Goal: Task Accomplishment & Management: Use online tool/utility

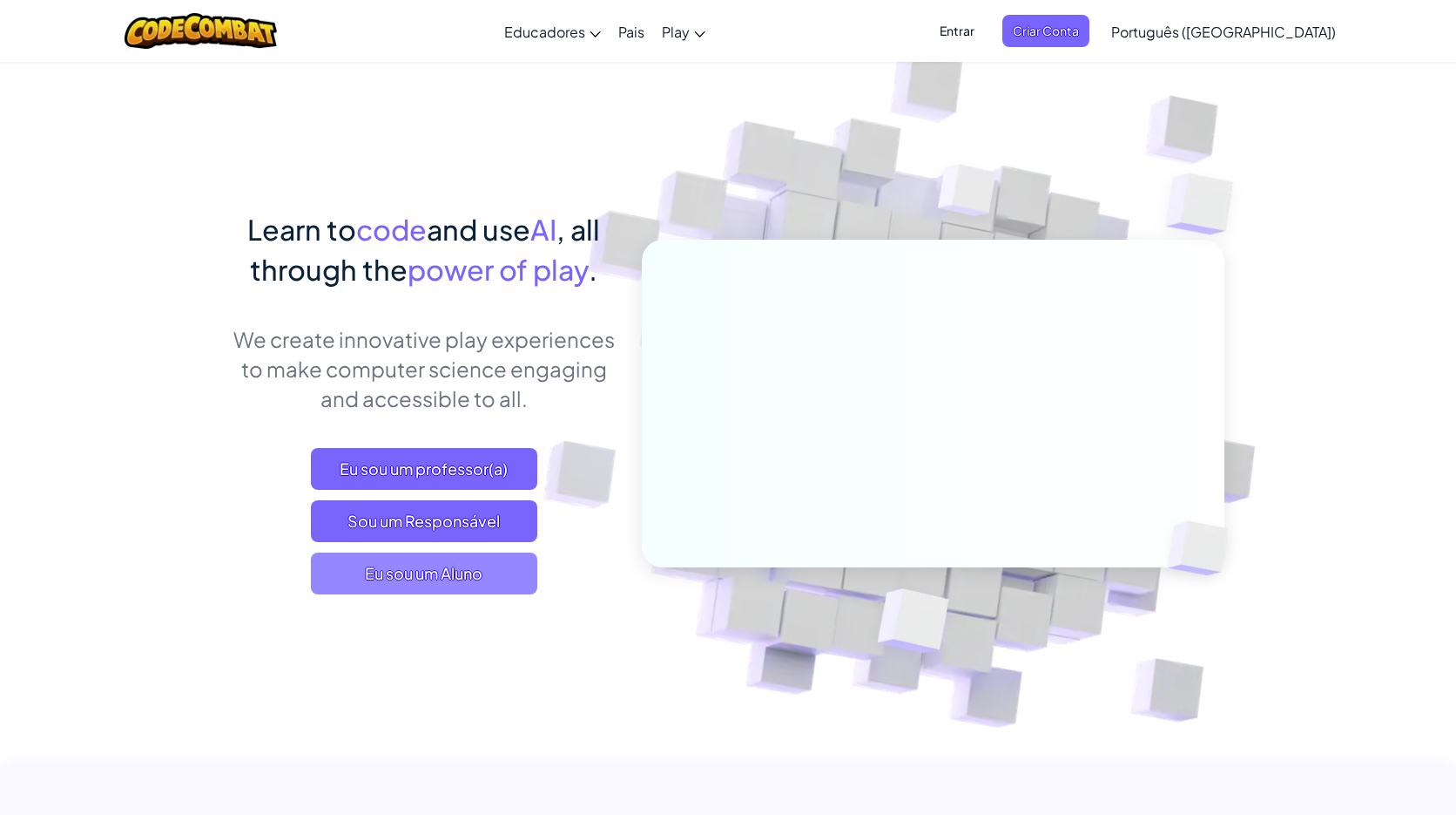
click at [496, 563] on span "Eu sou um Aluno" at bounding box center [424, 573] width 227 height 42
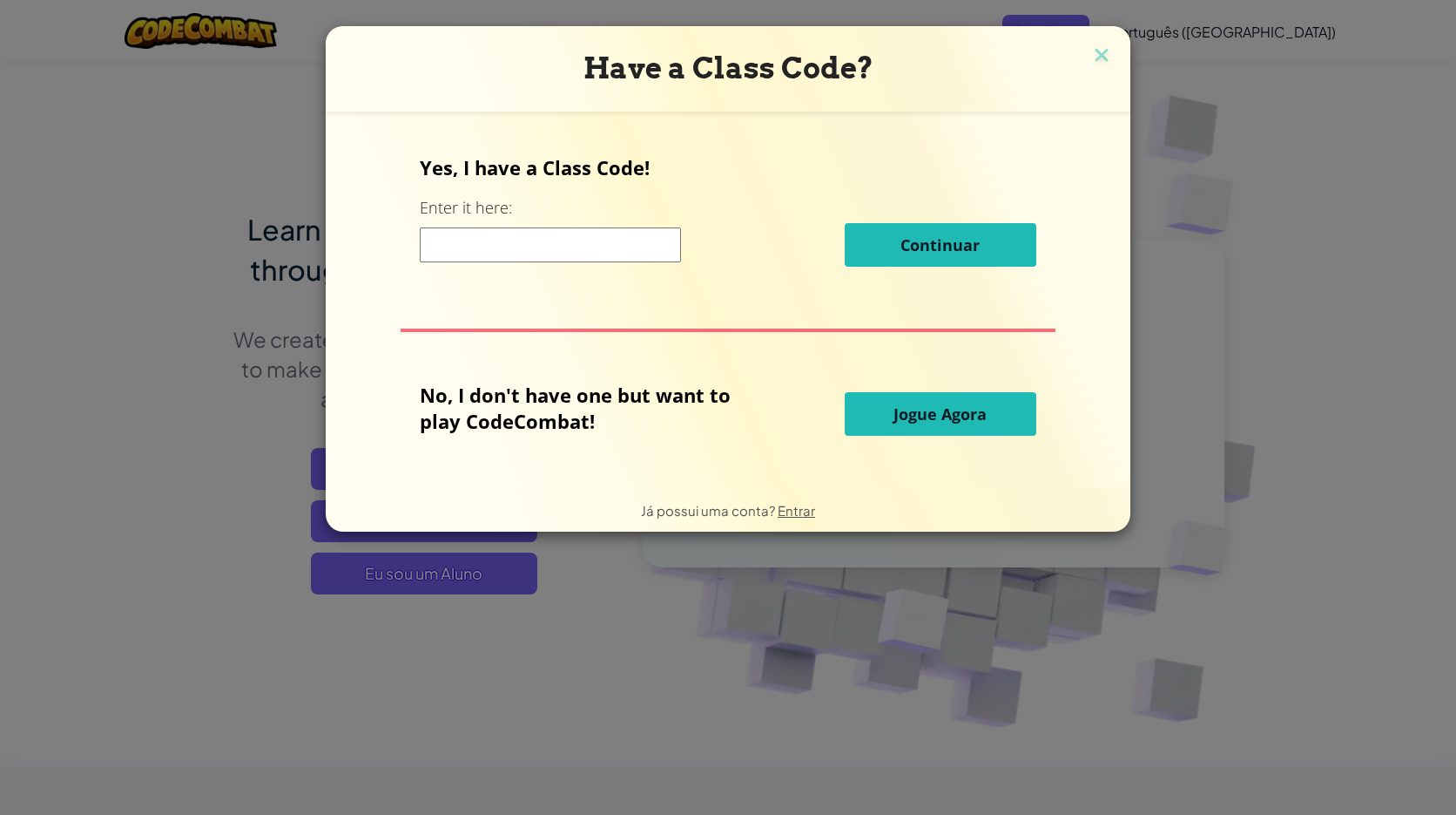
click at [920, 424] on button "Jogue Agora" at bounding box center [941, 414] width 192 height 44
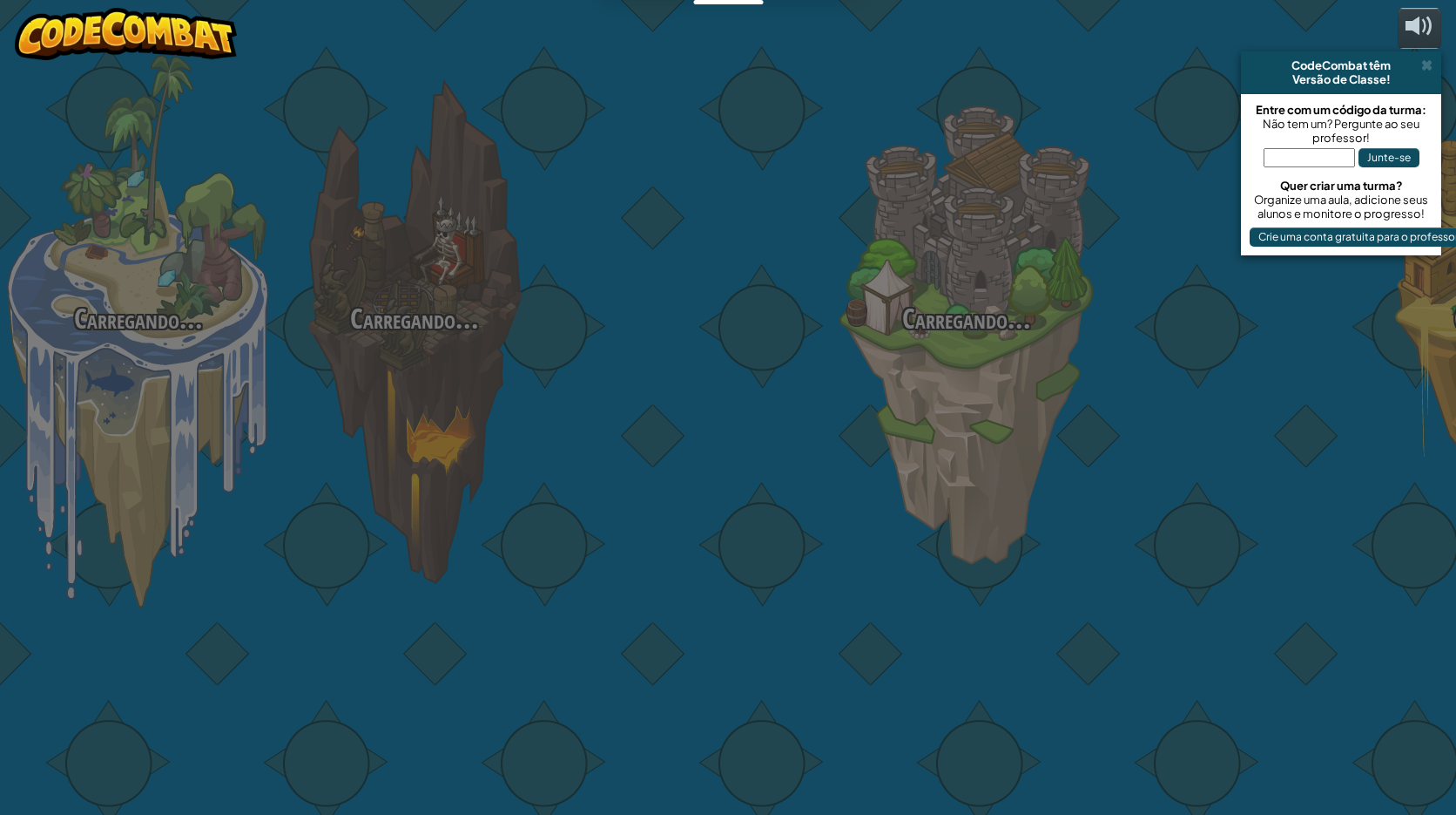
select select "pt-BR"
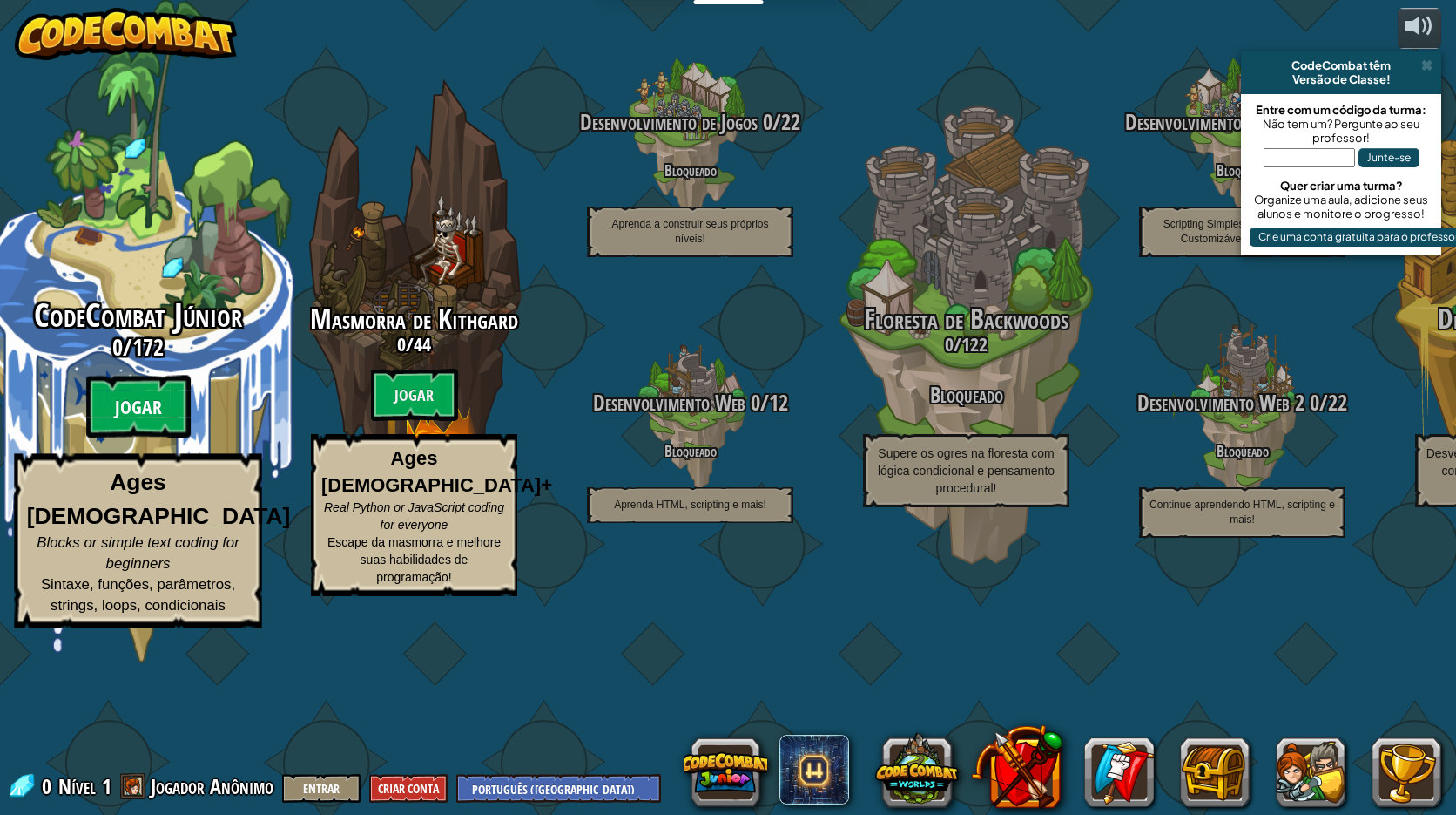
click at [147, 439] on btn "Jogar" at bounding box center [139, 406] width 105 height 62
select select "pt-BR"
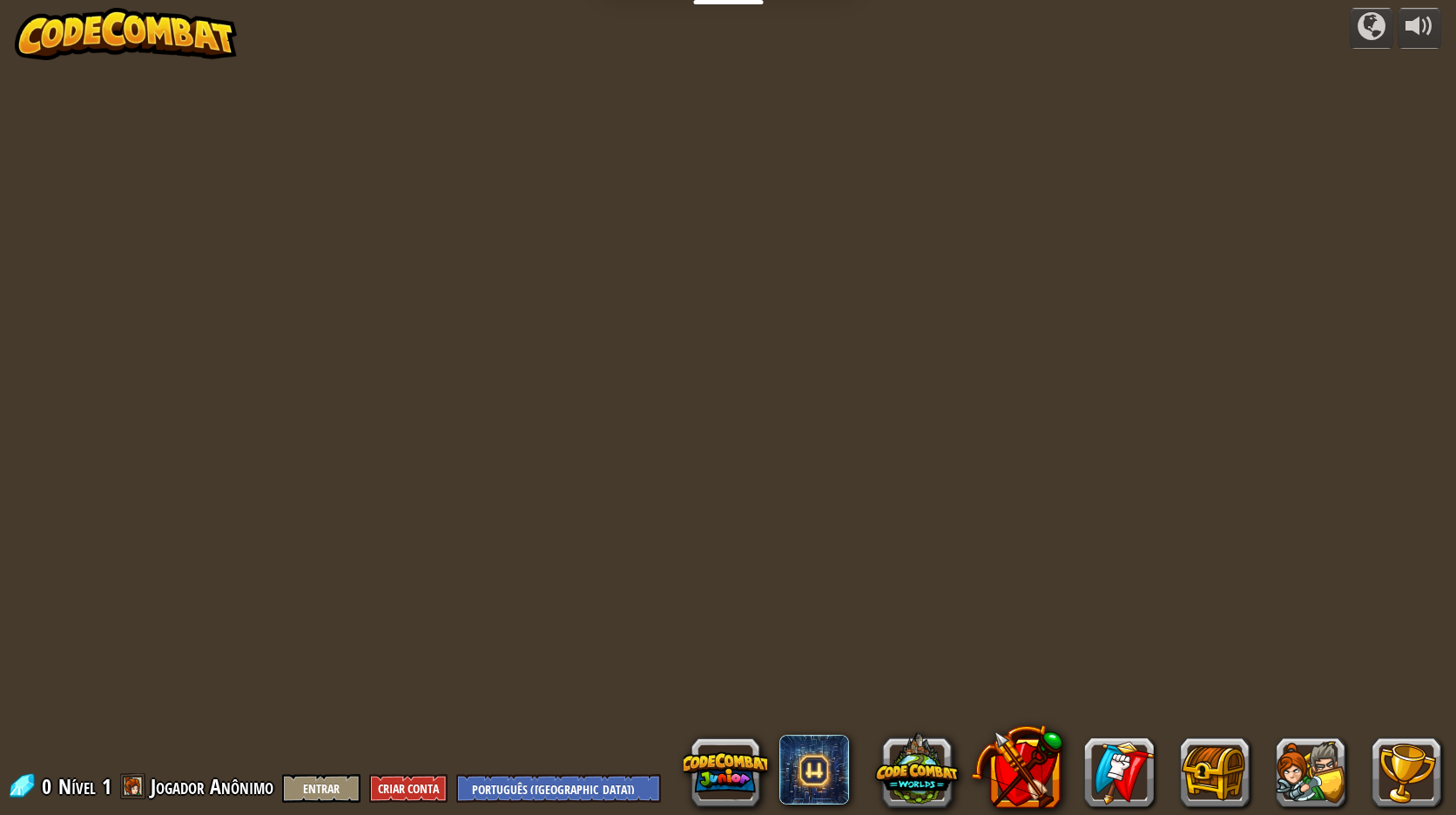
select select "pt-BR"
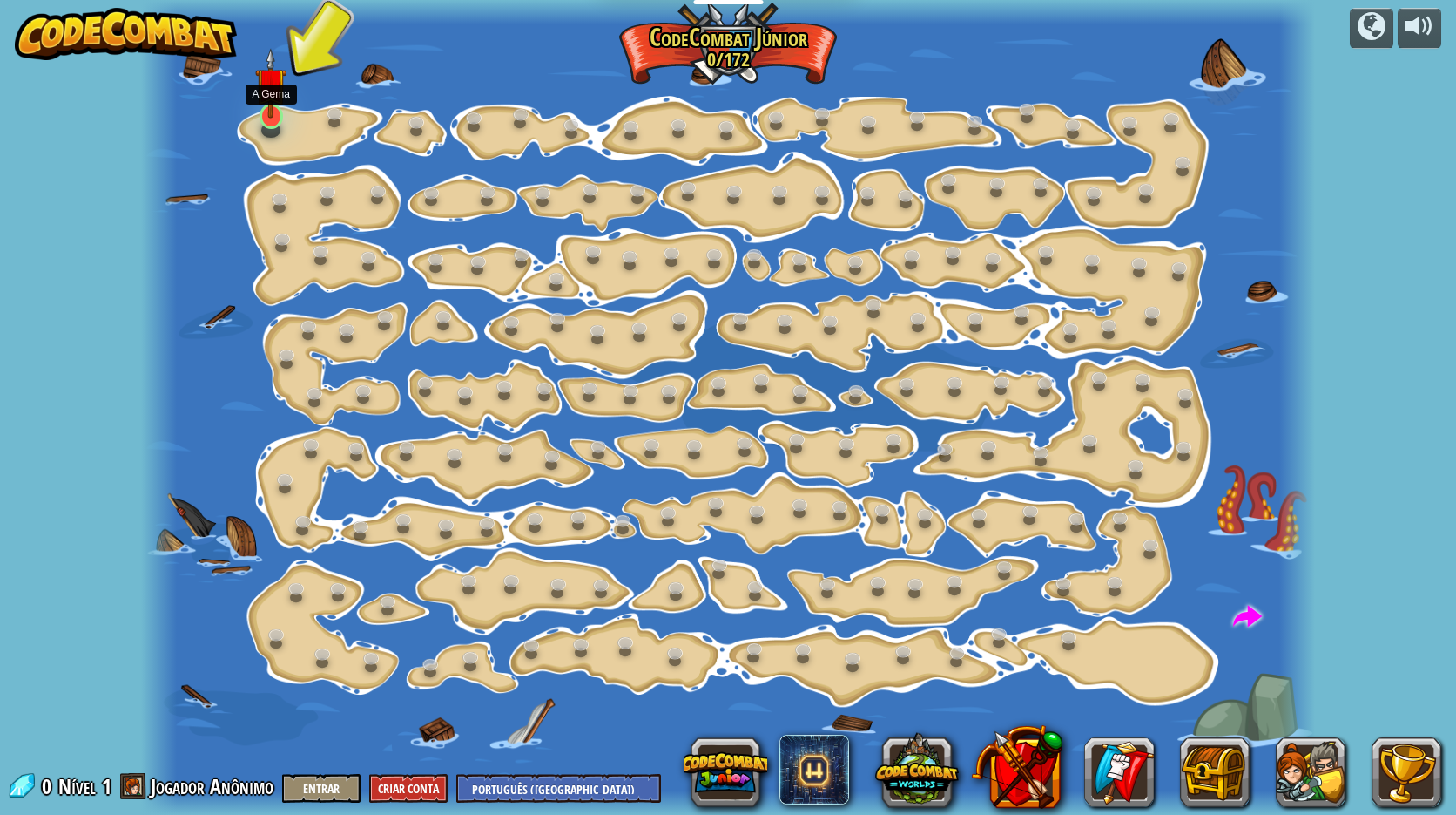
click at [271, 118] on img at bounding box center [271, 83] width 32 height 71
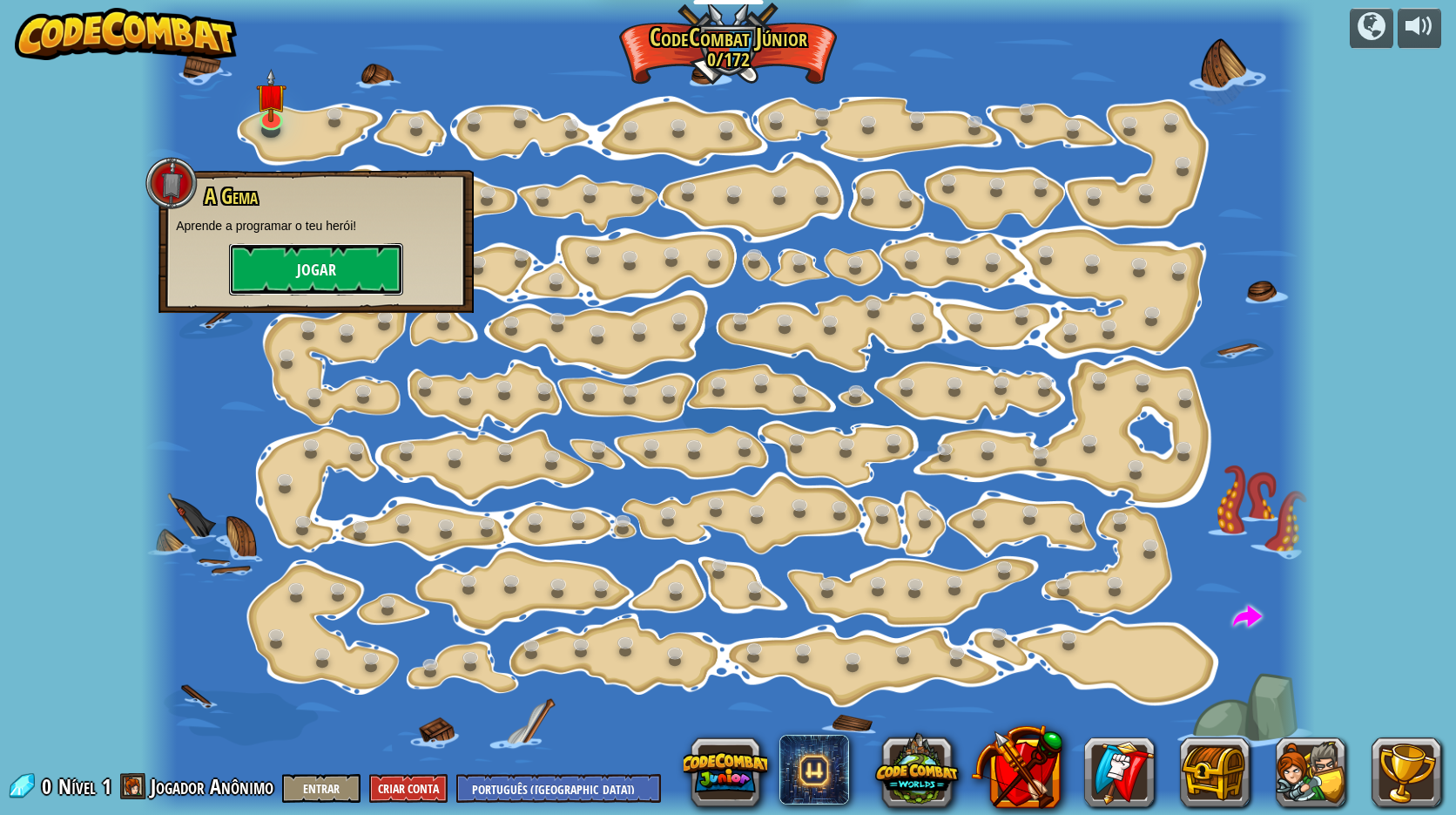
click at [346, 282] on button "Jogar" at bounding box center [316, 268] width 174 height 52
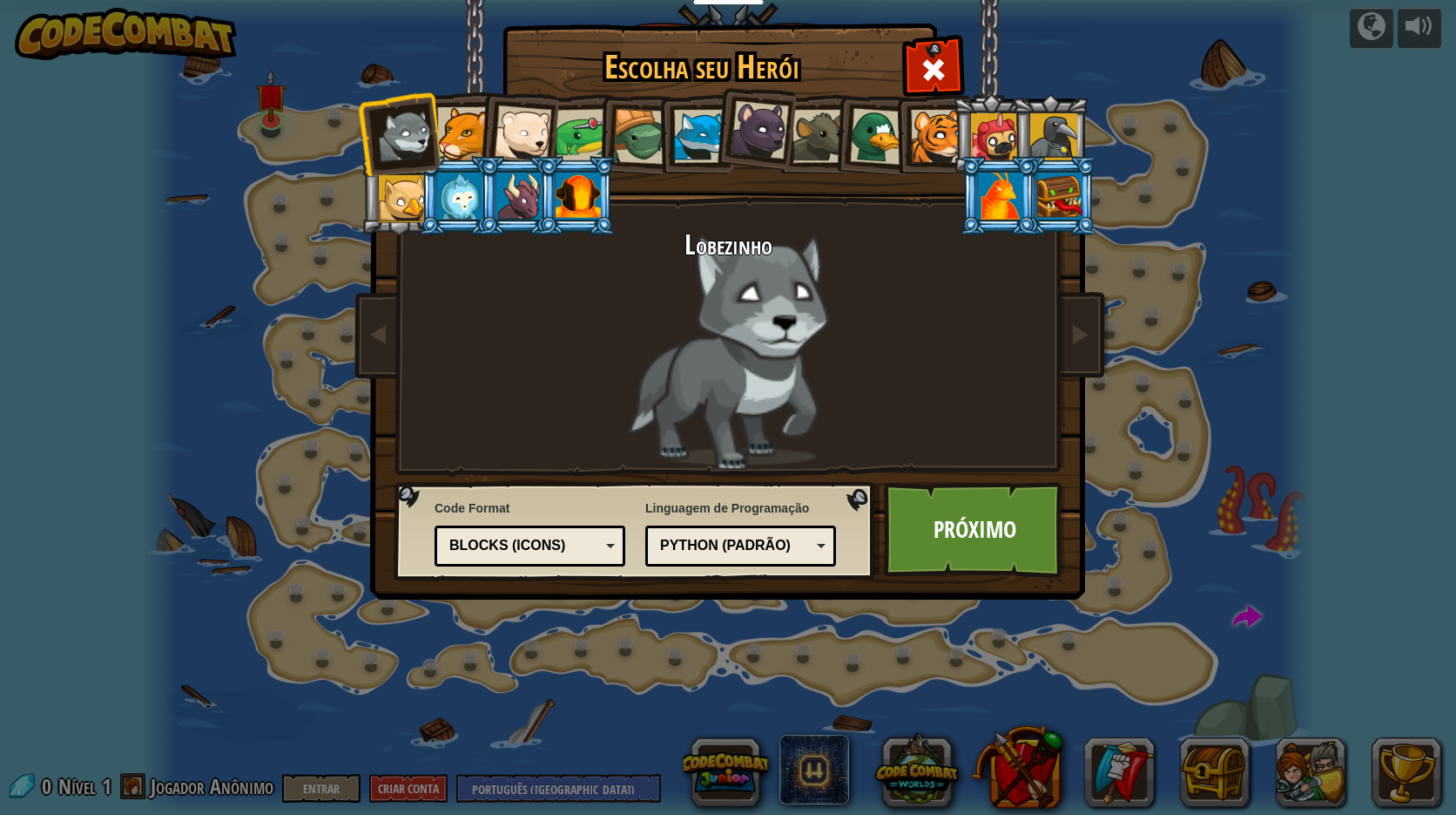
click at [996, 137] on div at bounding box center [995, 137] width 48 height 48
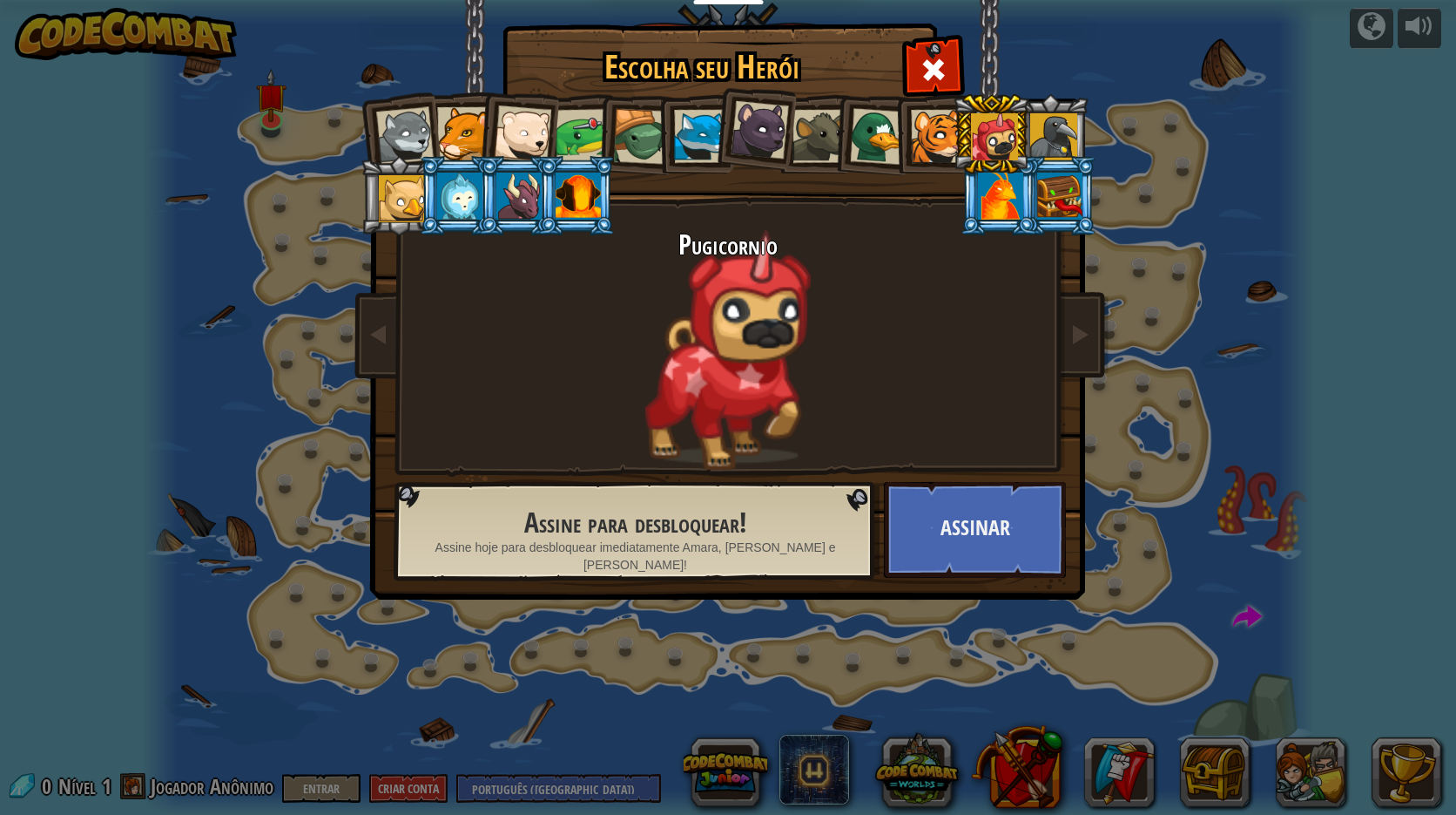
click at [573, 207] on div at bounding box center [578, 196] width 46 height 48
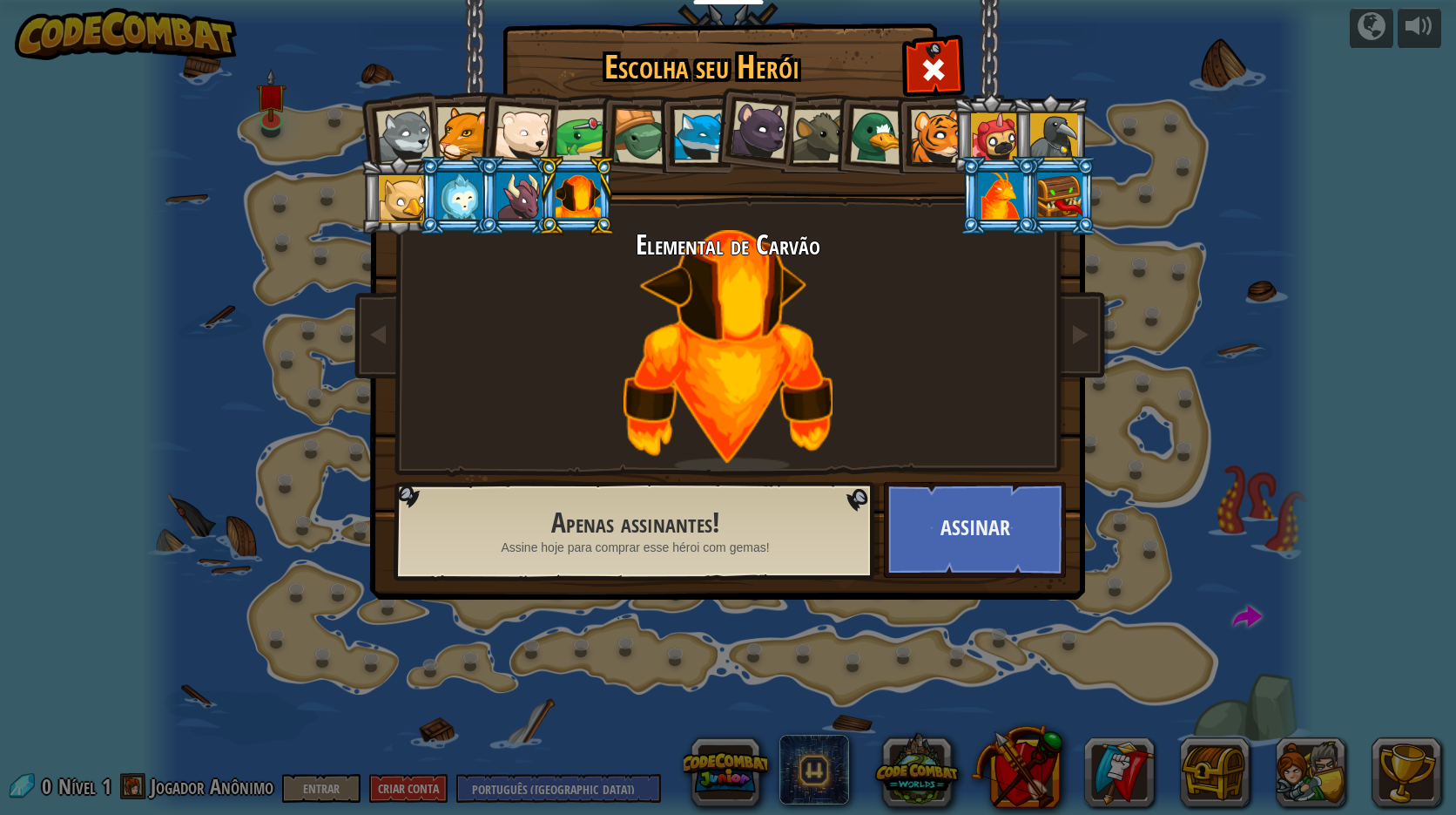
click at [530, 212] on div at bounding box center [520, 196] width 46 height 48
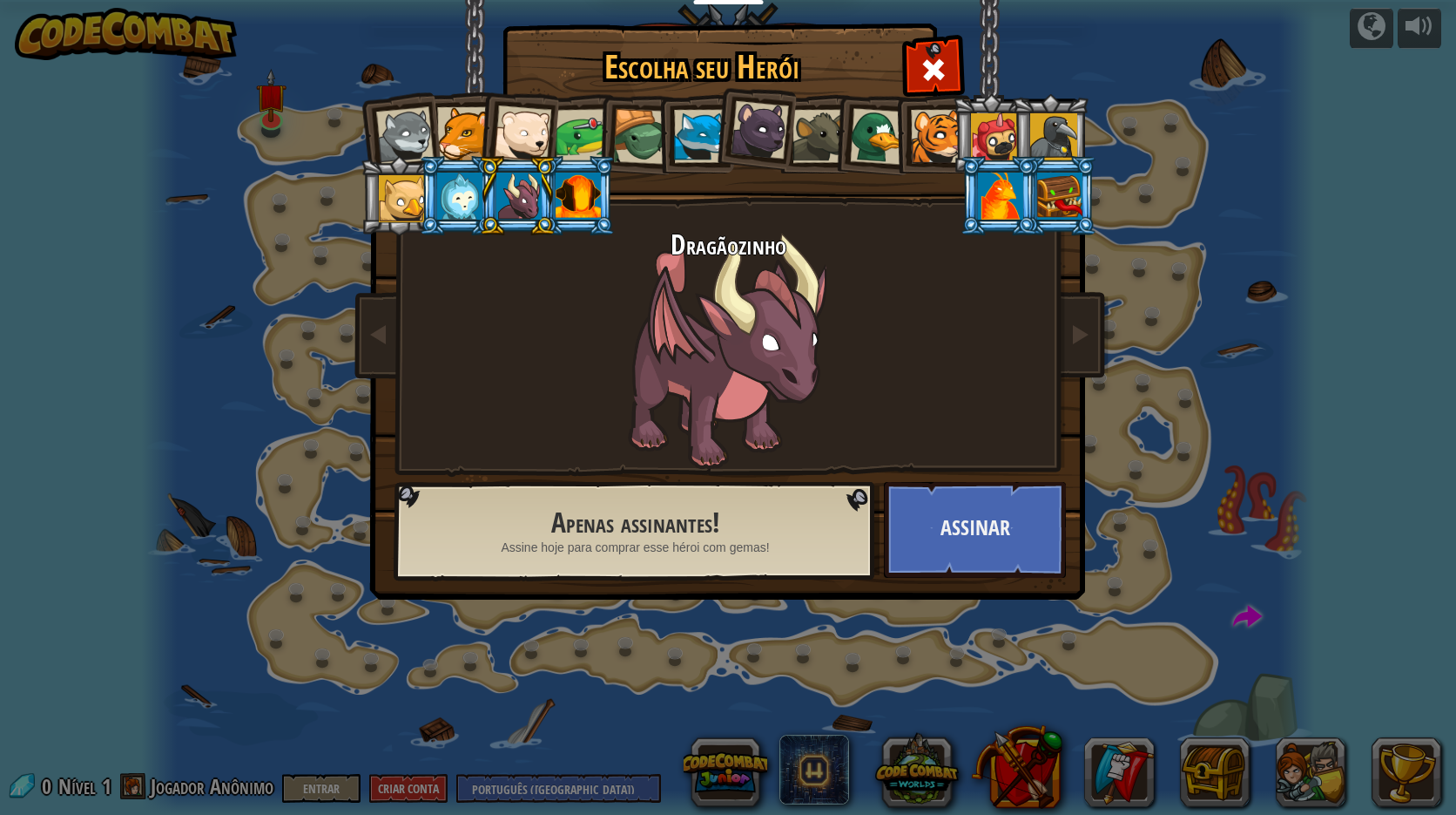
click at [454, 209] on div at bounding box center [460, 196] width 46 height 48
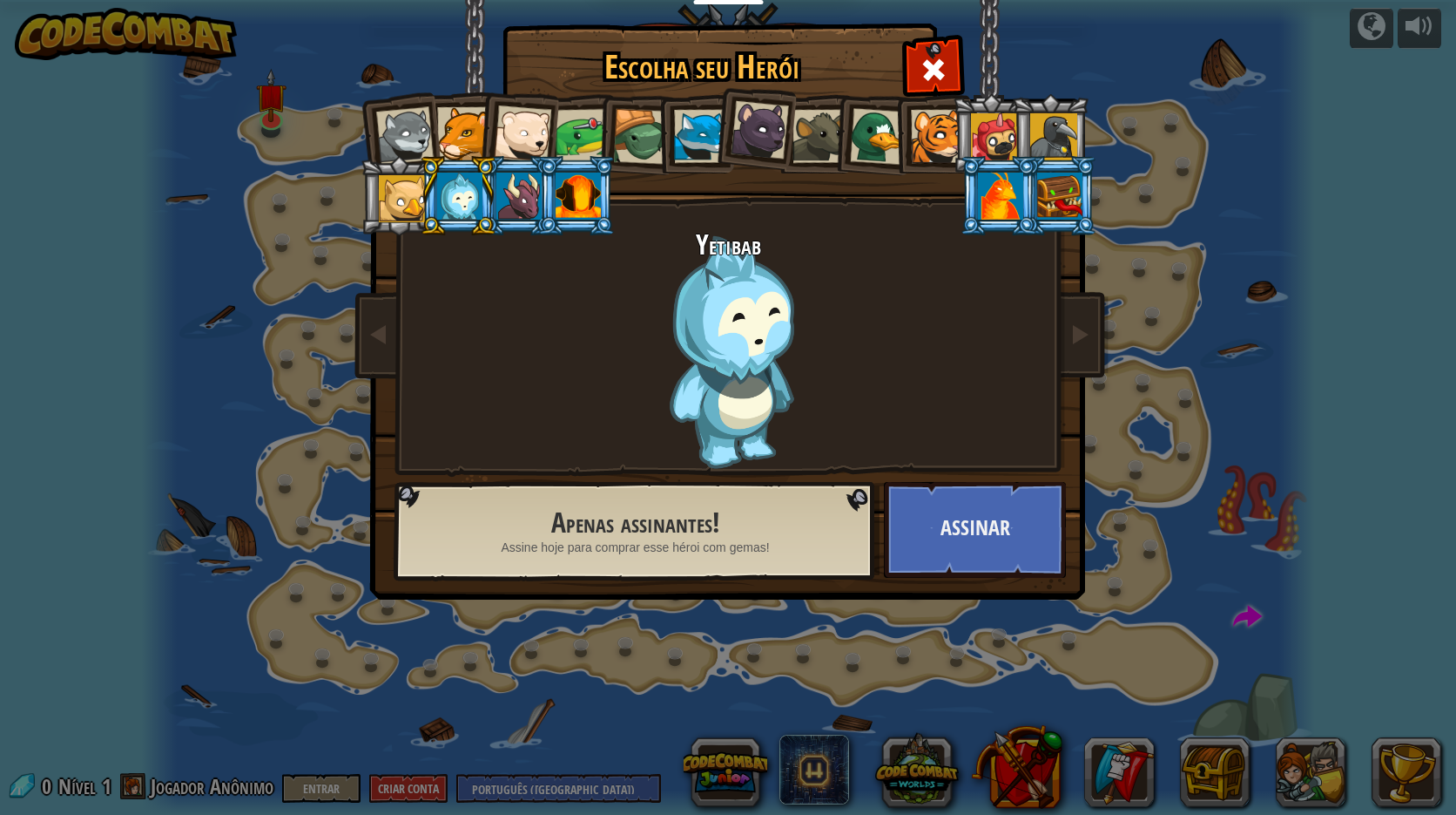
click at [1052, 131] on div at bounding box center [1054, 137] width 48 height 48
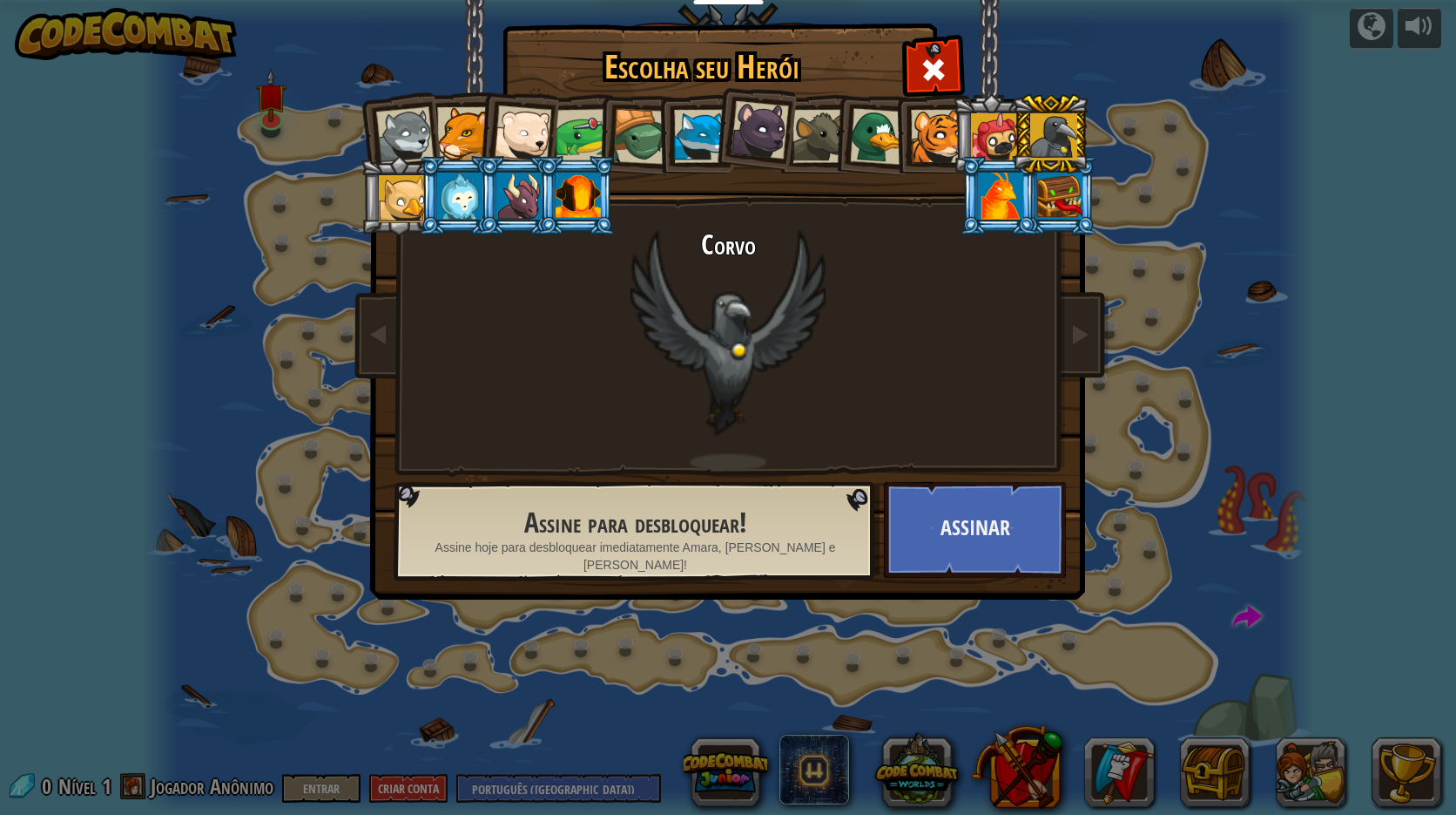
click at [817, 149] on div at bounding box center [820, 137] width 53 height 53
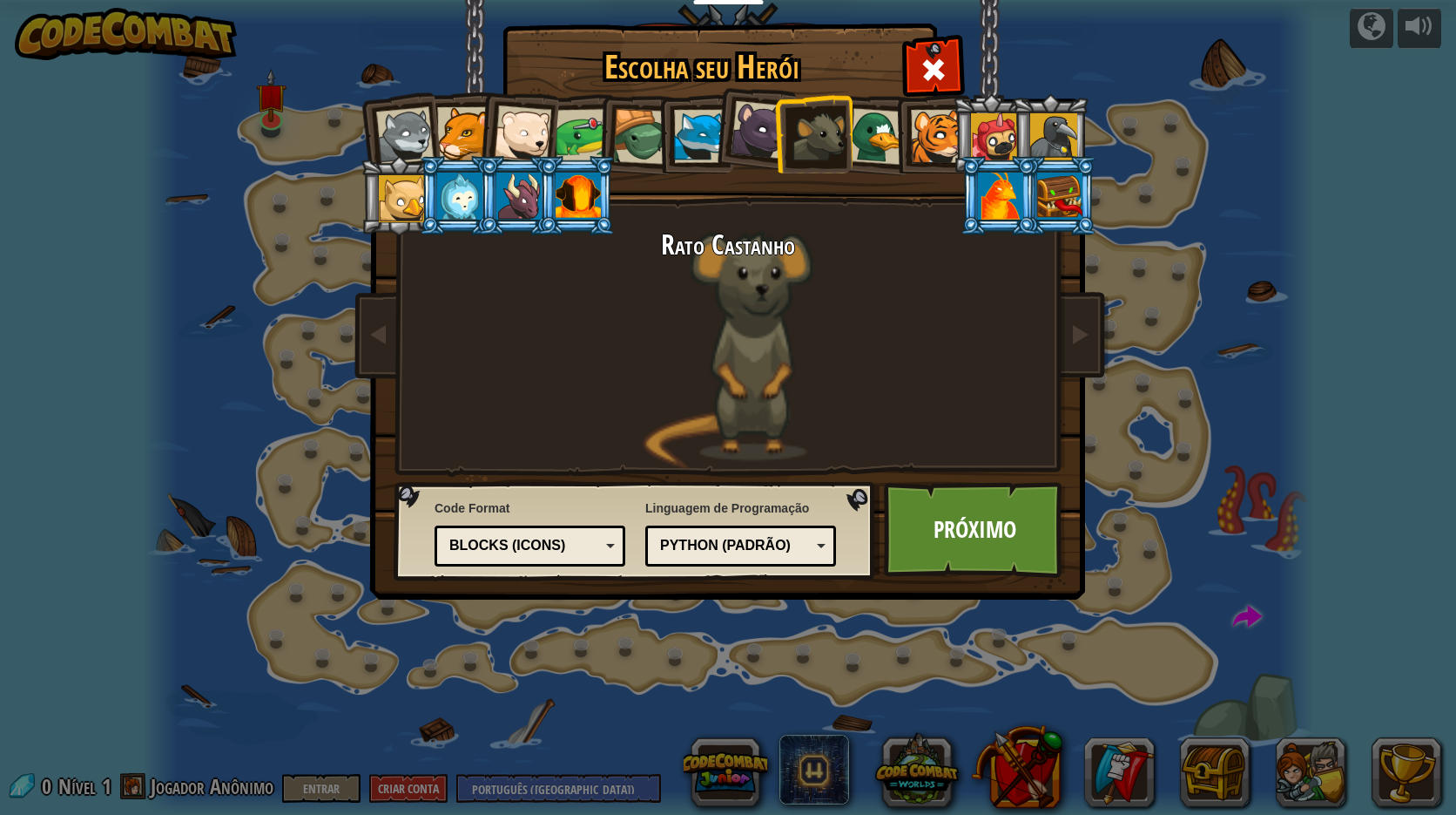
click at [753, 139] on div at bounding box center [759, 130] width 58 height 58
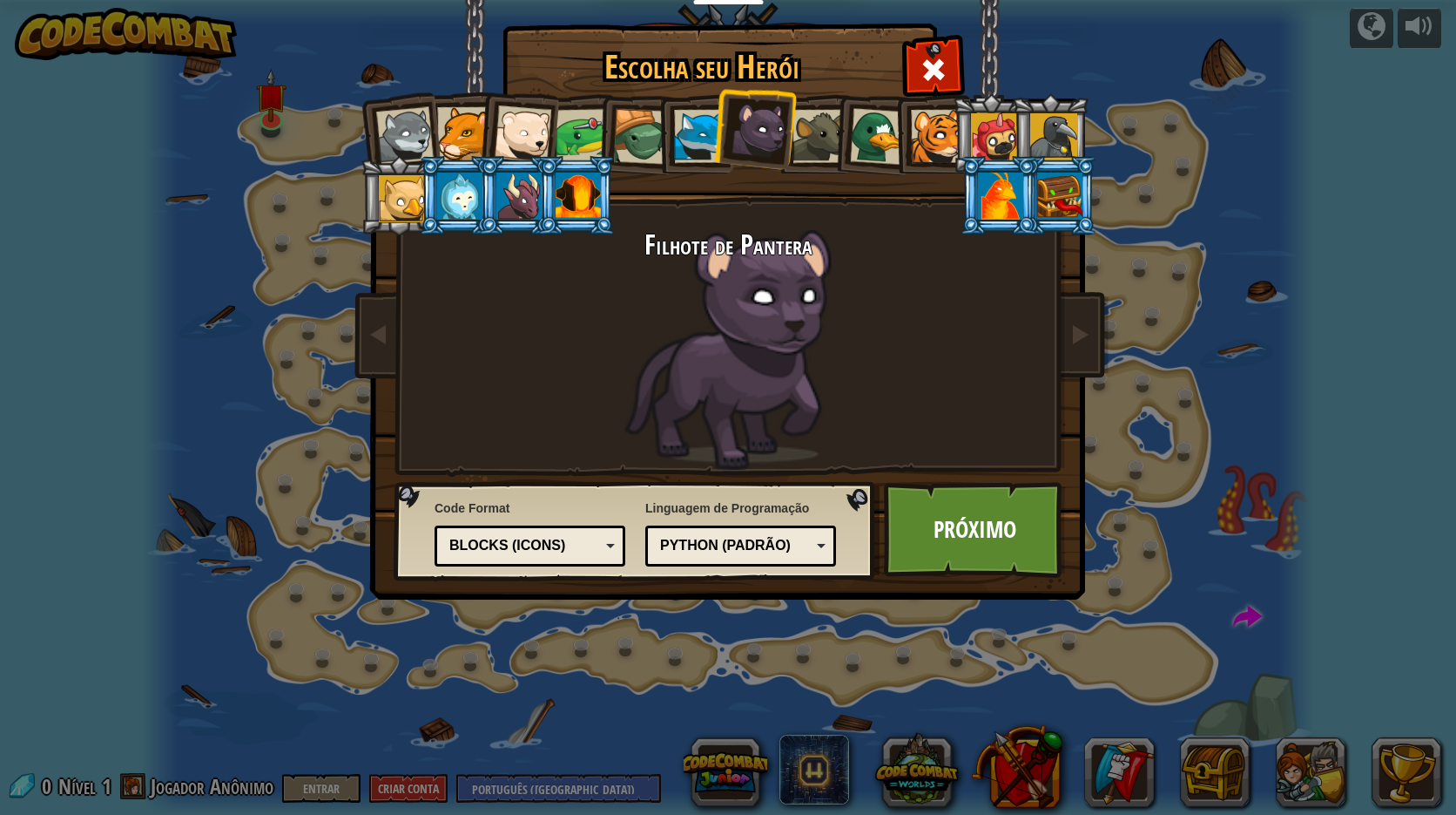
click at [409, 138] on div at bounding box center [405, 136] width 57 height 57
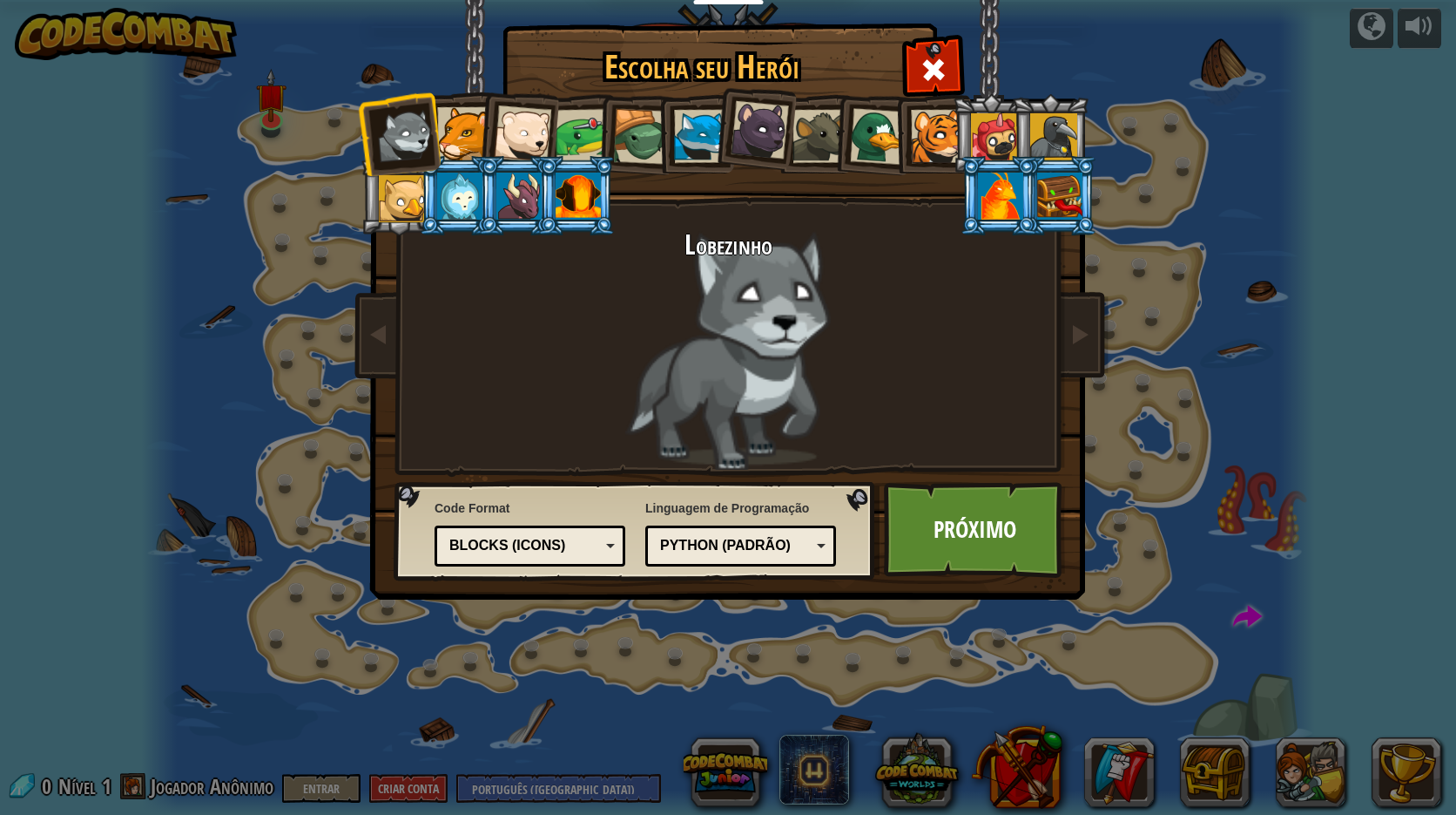
click at [578, 205] on div at bounding box center [578, 196] width 46 height 48
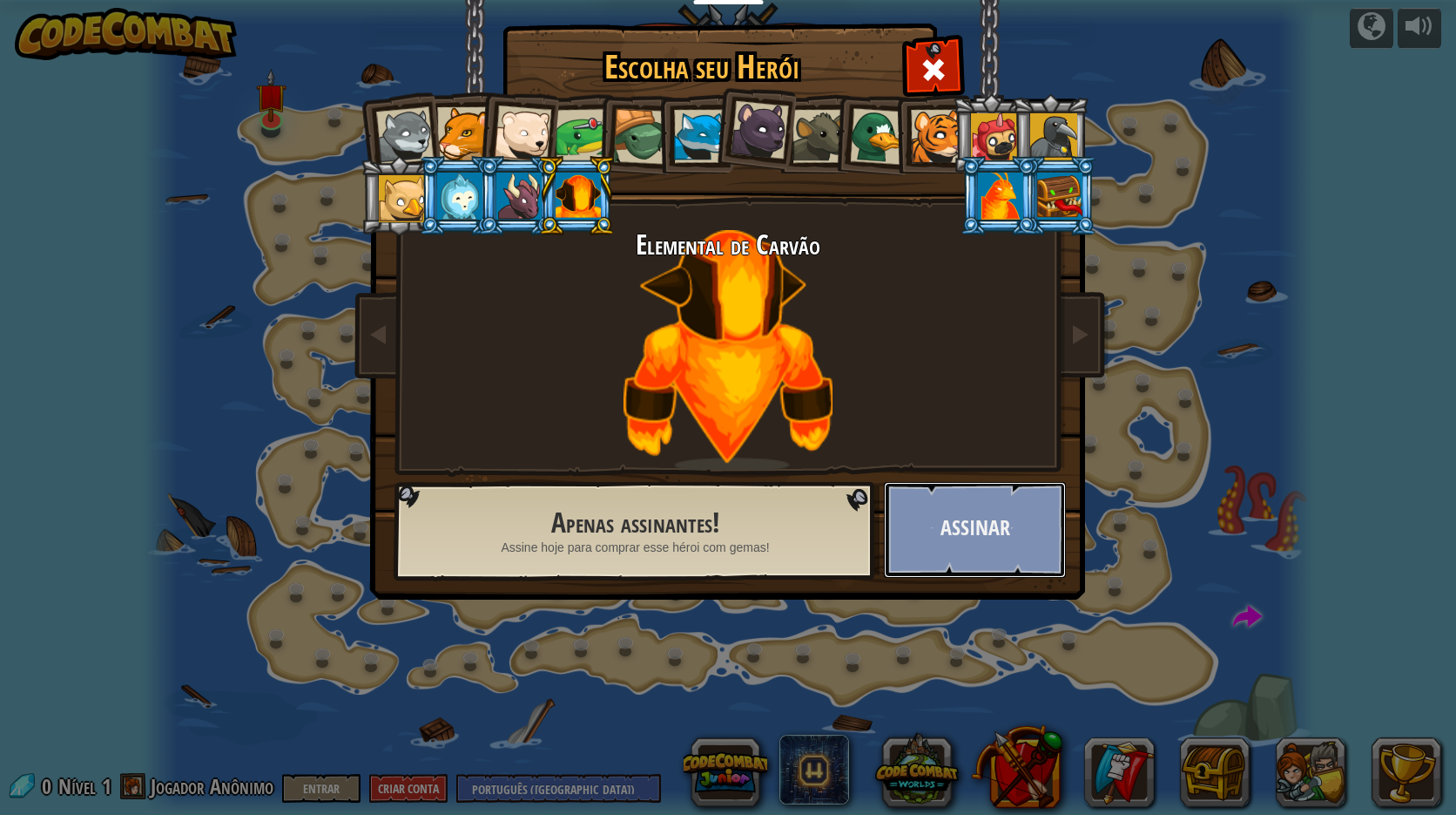
click at [1013, 550] on button "Assinar" at bounding box center [975, 530] width 182 height 96
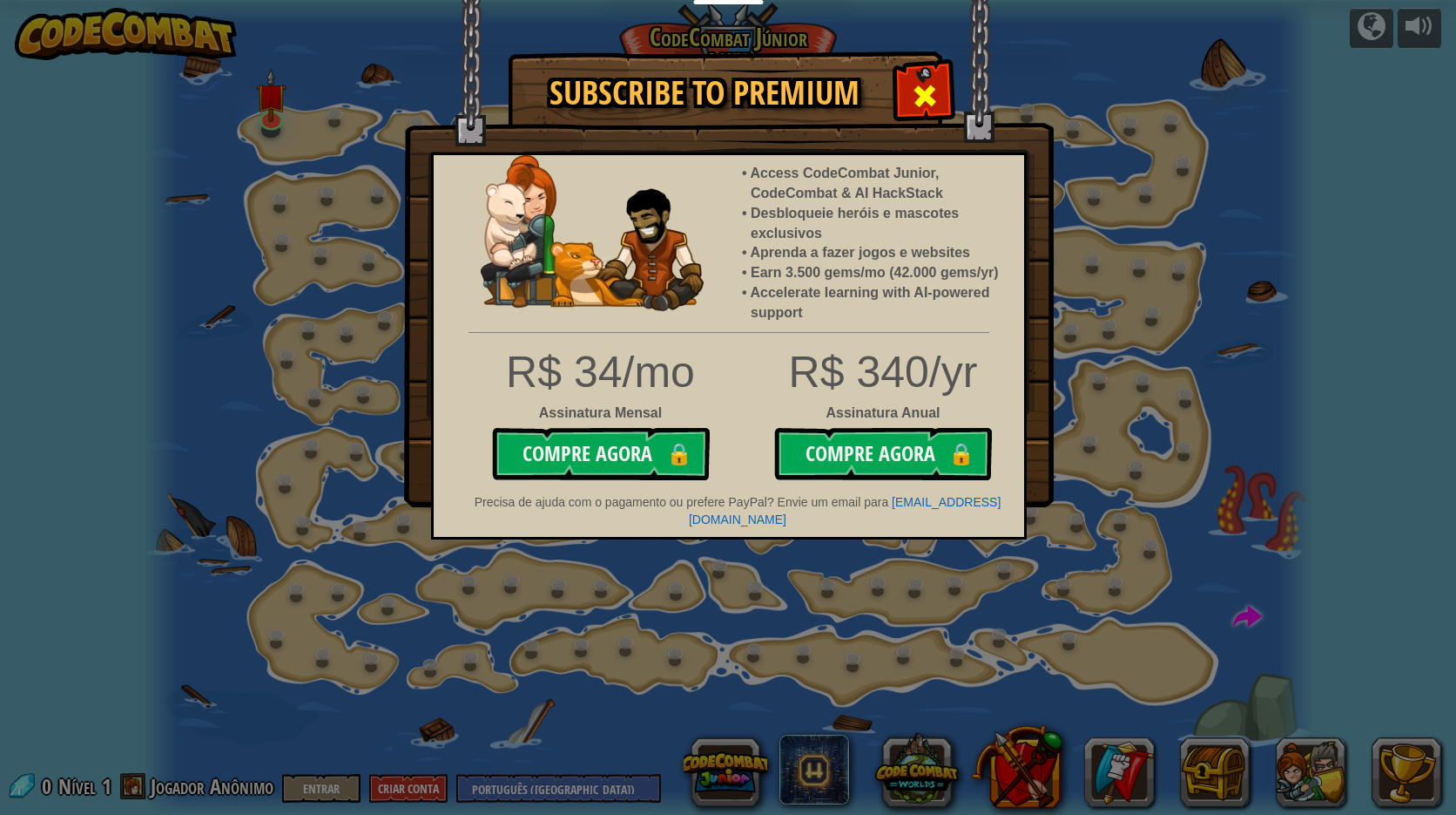
click at [918, 94] on span at bounding box center [924, 96] width 28 height 28
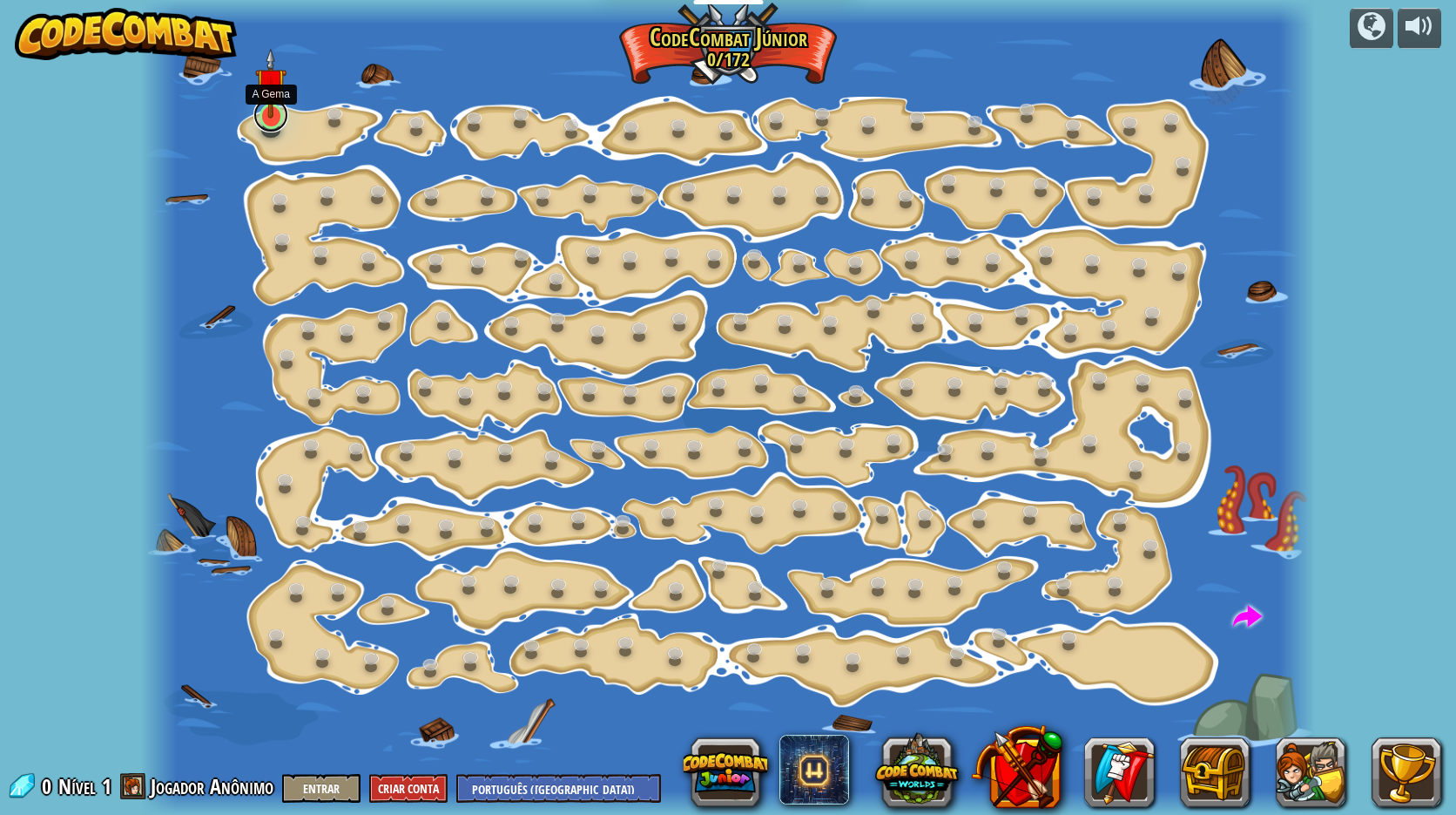
click at [268, 123] on link at bounding box center [270, 115] width 35 height 35
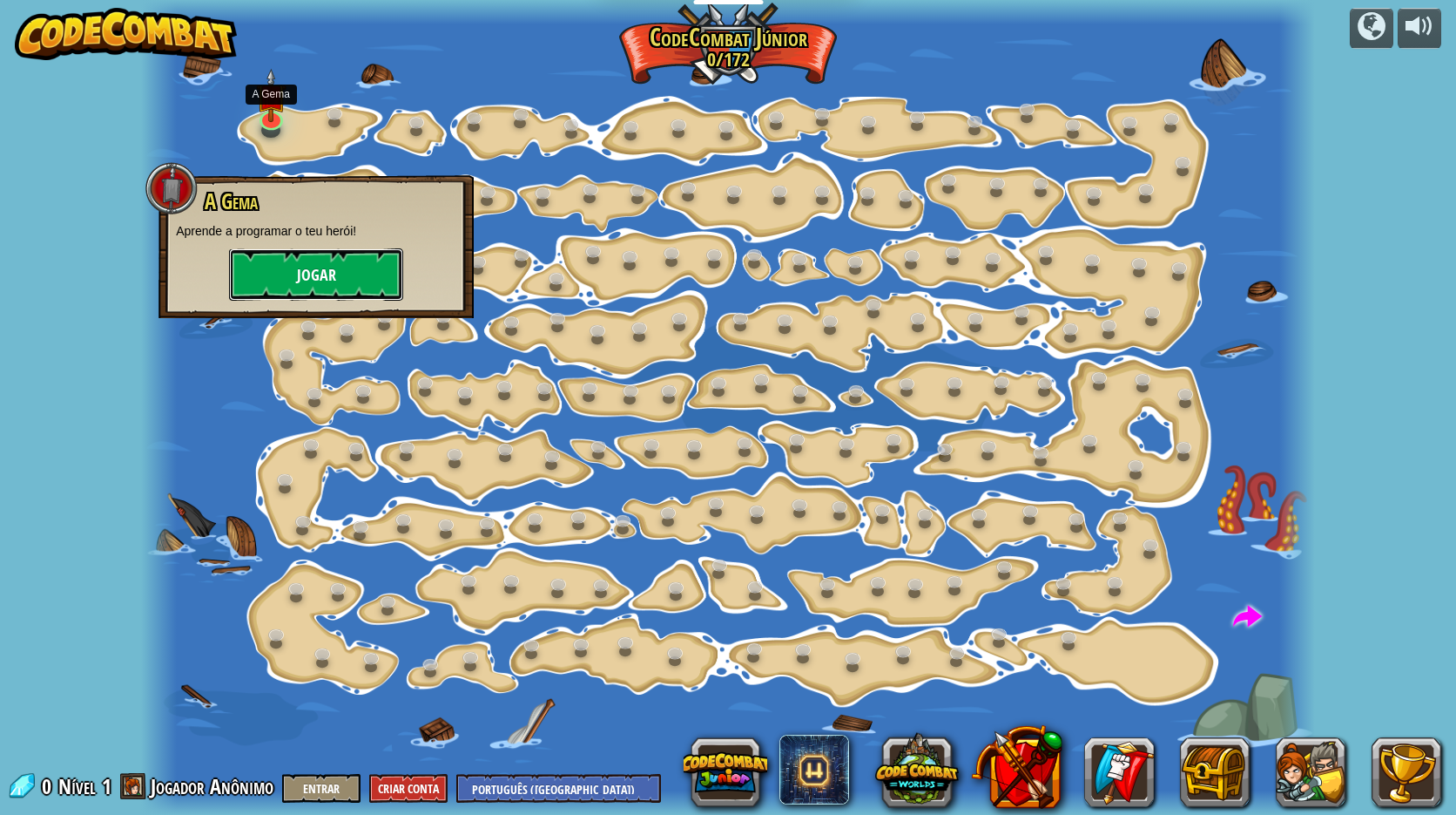
click at [360, 282] on button "Jogar" at bounding box center [316, 274] width 174 height 52
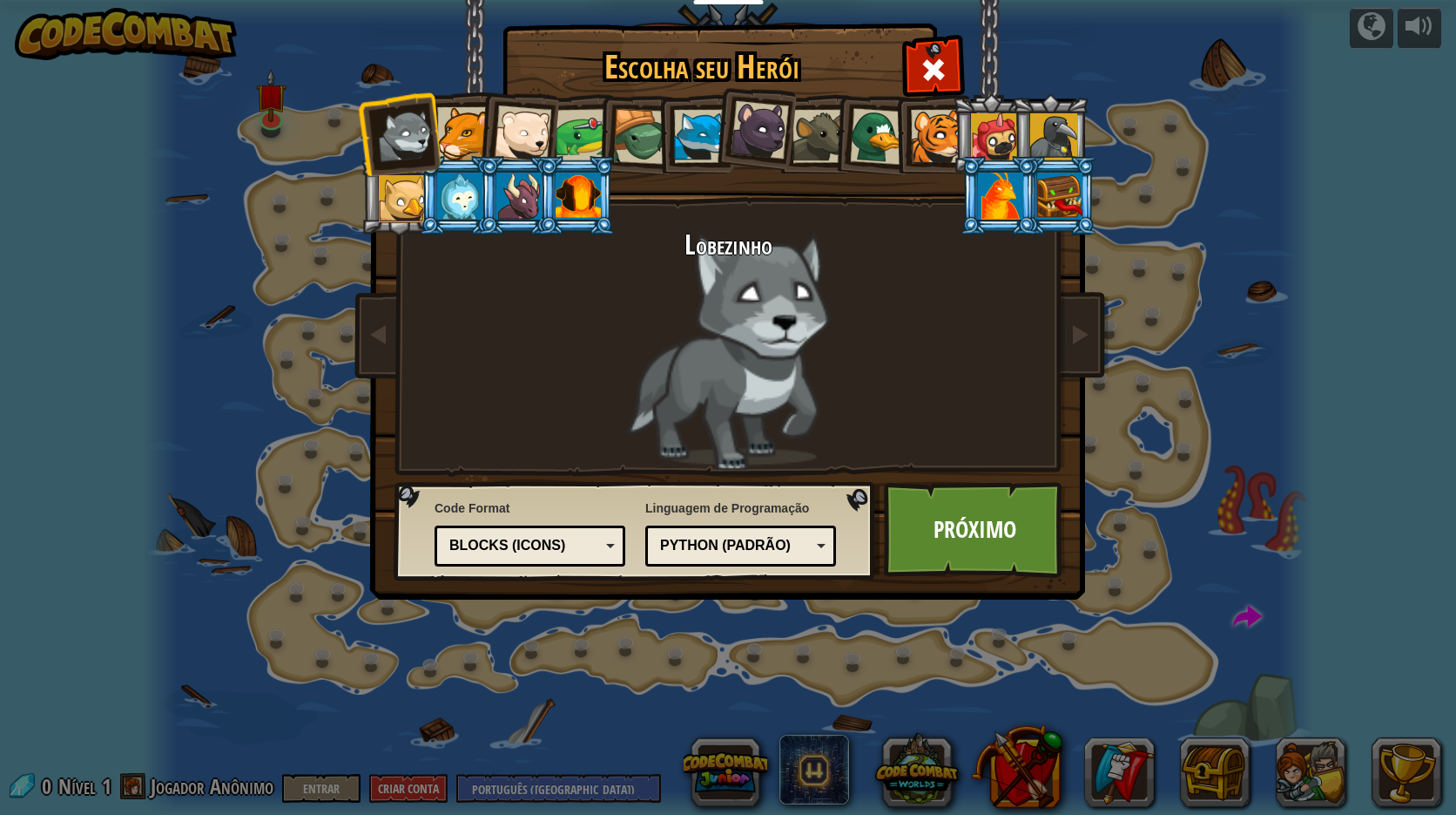
click at [464, 127] on div at bounding box center [464, 134] width 53 height 53
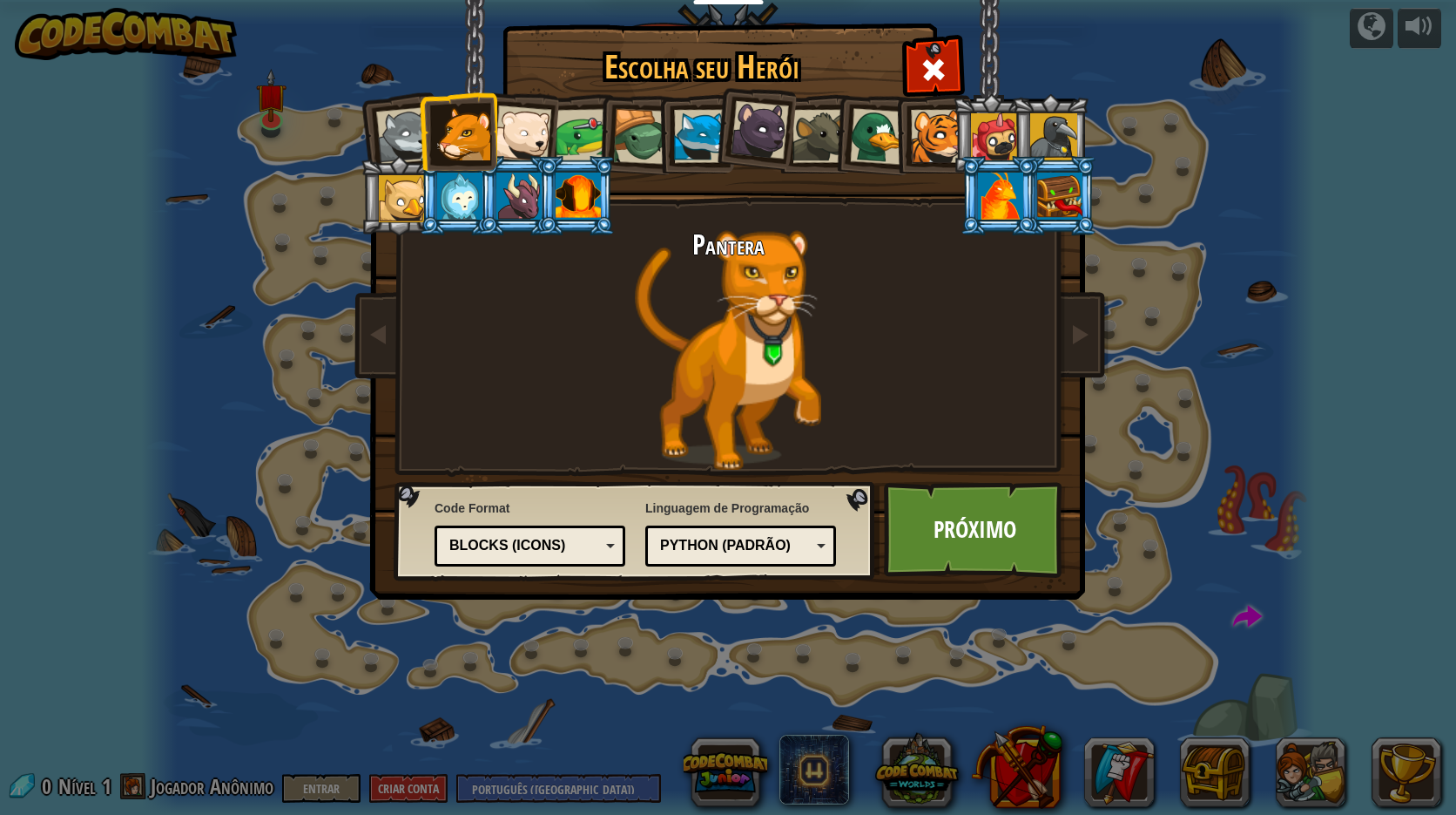
click at [430, 127] on li at bounding box center [457, 131] width 78 height 79
click at [419, 127] on li at bounding box center [457, 131] width 78 height 79
click at [396, 137] on div at bounding box center [405, 136] width 57 height 57
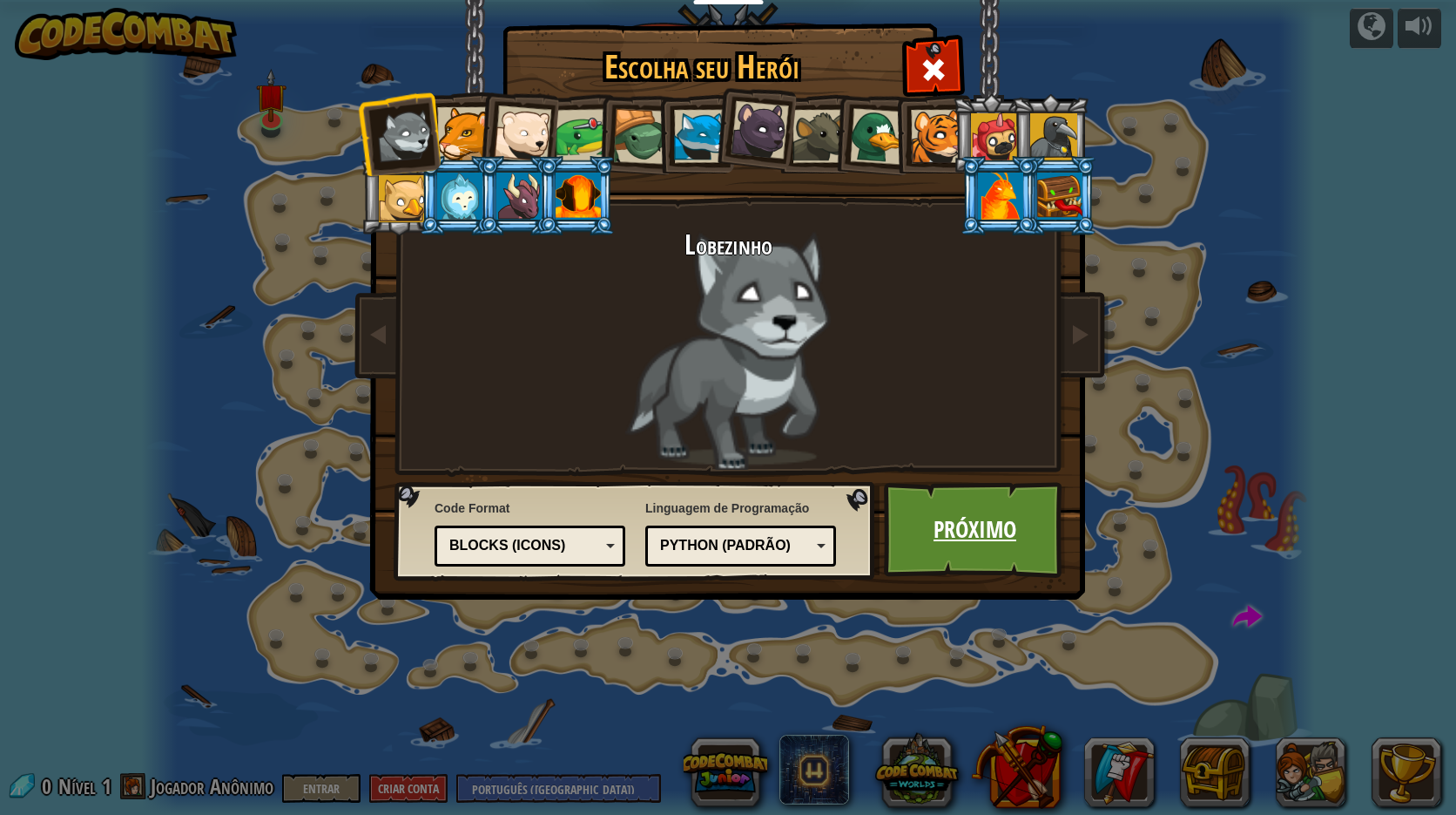
click at [974, 541] on link "Próximo" at bounding box center [975, 530] width 182 height 96
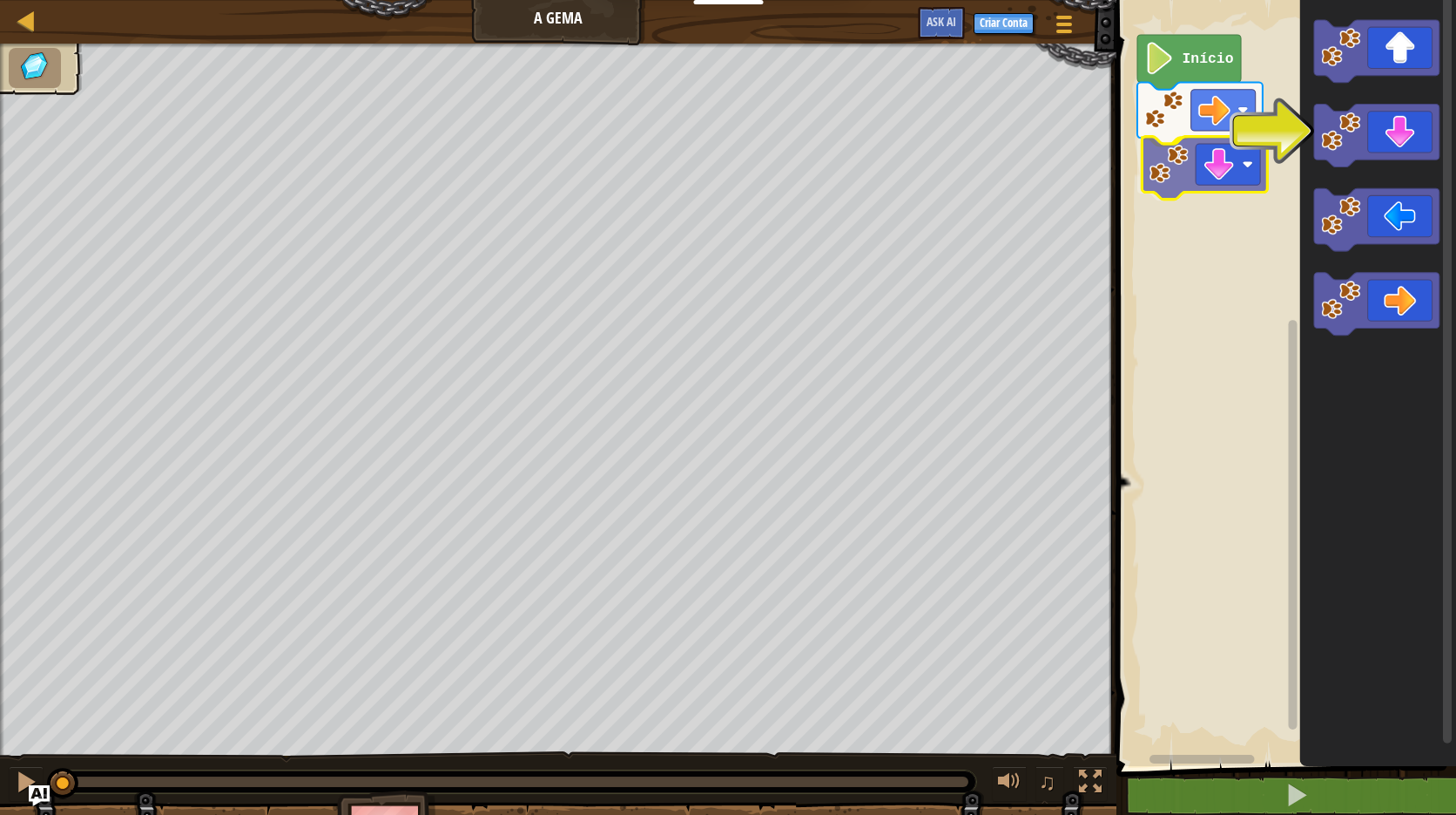
click at [1199, 173] on div "Início" at bounding box center [1284, 378] width 344 height 774
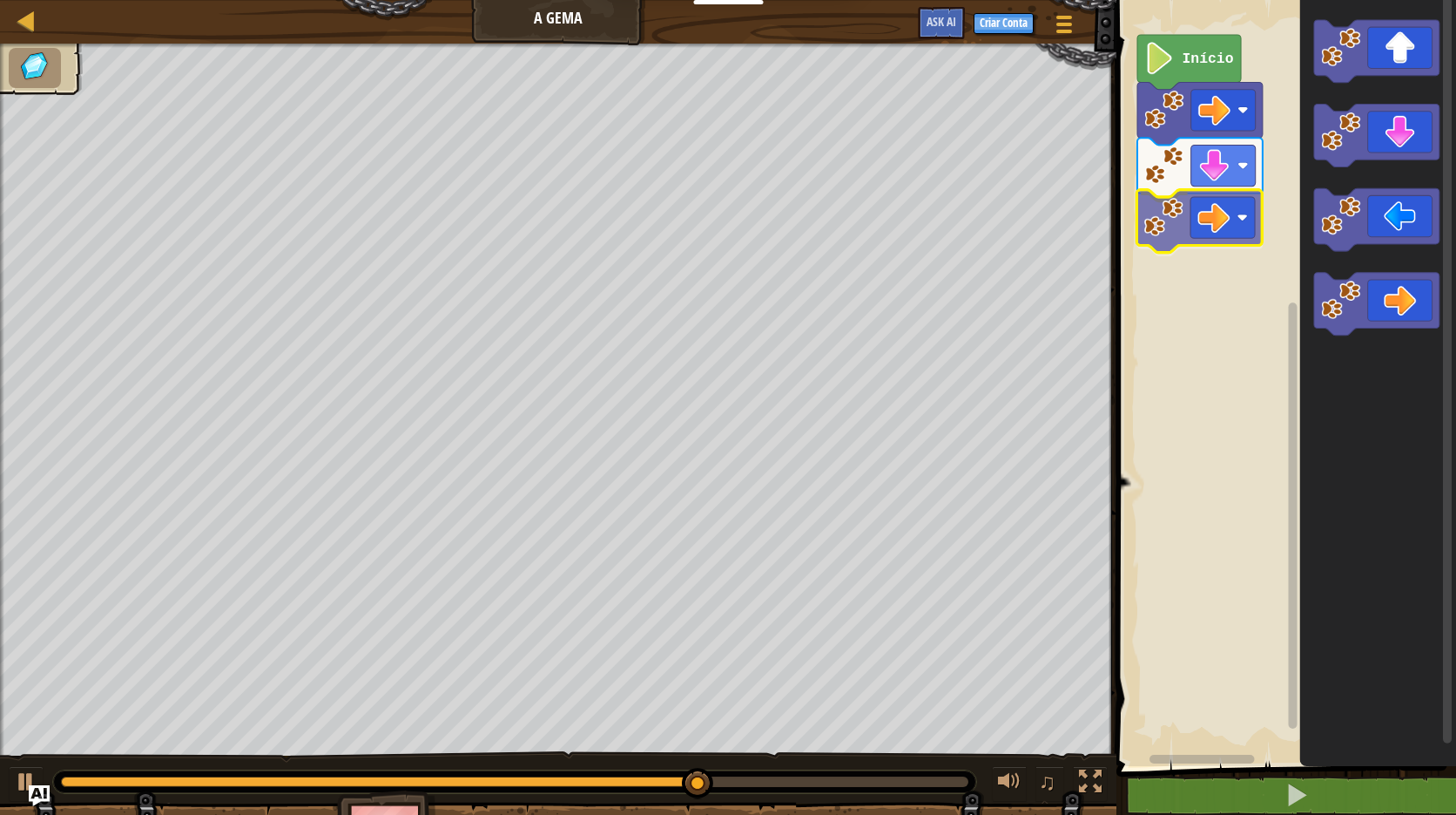
click at [1221, 236] on div "Início" at bounding box center [1284, 378] width 344 height 774
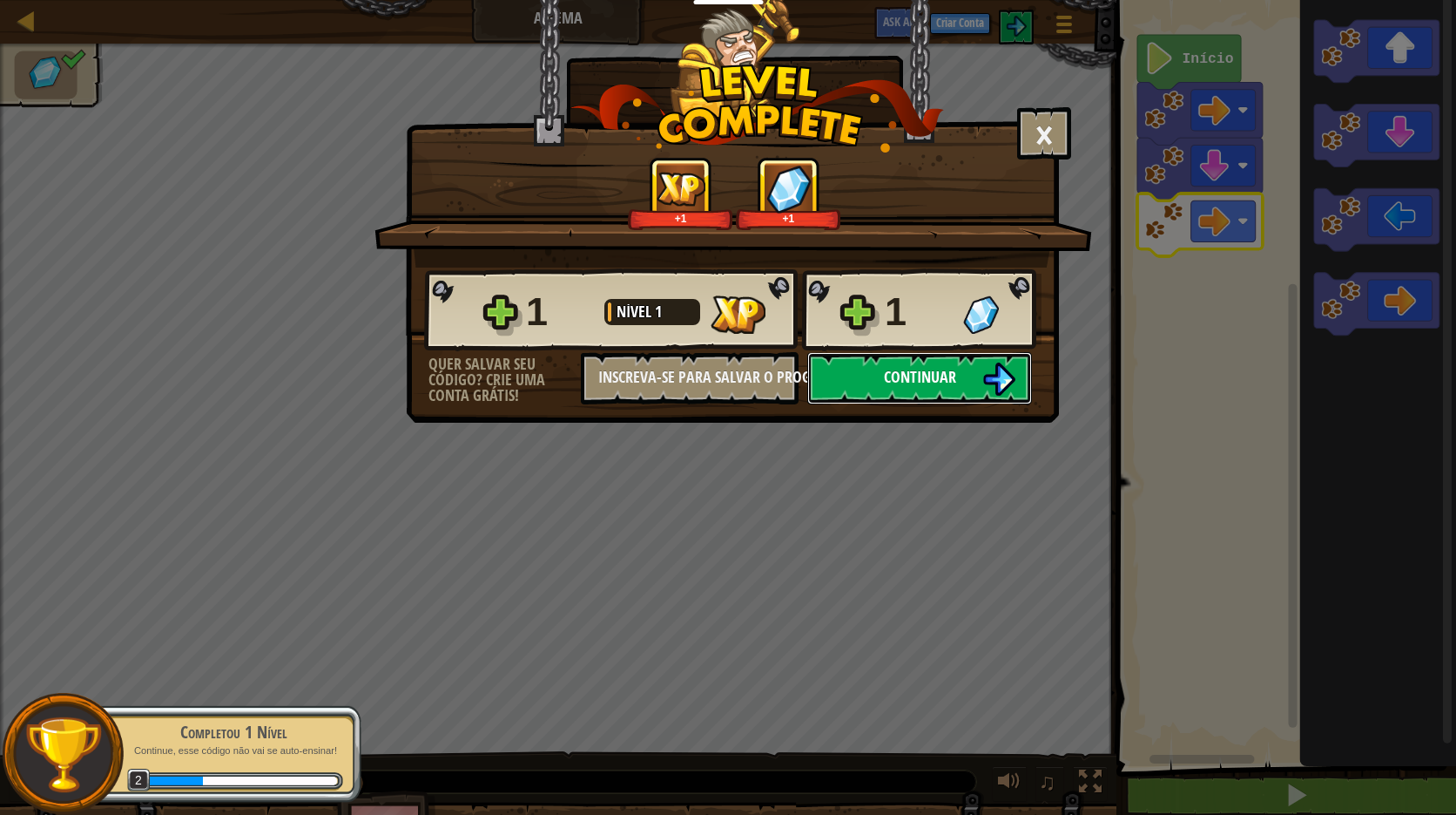
click at [961, 385] on button "Continuar" at bounding box center [920, 377] width 225 height 52
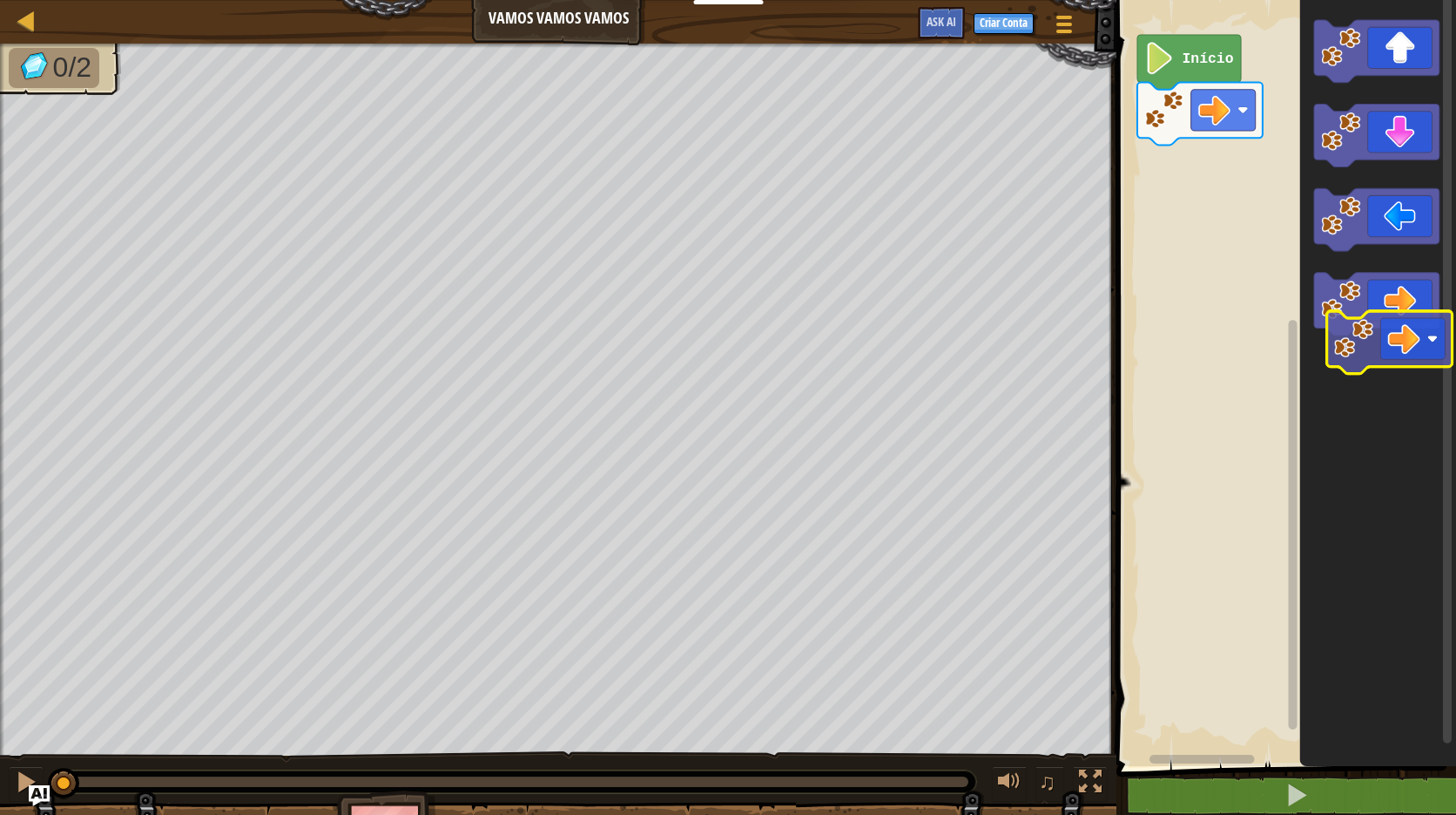
click at [1398, 341] on icon "Espaço de trabalho do Blockly" at bounding box center [1379, 378] width 156 height 774
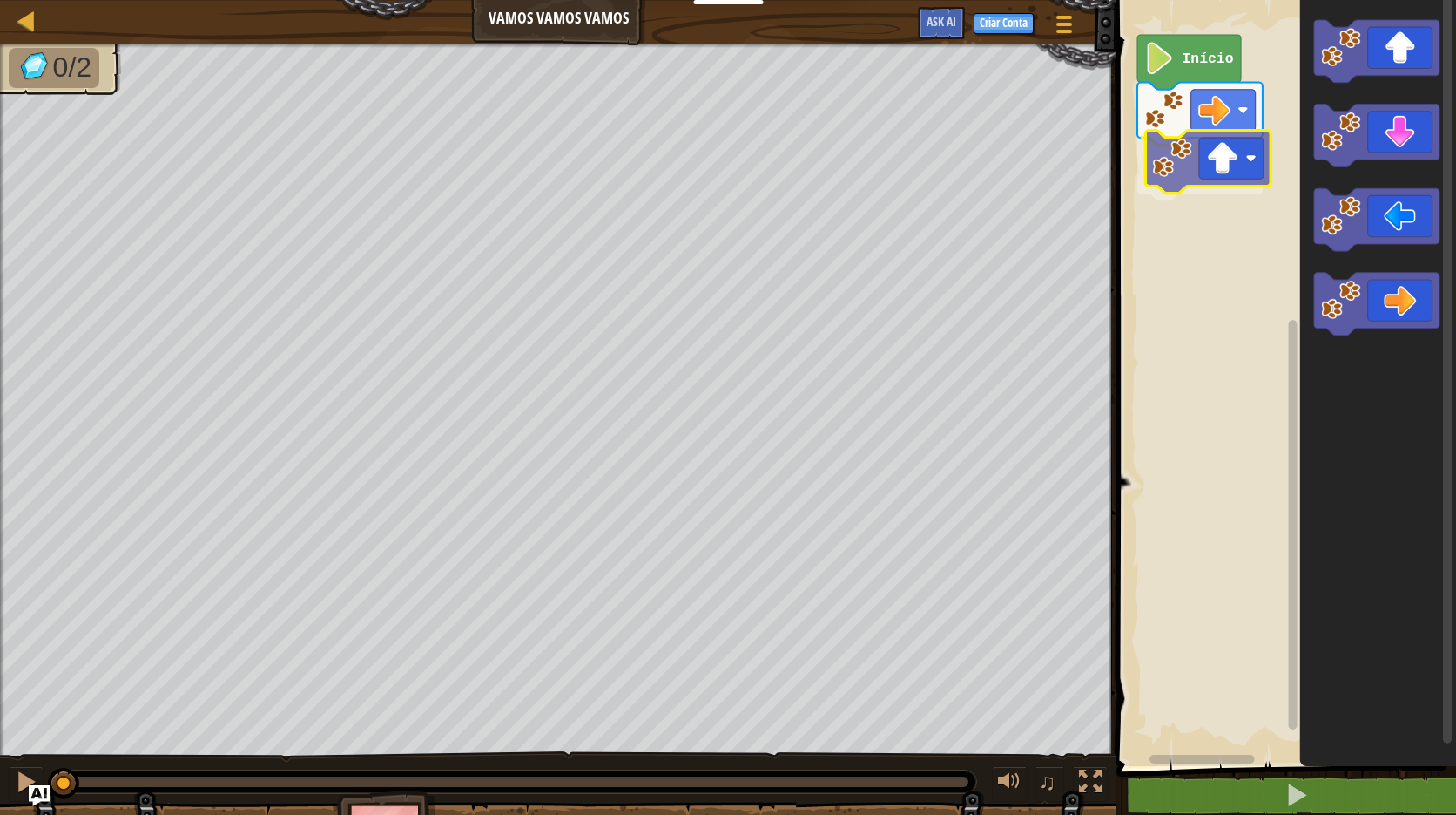
click at [1229, 180] on div "Início" at bounding box center [1284, 378] width 344 height 774
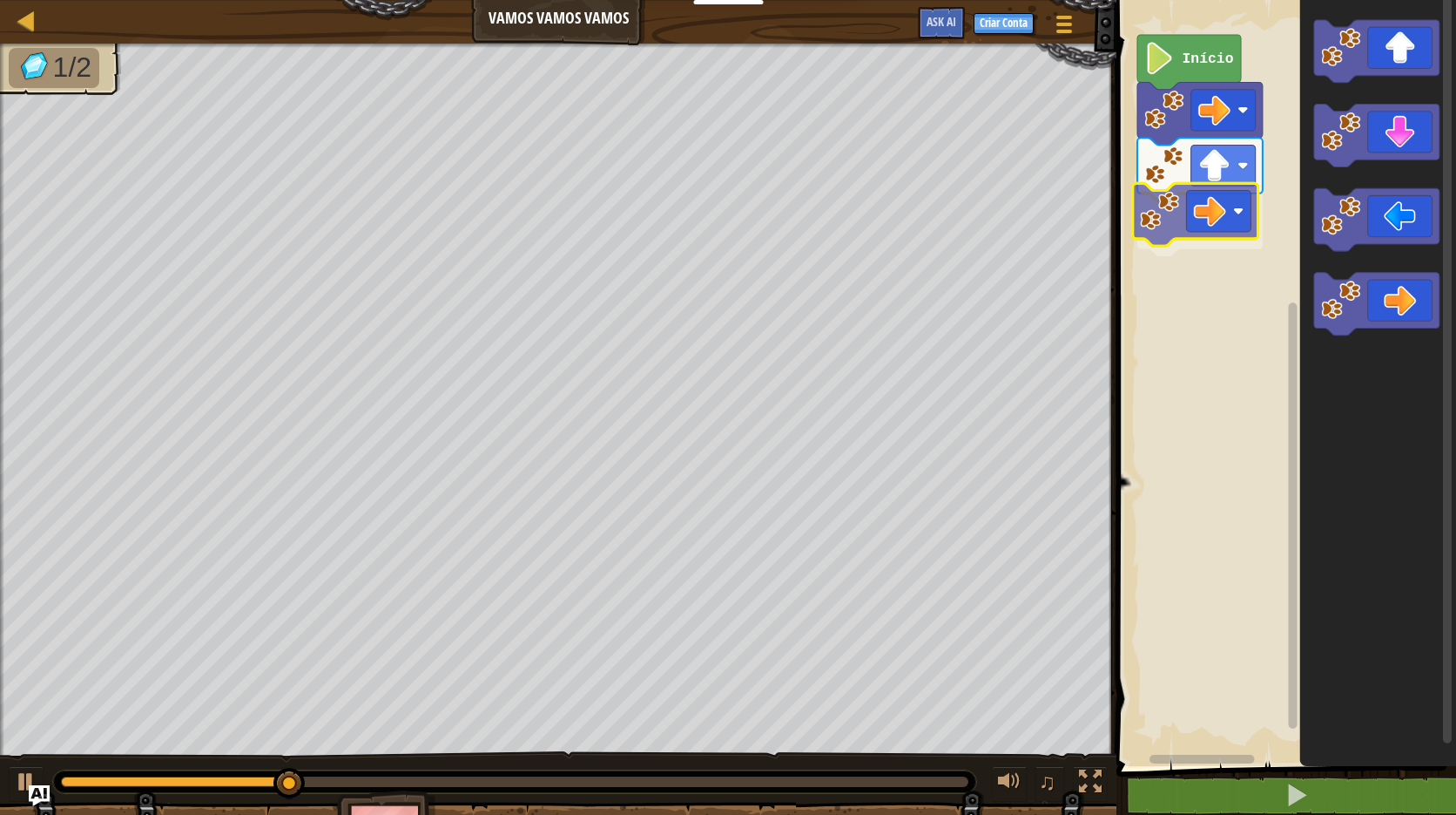
click at [1231, 218] on div "Início" at bounding box center [1284, 378] width 344 height 774
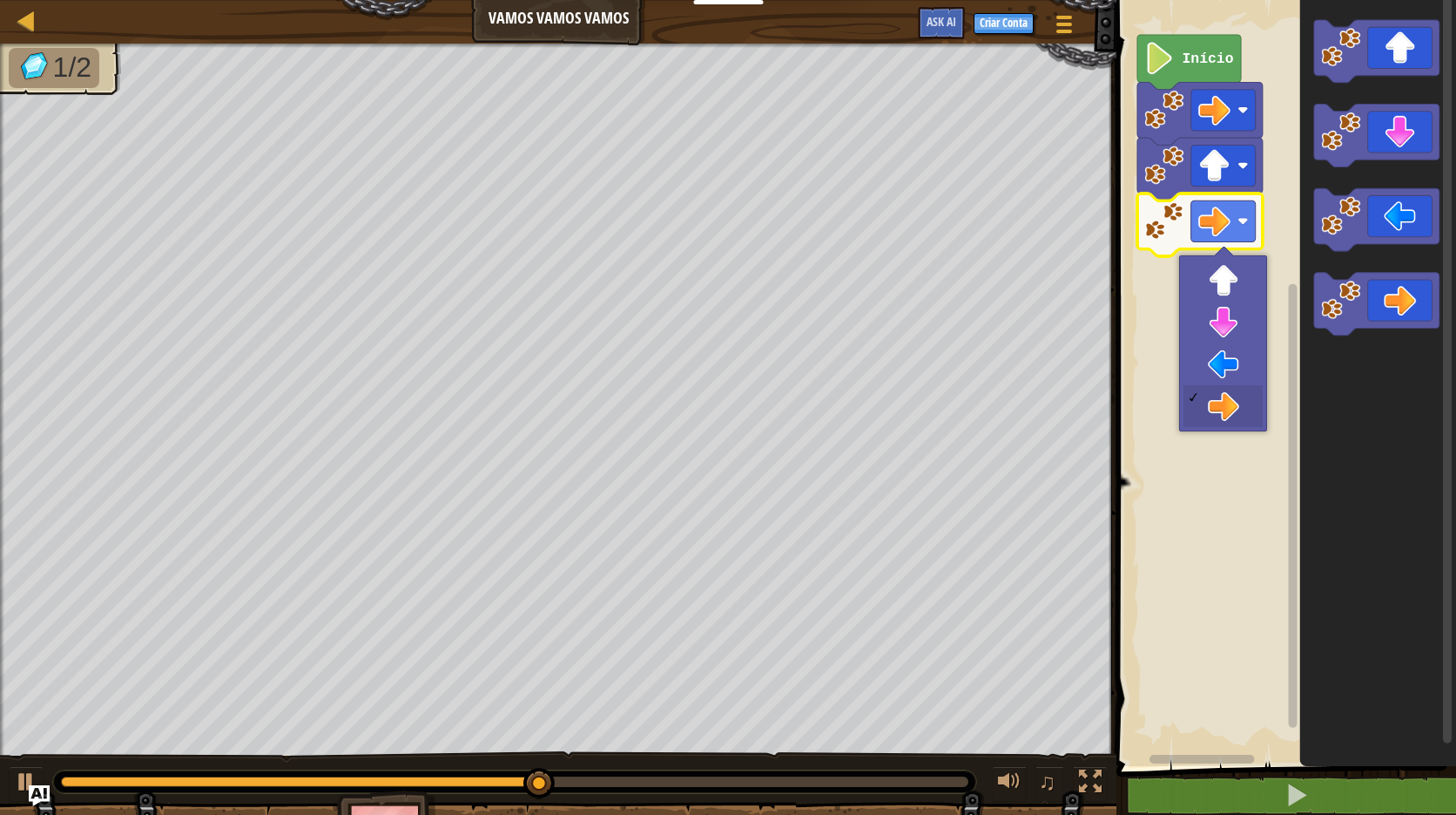
click at [1232, 234] on rect "Espaço de trabalho do Blockly" at bounding box center [1223, 220] width 64 height 41
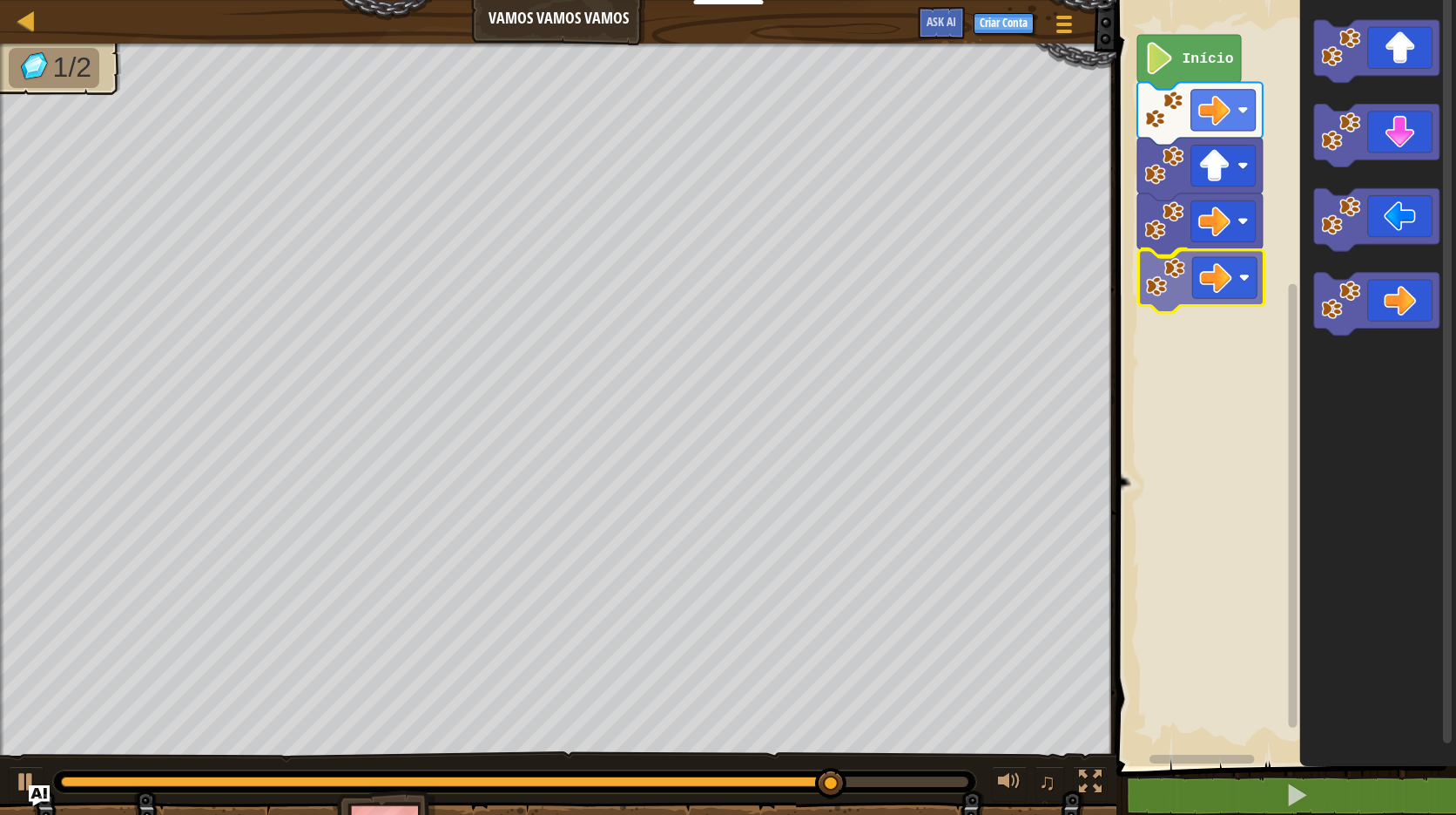
click at [1191, 310] on div "Início" at bounding box center [1284, 378] width 344 height 774
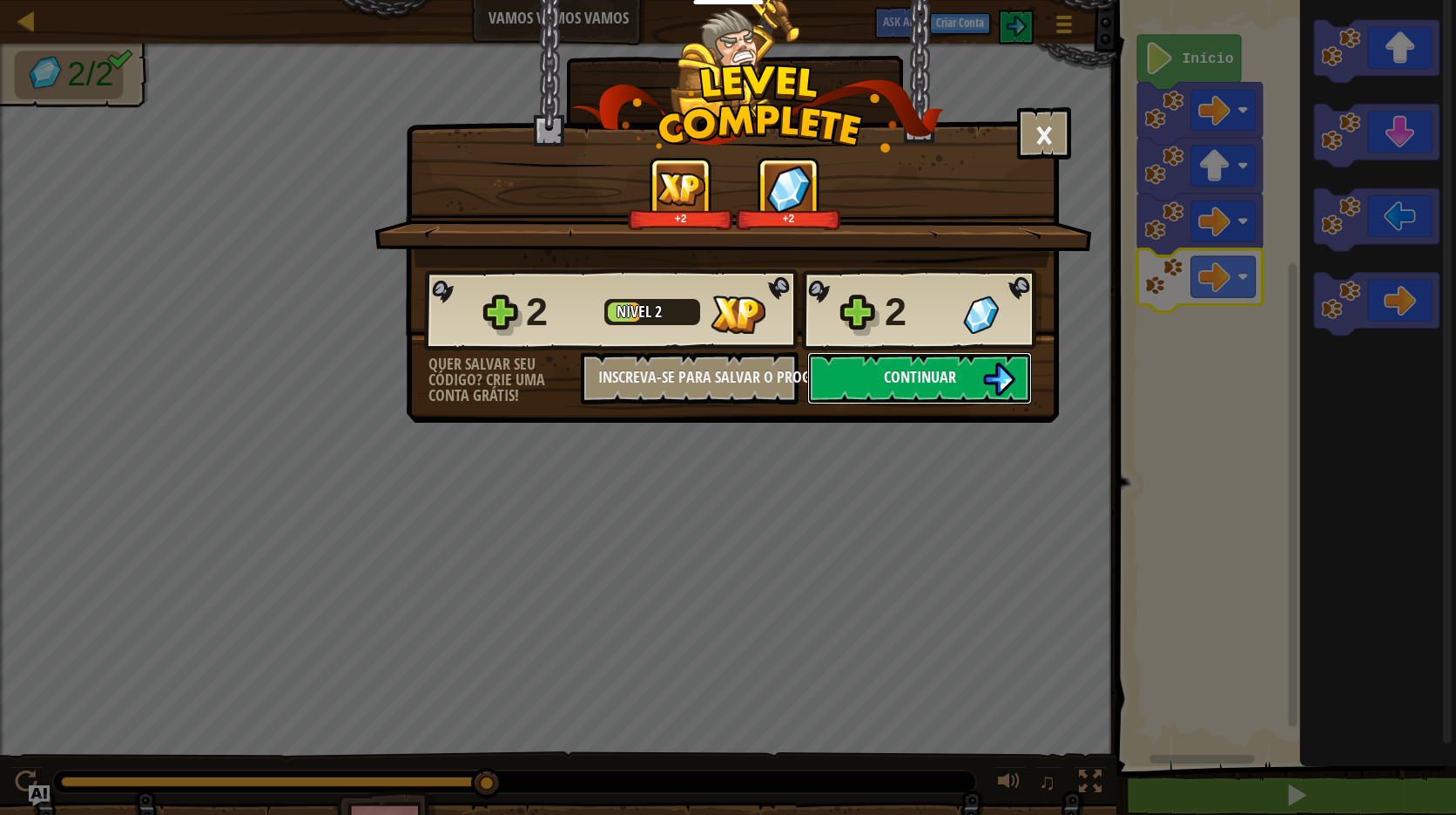
click at [922, 378] on span "Continuar" at bounding box center [920, 377] width 72 height 22
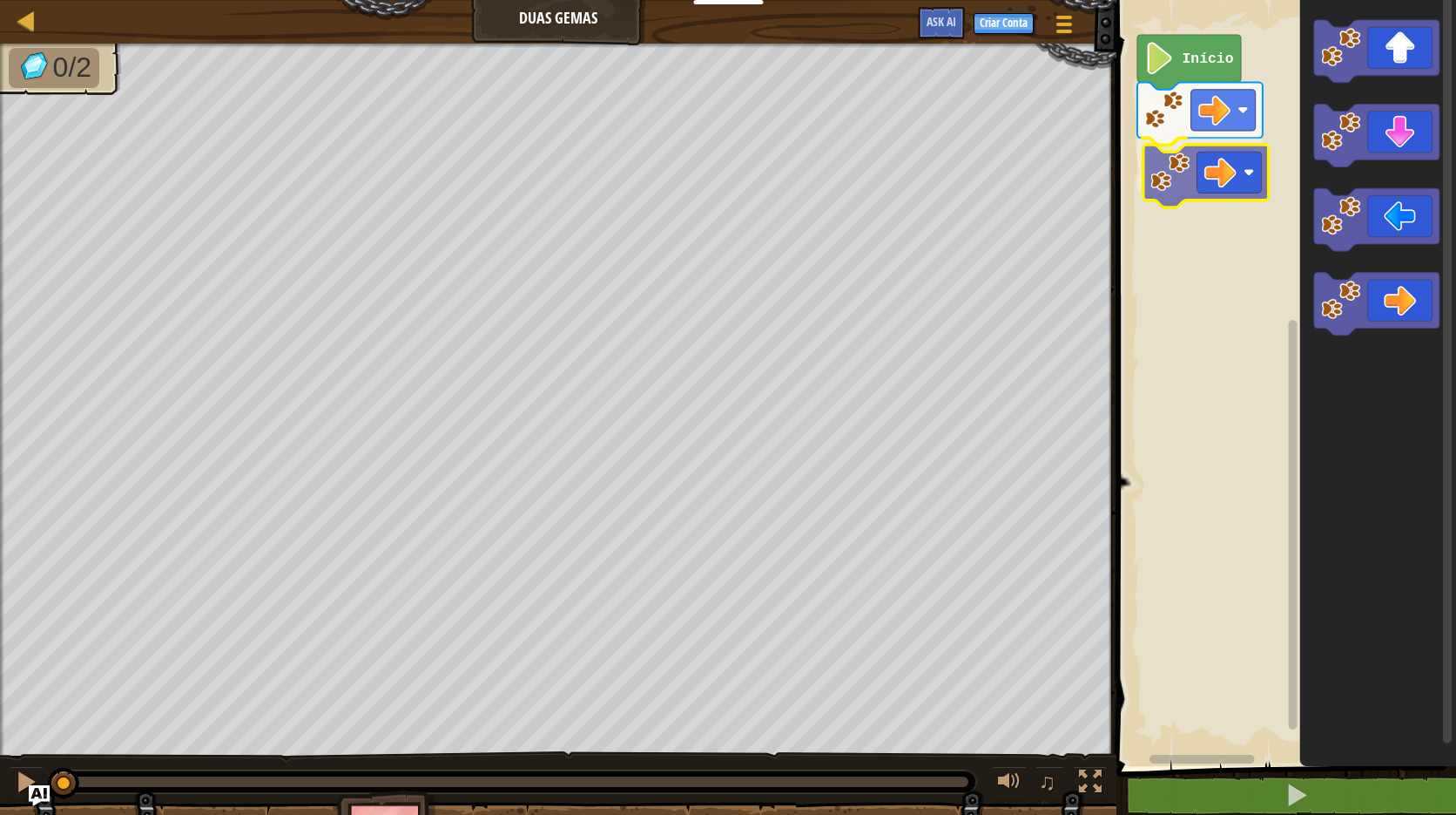
click at [1240, 190] on div "Início" at bounding box center [1284, 378] width 344 height 774
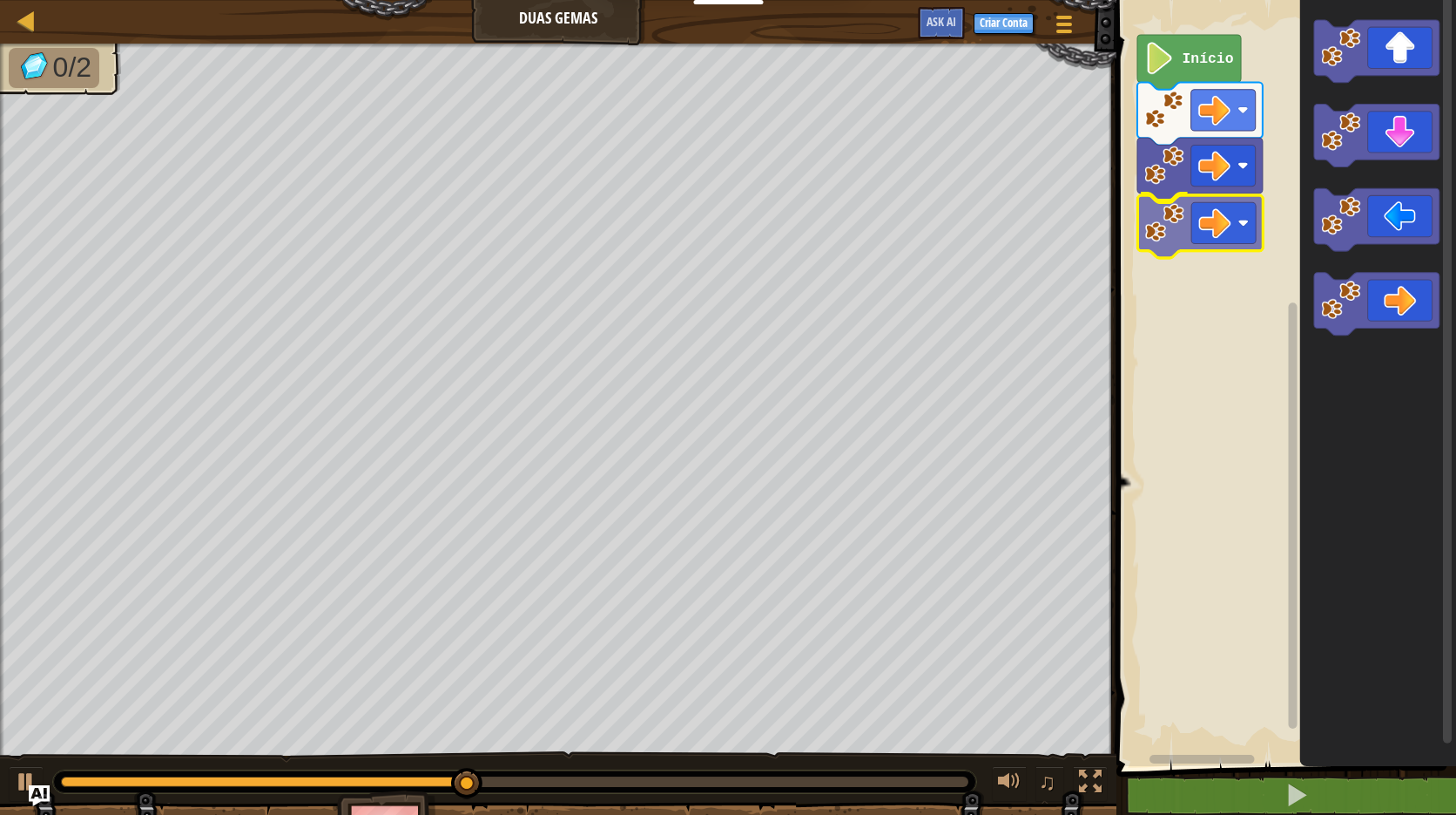
click at [1223, 238] on div "Início" at bounding box center [1284, 378] width 344 height 774
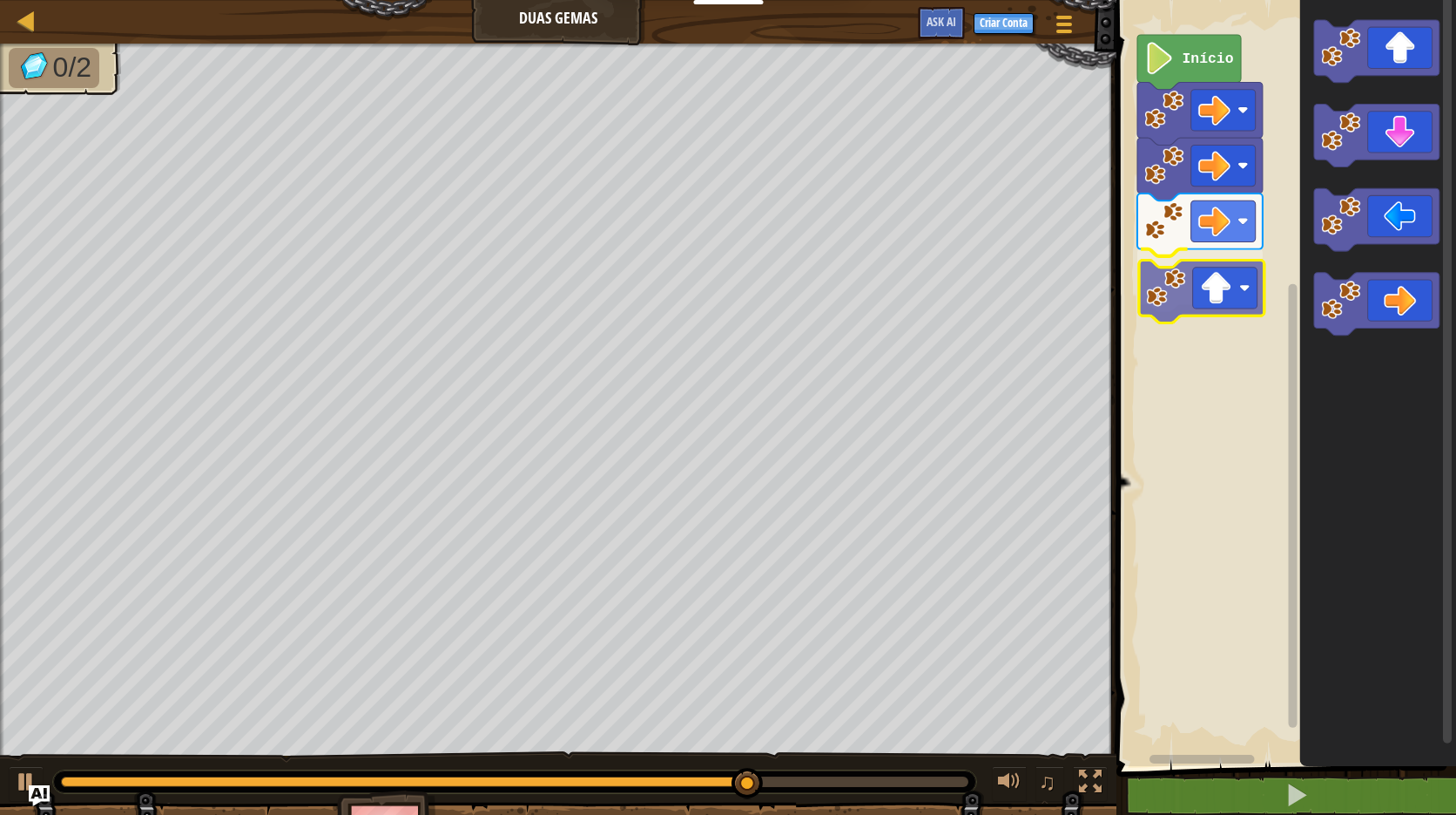
click at [1225, 273] on div "Início" at bounding box center [1284, 378] width 344 height 774
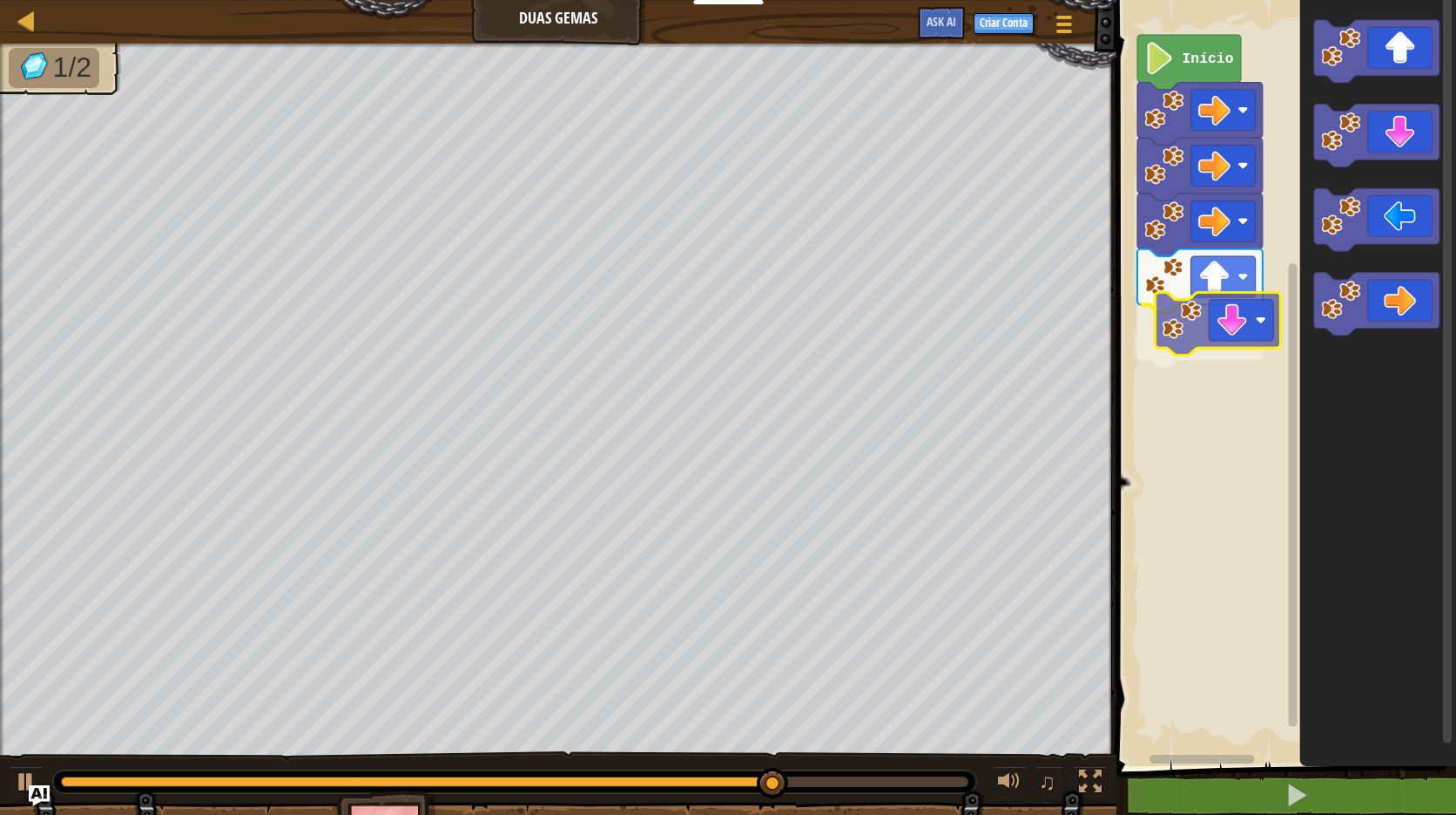
click at [1251, 325] on div "Início" at bounding box center [1284, 378] width 344 height 774
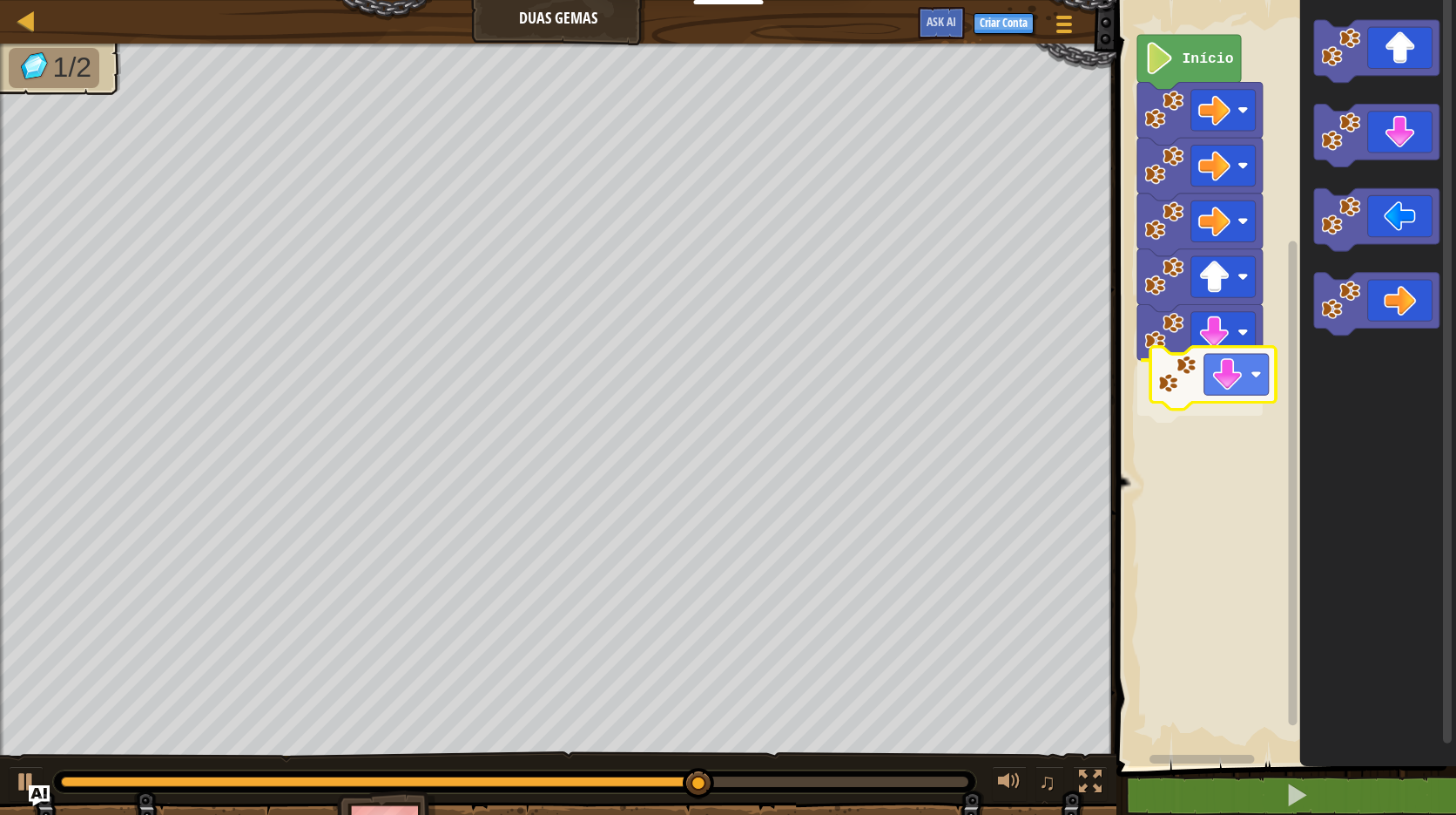
click at [1252, 375] on div "Início" at bounding box center [1284, 378] width 344 height 774
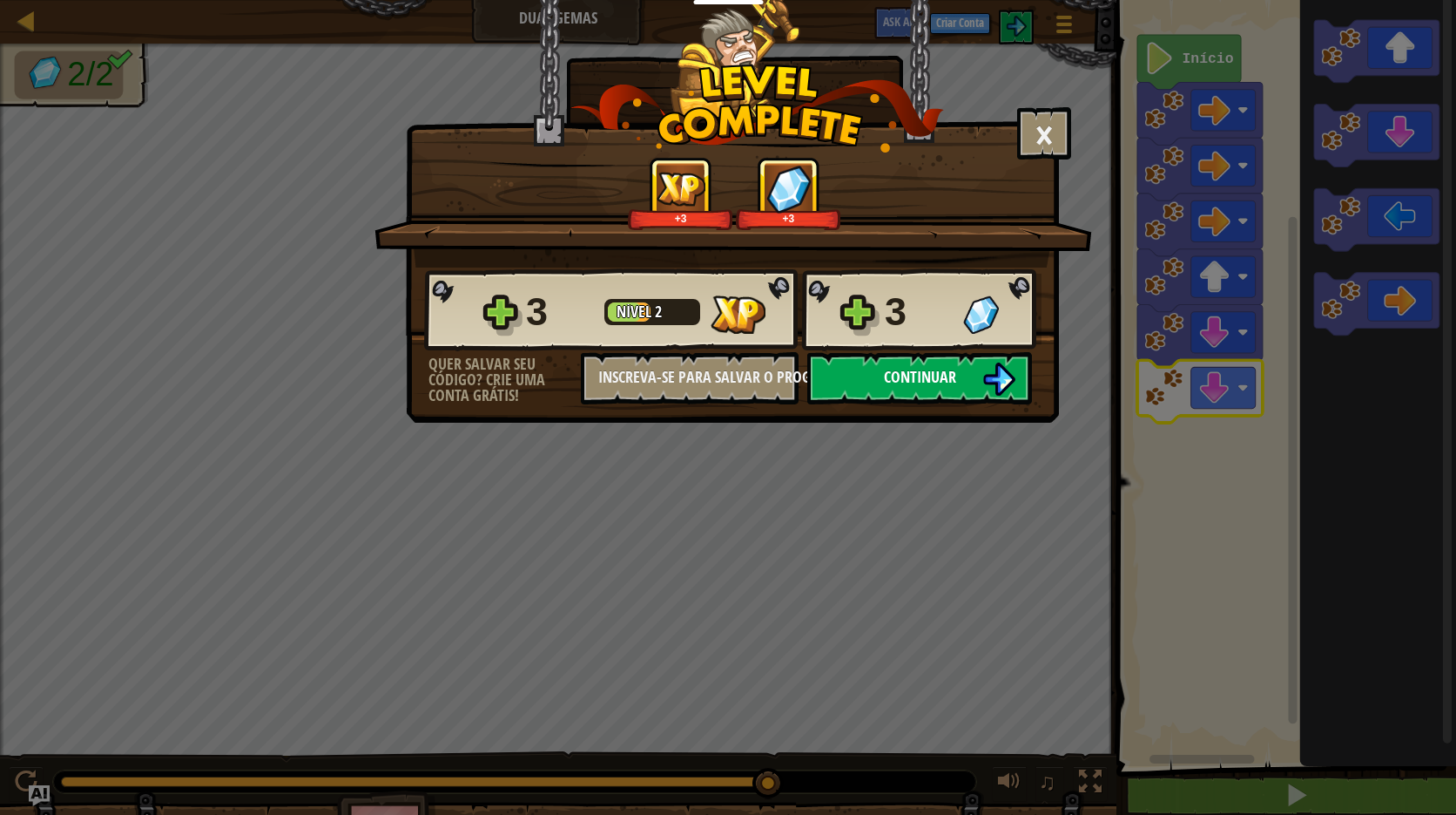
click at [912, 381] on span "Continuar" at bounding box center [920, 377] width 72 height 22
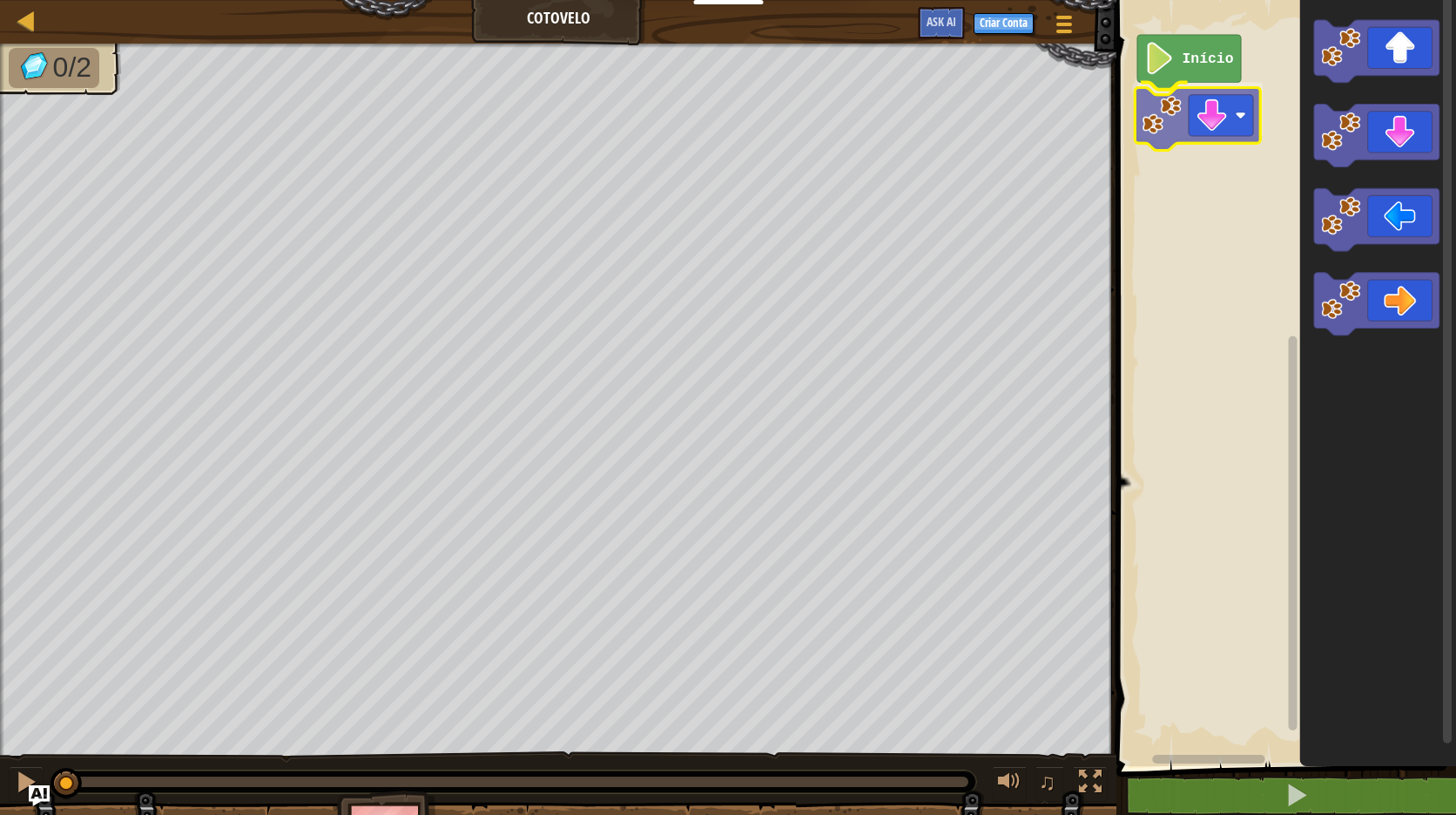
click at [1171, 117] on div "Início" at bounding box center [1284, 378] width 344 height 774
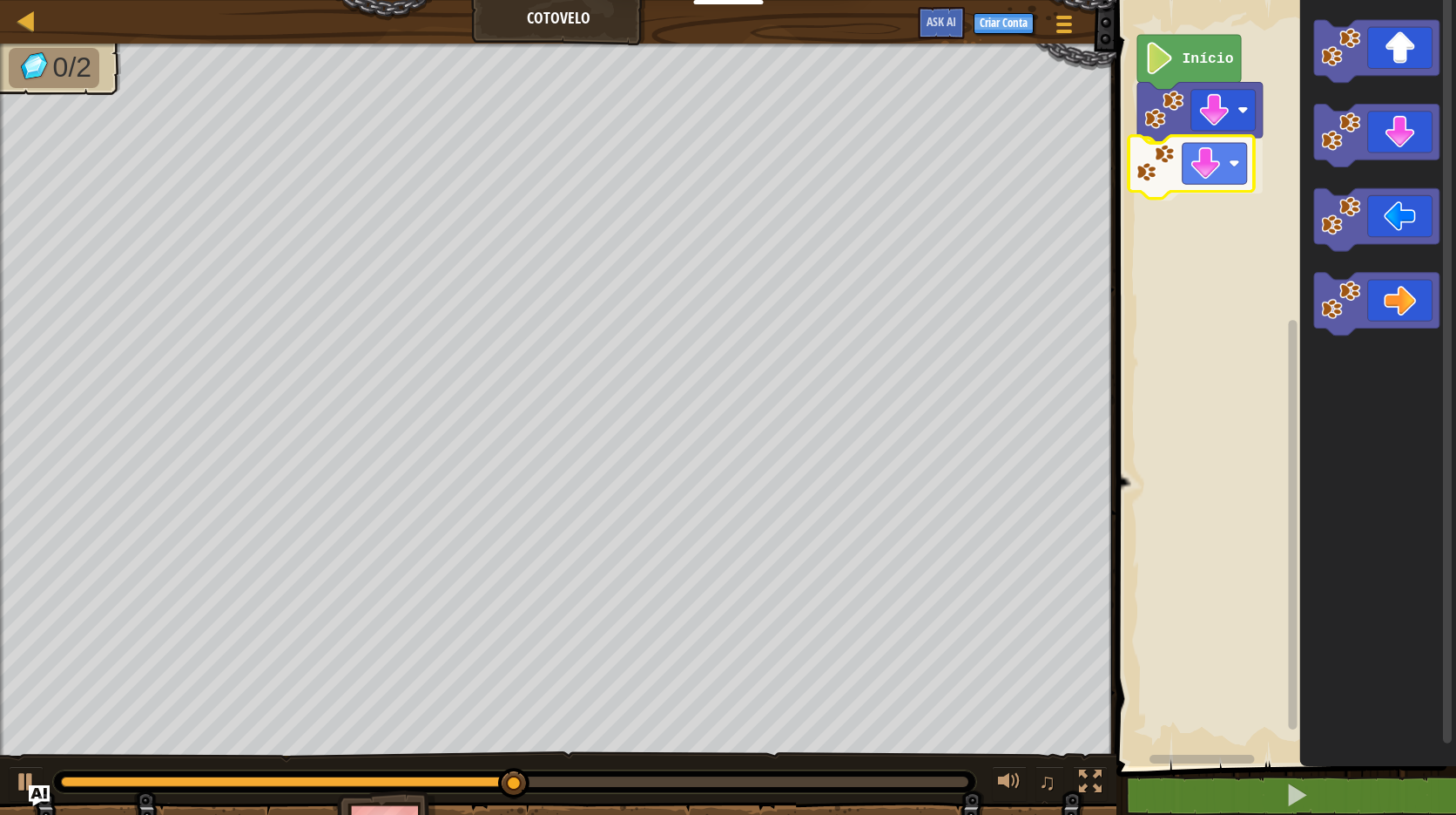
click at [1199, 164] on div "Início" at bounding box center [1284, 378] width 344 height 774
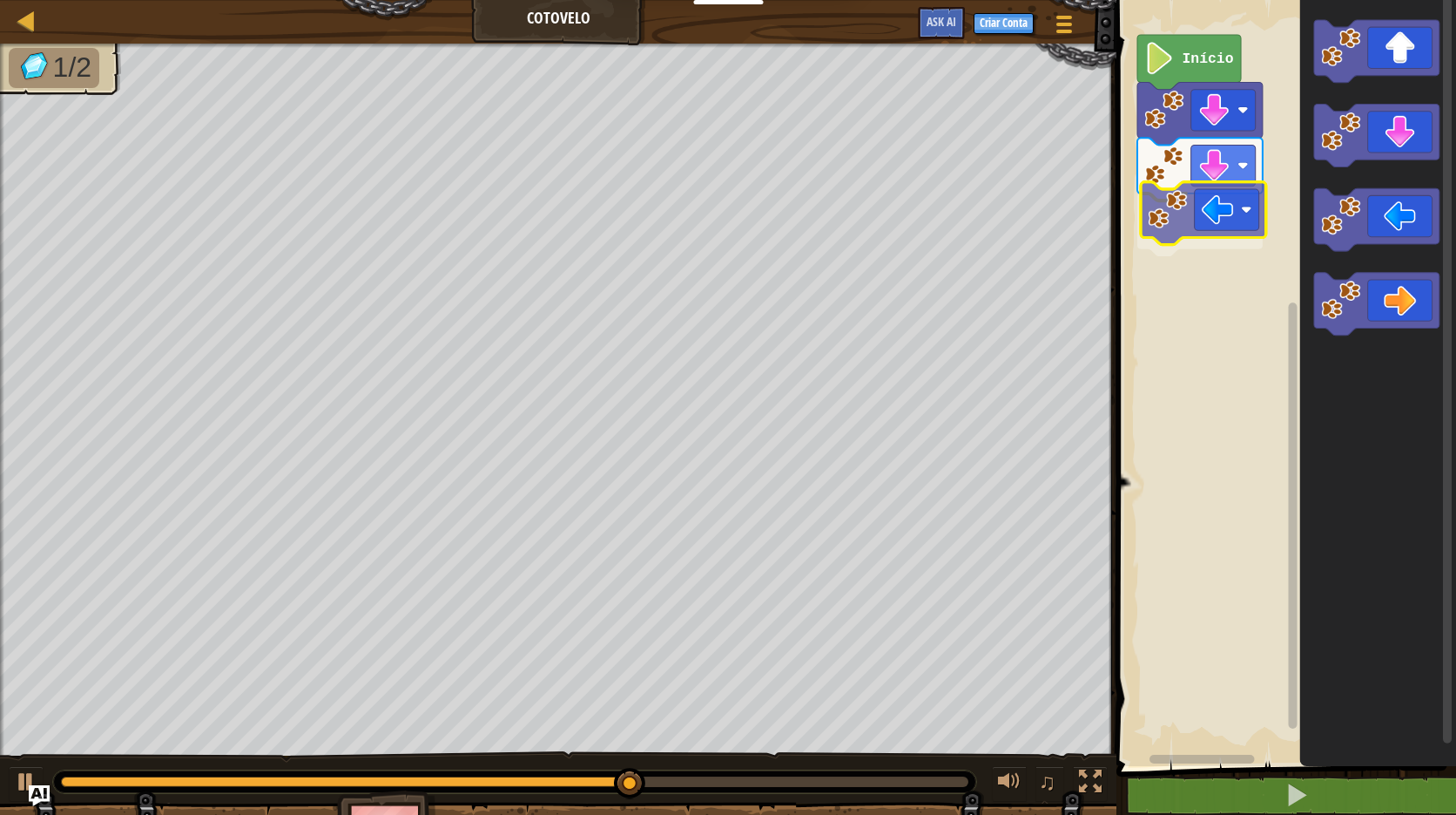
click at [1198, 220] on div "Início" at bounding box center [1284, 378] width 344 height 774
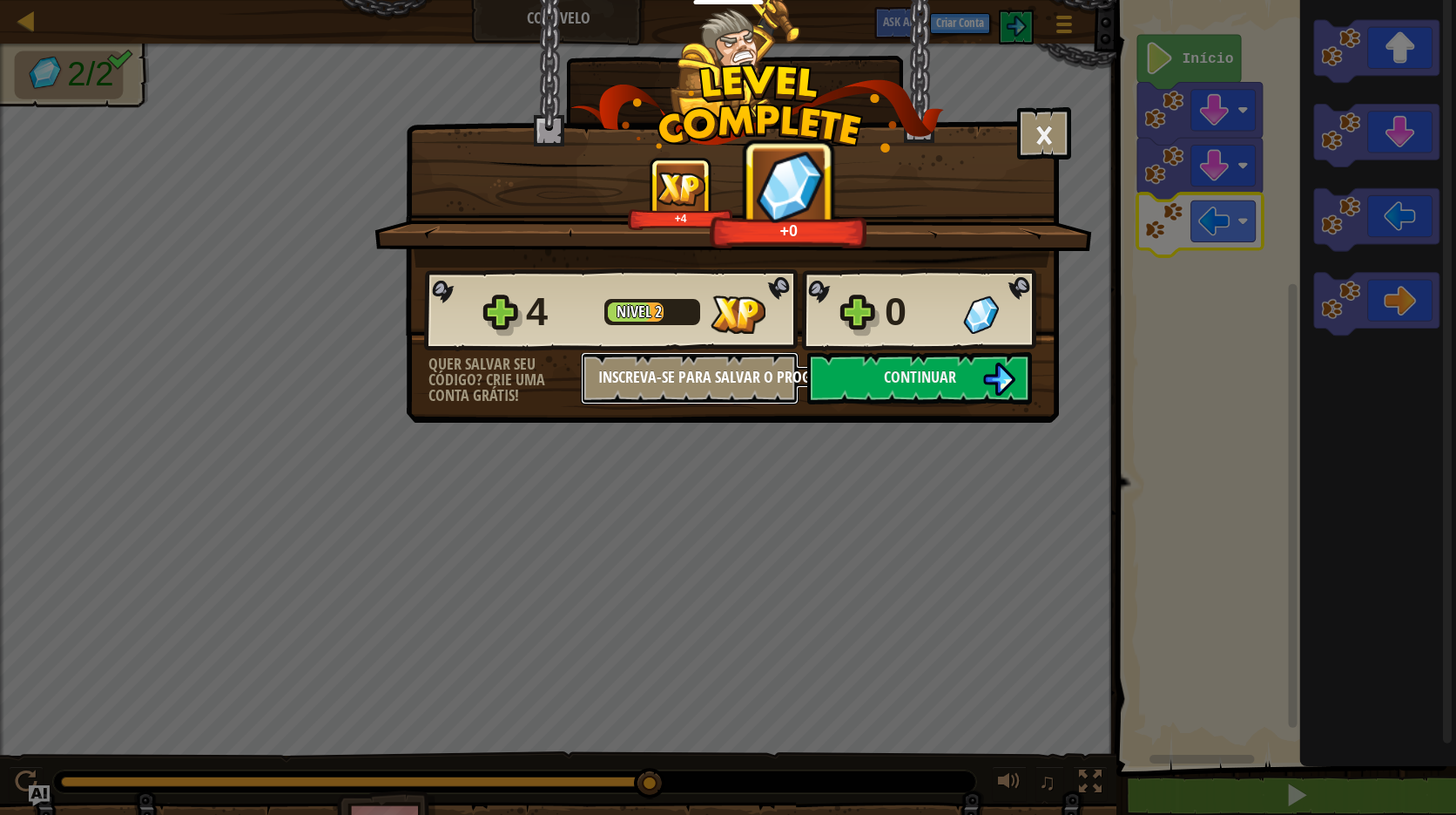
click at [772, 388] on button "Inscreva-se para salvar o progresso" at bounding box center [690, 377] width 218 height 52
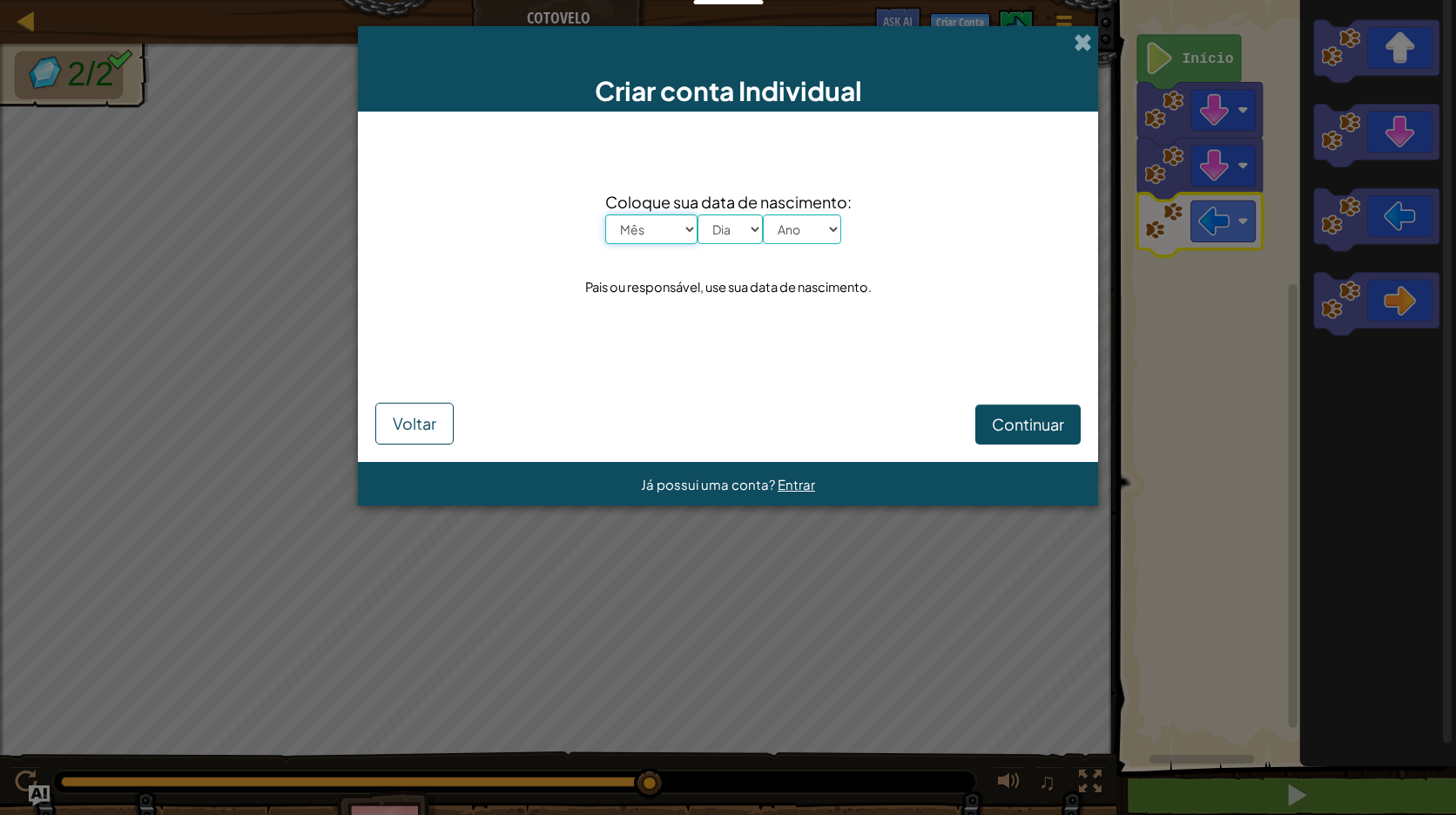
click at [651, 227] on select "Mês Janeiro Fevereiro Março Abril Maio Junho Julho Agosto Setembro Outubro Nove…" at bounding box center [651, 229] width 92 height 30
select select "11"
click at [606, 214] on select "Mês Janeiro Fevereiro Março Abril Maio Junho Julho Agosto Setembro Outubro Nove…" at bounding box center [651, 229] width 92 height 30
click at [731, 236] on select "Dia 1 2 3 4 5 6 7 8 9 10 11 12 13 14 15 16 17 18 19 20 21 22 23 24 25 26 27 28 …" at bounding box center [730, 229] width 65 height 30
select select "29"
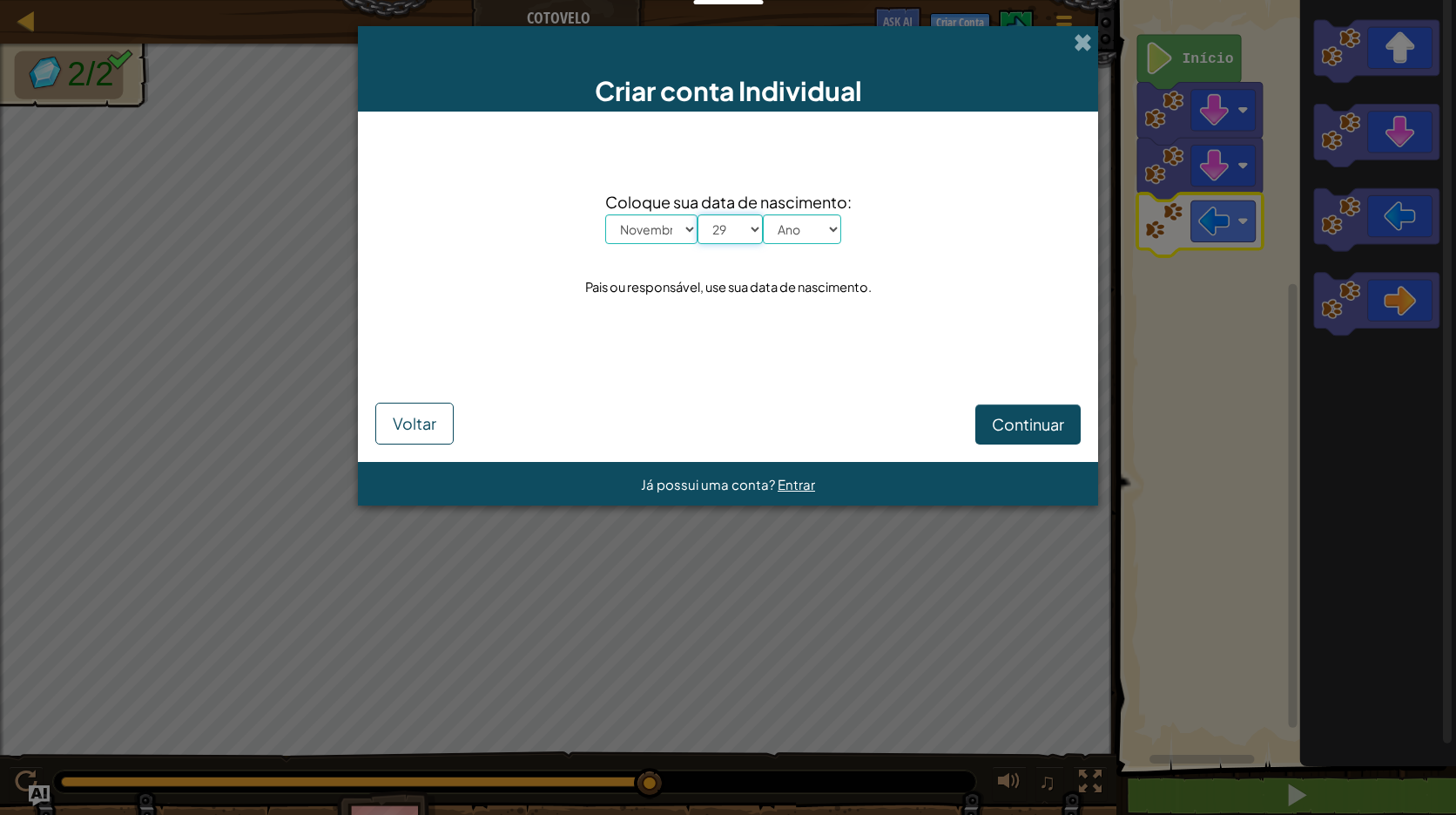
click at [698, 214] on select "Dia 1 2 3 4 5 6 7 8 9 10 11 12 13 14 15 16 17 18 19 20 21 22 23 24 25 26 27 28 …" at bounding box center [730, 229] width 65 height 30
click at [832, 222] on select "Ano 2025 2024 2023 2022 2021 2020 2019 2018 2017 2016 2015 2014 2013 2012 2011 …" at bounding box center [802, 229] width 78 height 30
select select "1996"
click at [763, 214] on select "Ano 2025 2024 2023 2022 2021 2020 2019 2018 2017 2016 2015 2014 2013 2012 2011 …" at bounding box center [802, 229] width 78 height 30
click at [1024, 418] on span "Continuar" at bounding box center [1027, 424] width 72 height 20
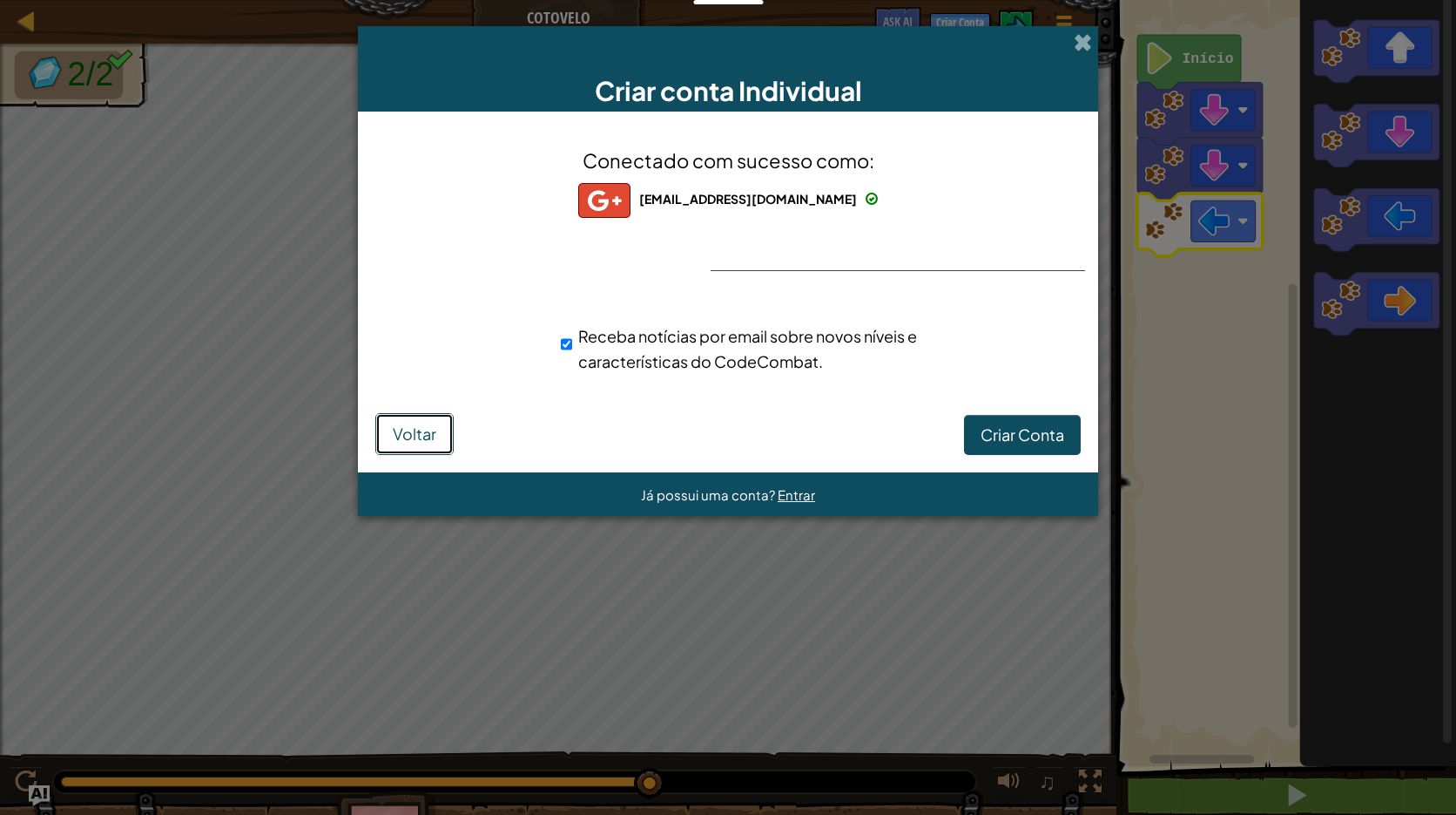
drag, startPoint x: 415, startPoint y: 432, endPoint x: 458, endPoint y: 404, distance: 51.3
click at [435, 417] on button "Voltar" at bounding box center [414, 434] width 78 height 42
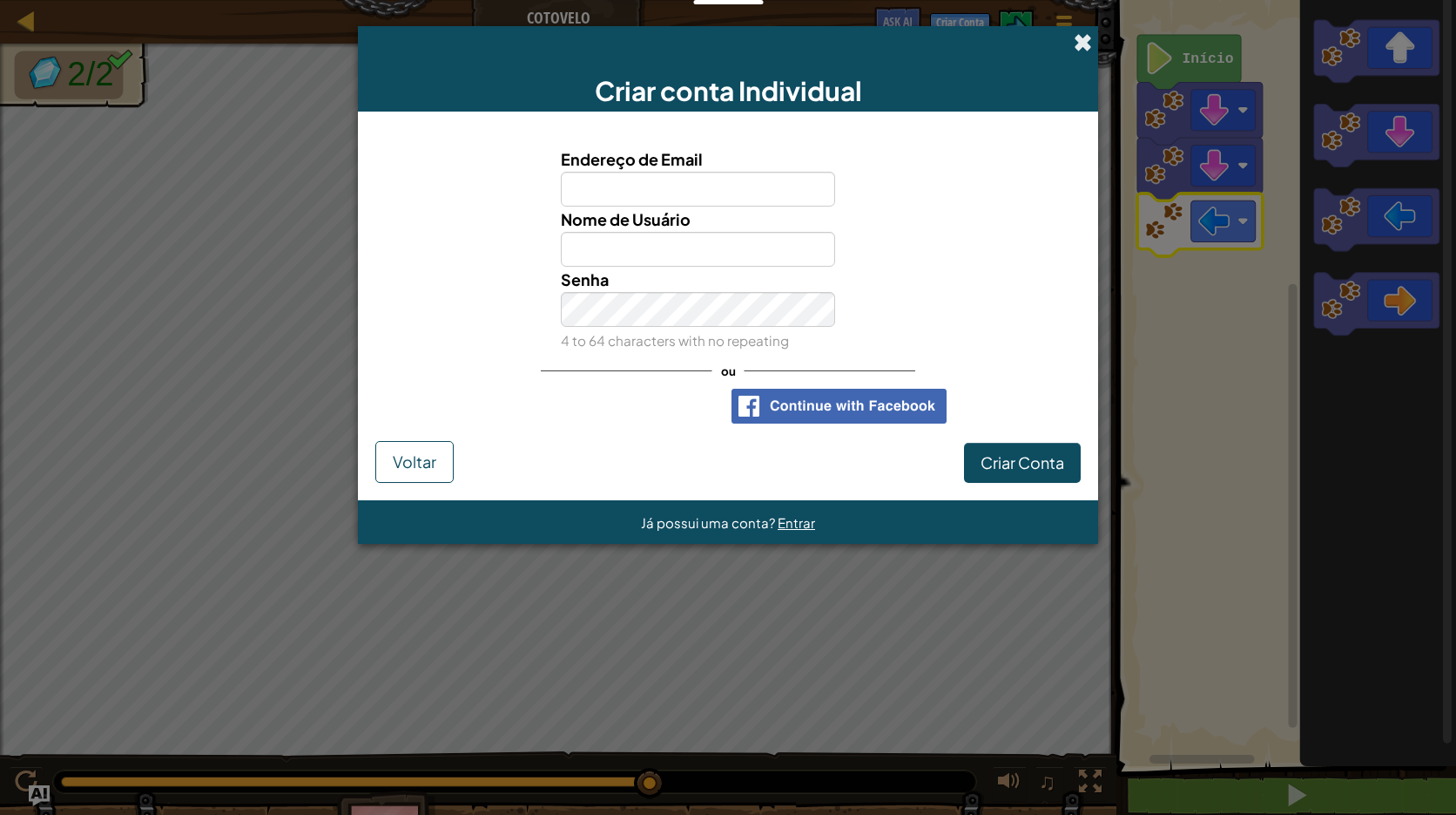
click at [1081, 40] on span at bounding box center [1083, 42] width 18 height 18
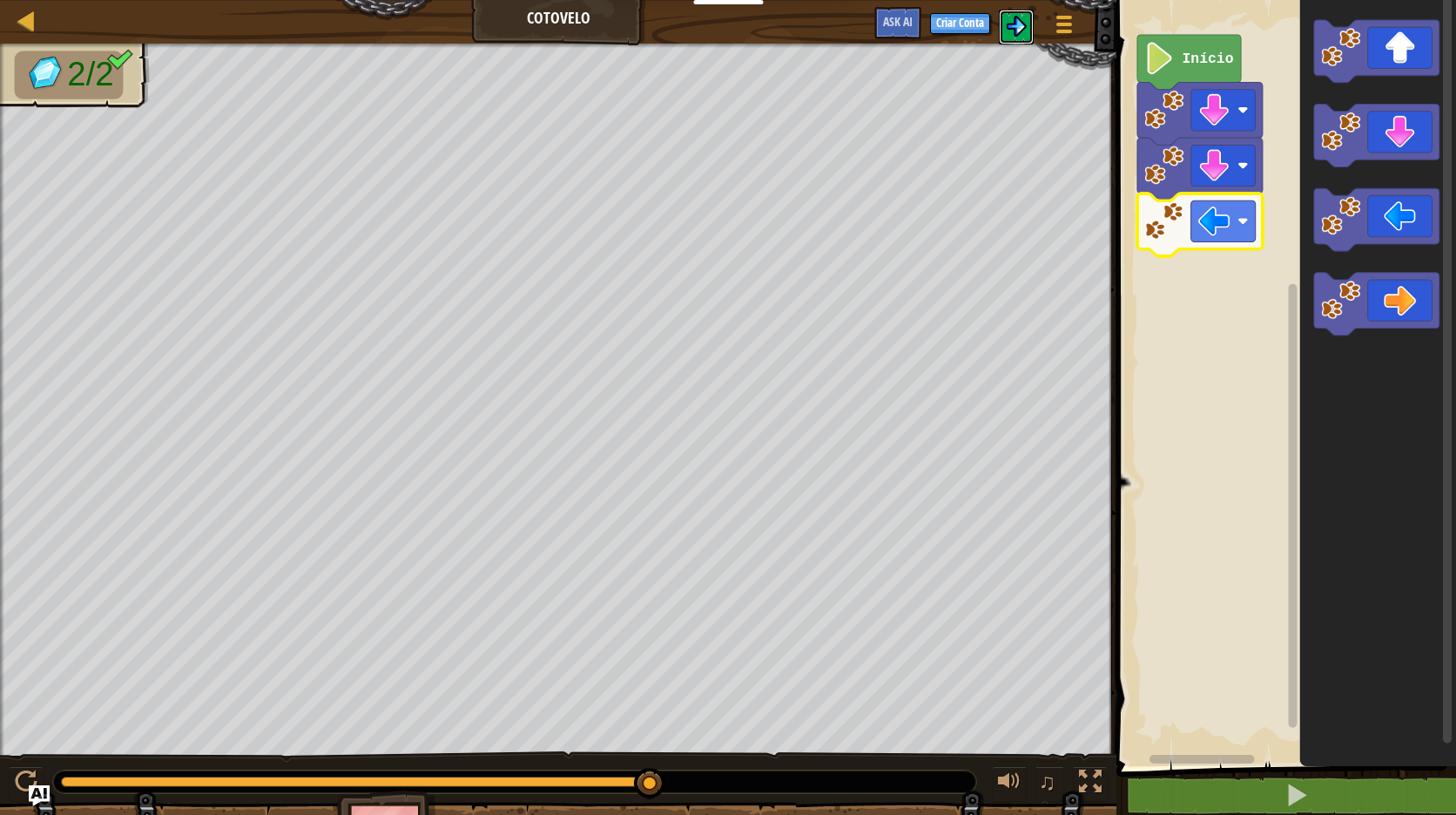
click at [1027, 26] on button at bounding box center [1016, 27] width 35 height 35
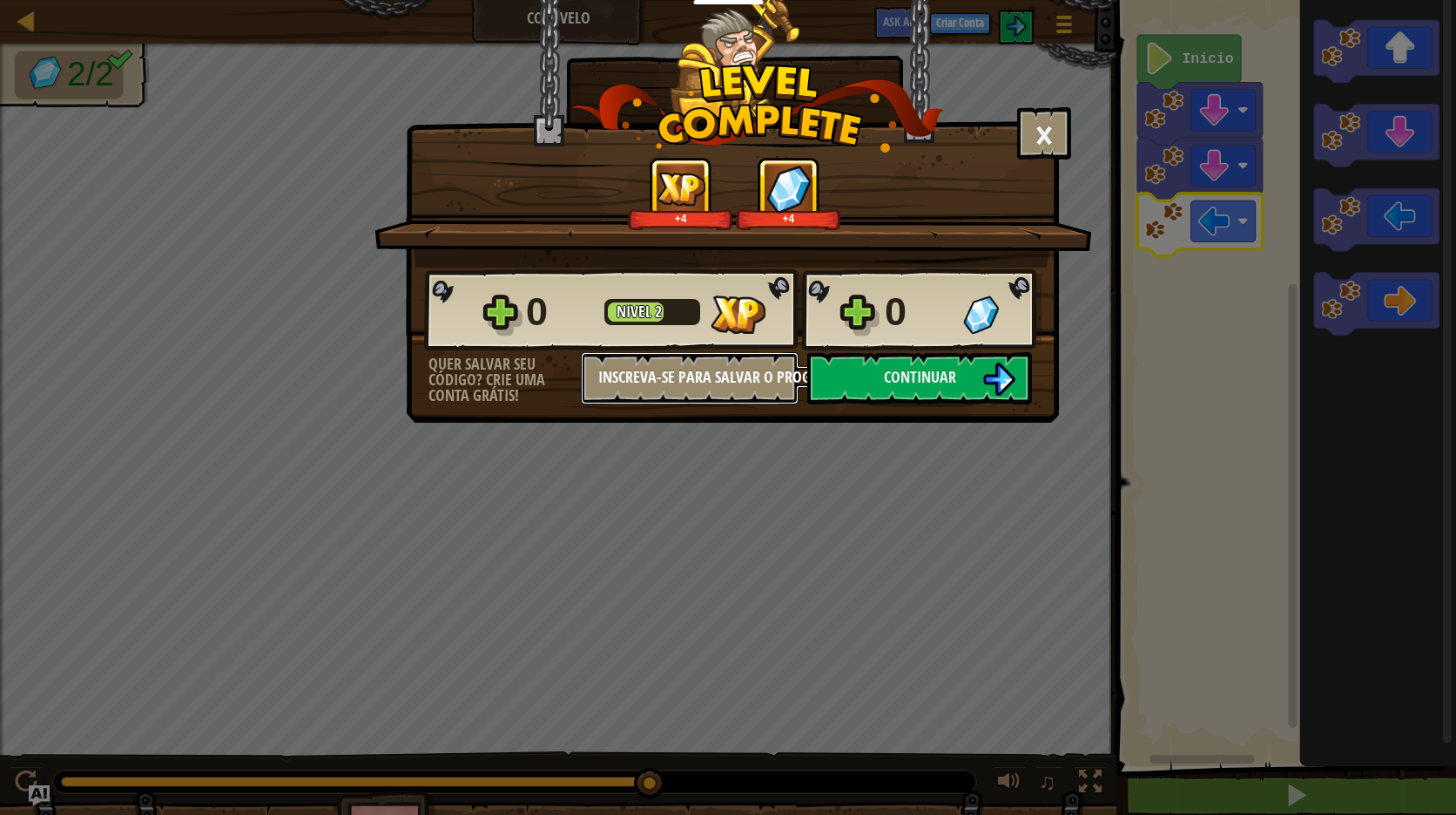
click at [730, 369] on button "Inscreva-se para salvar o progresso" at bounding box center [690, 377] width 218 height 52
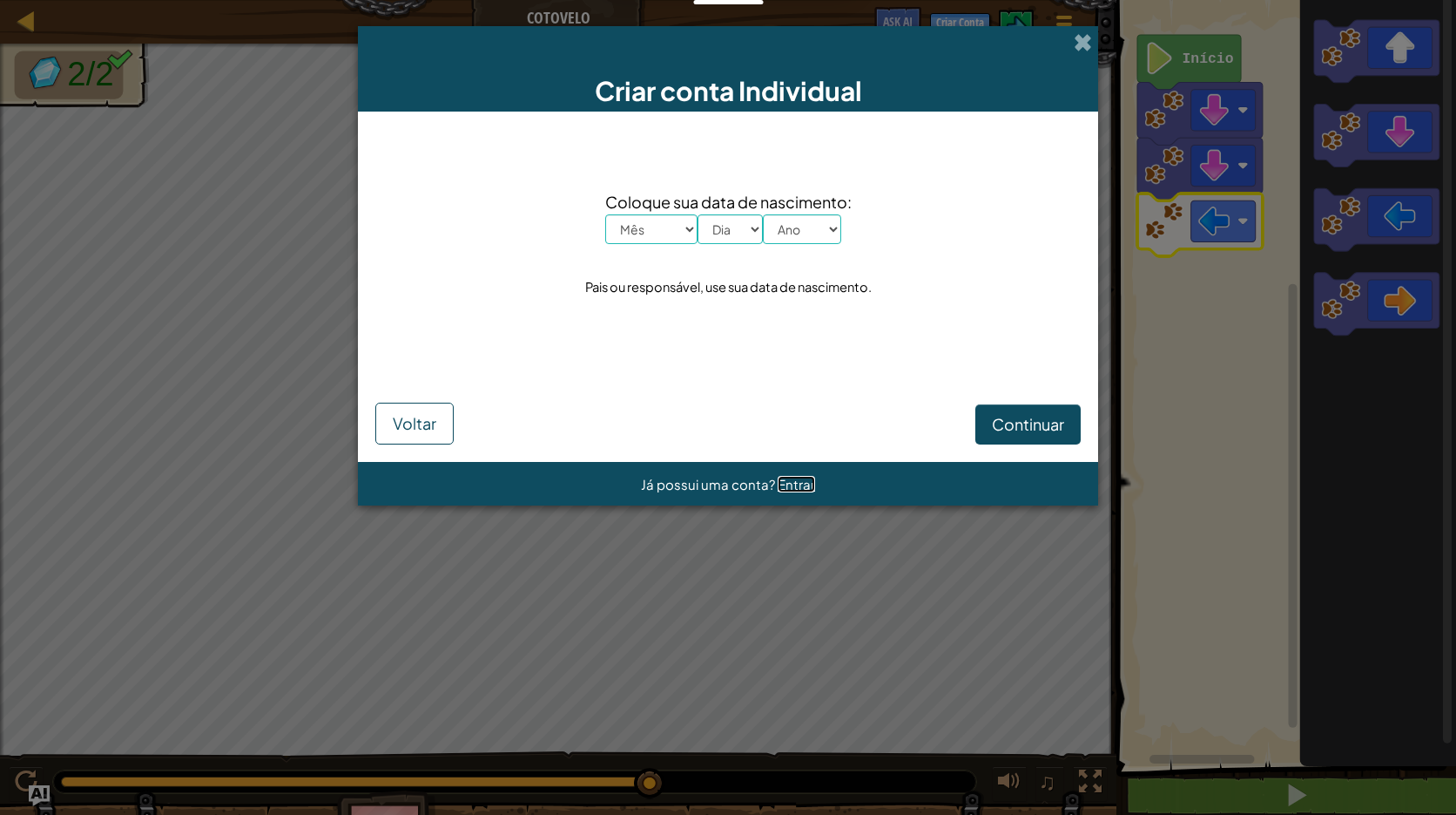
click at [798, 482] on span "Entrar" at bounding box center [797, 483] width 38 height 17
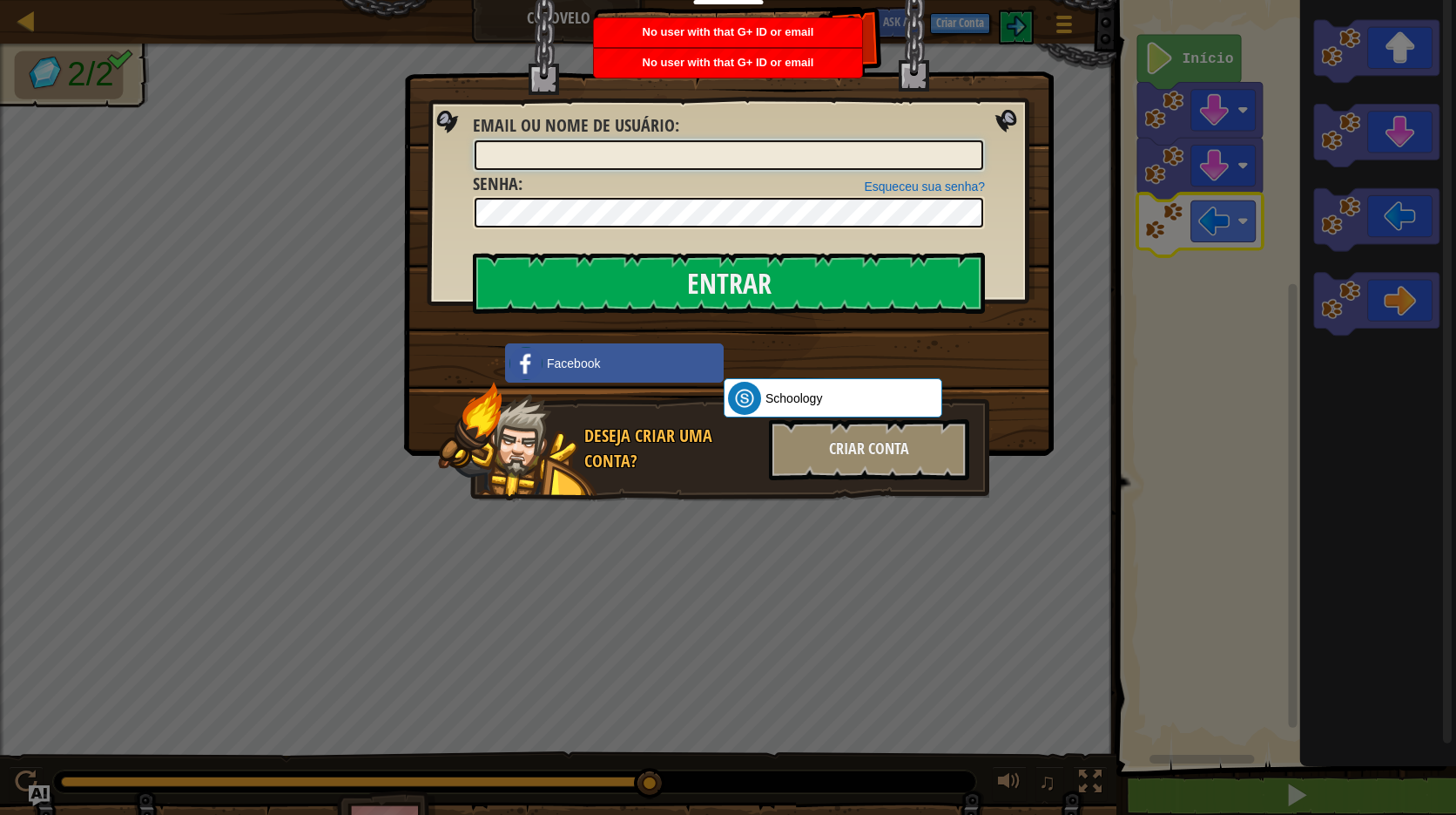
click at [756, 156] on input "Email ou nome de usuário :" at bounding box center [729, 155] width 509 height 30
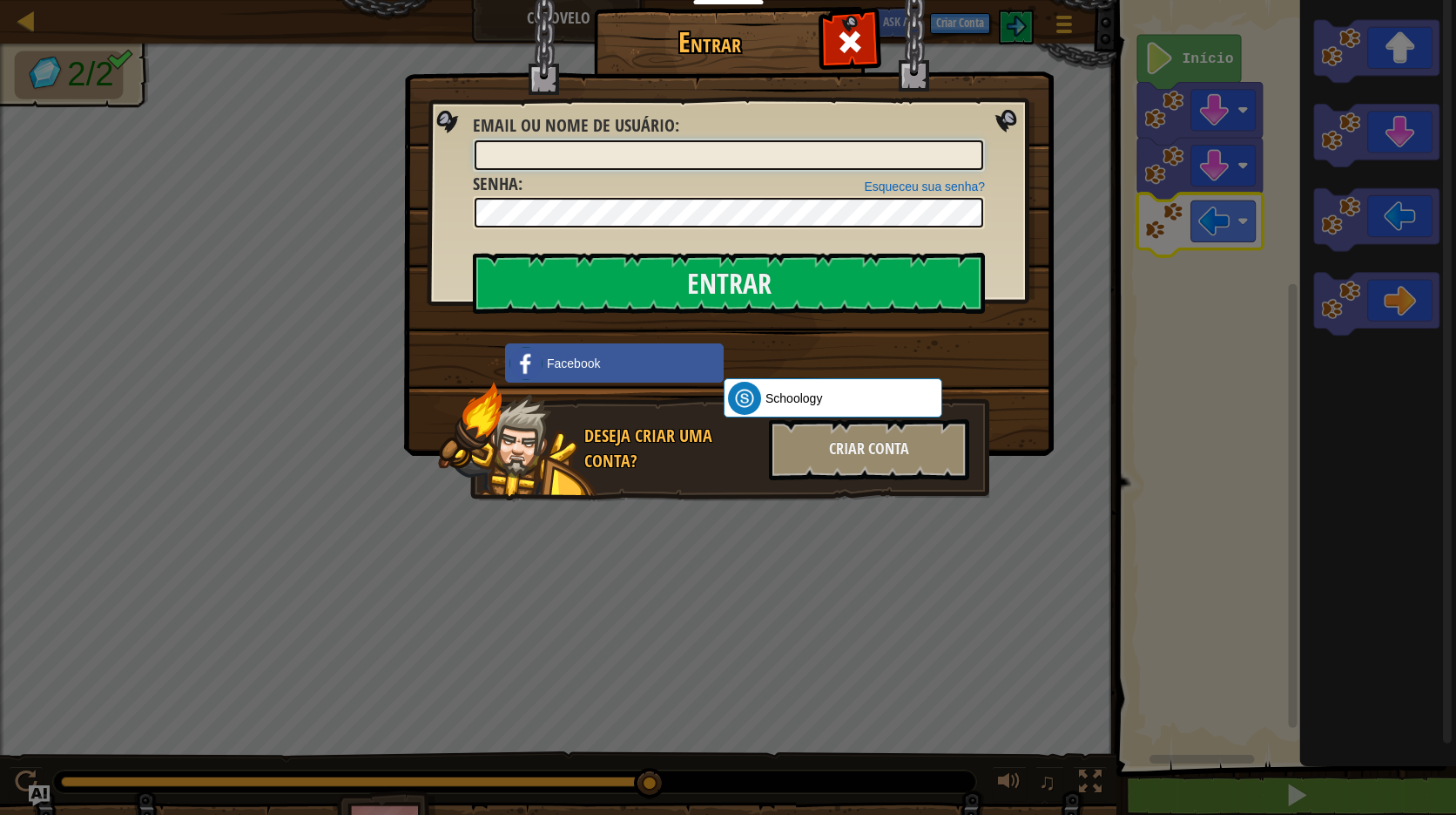
type input "matheusfelicoriluiz@gmail.com"
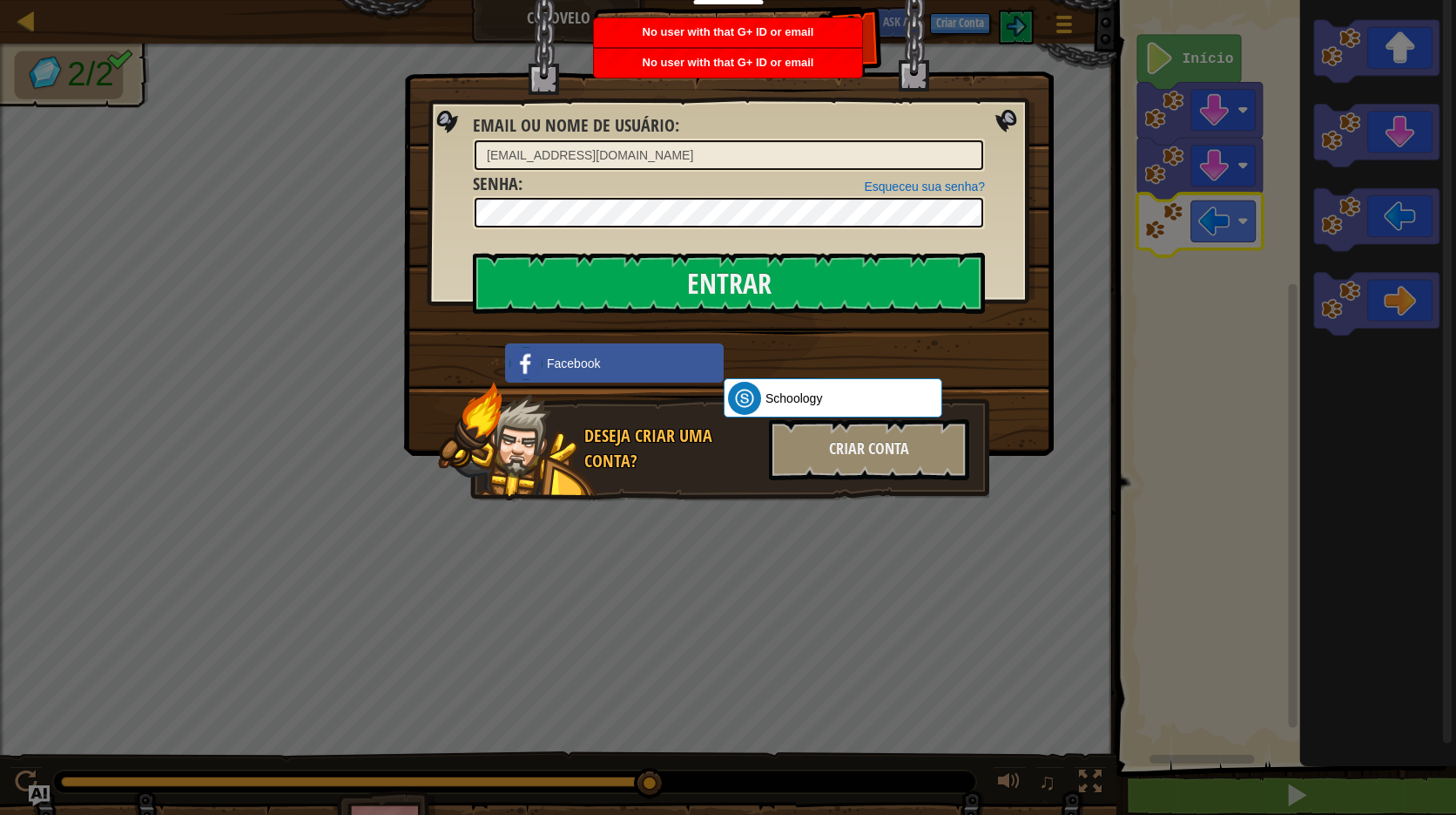
click at [1004, 71] on img at bounding box center [728, 202] width 649 height 507
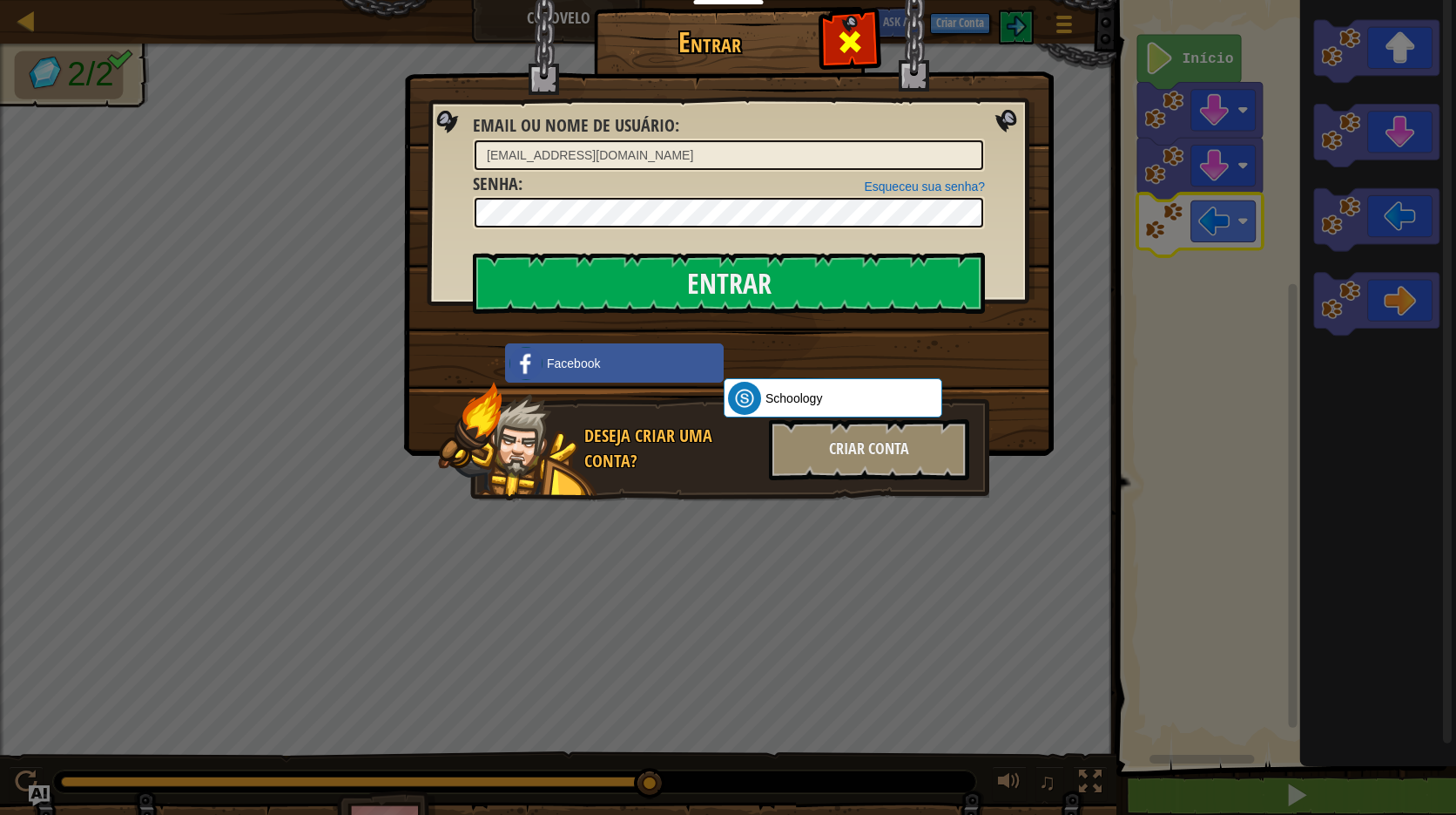
click at [837, 51] on span at bounding box center [850, 42] width 28 height 28
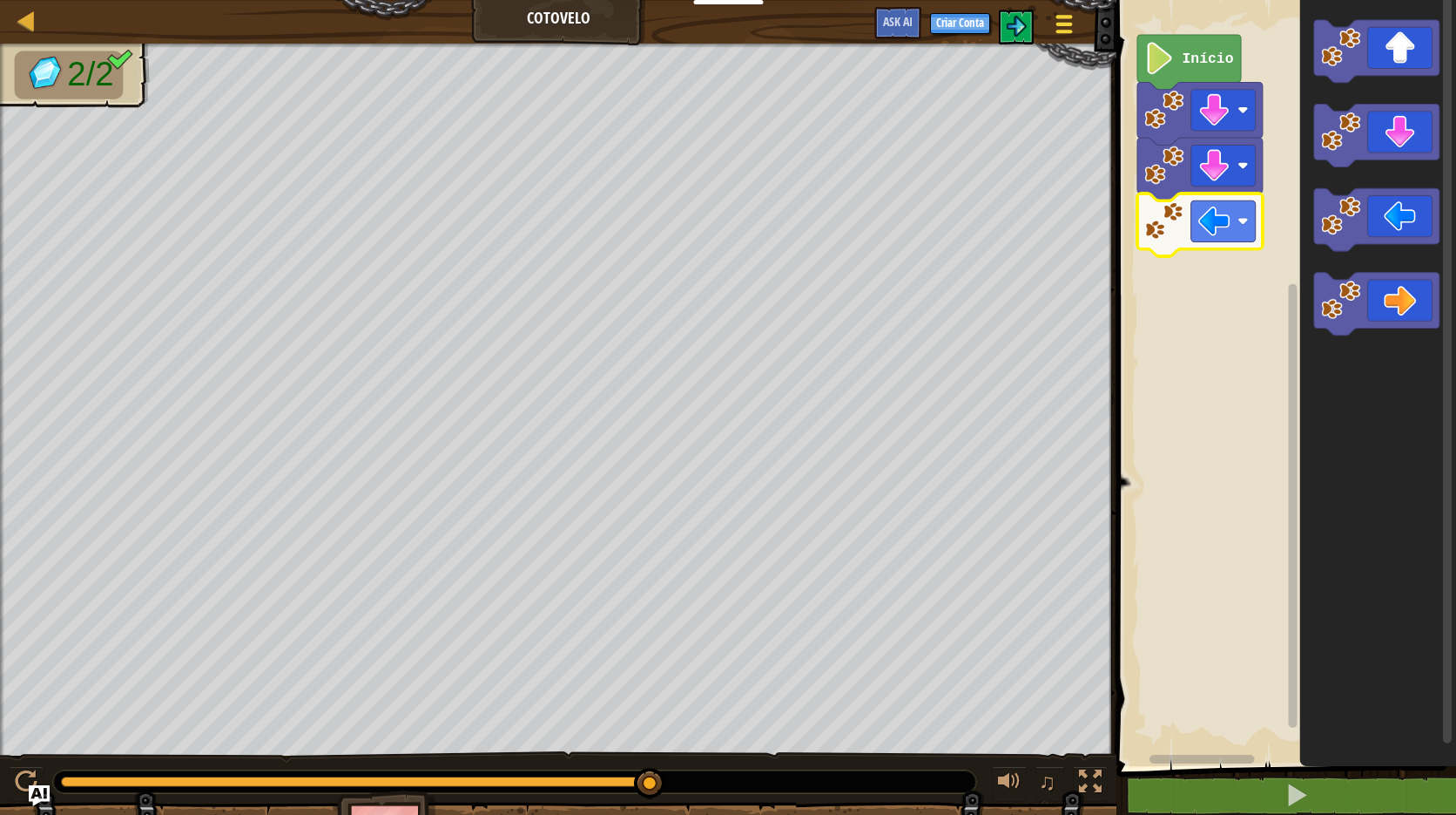
click at [1056, 28] on div at bounding box center [1065, 24] width 24 height 26
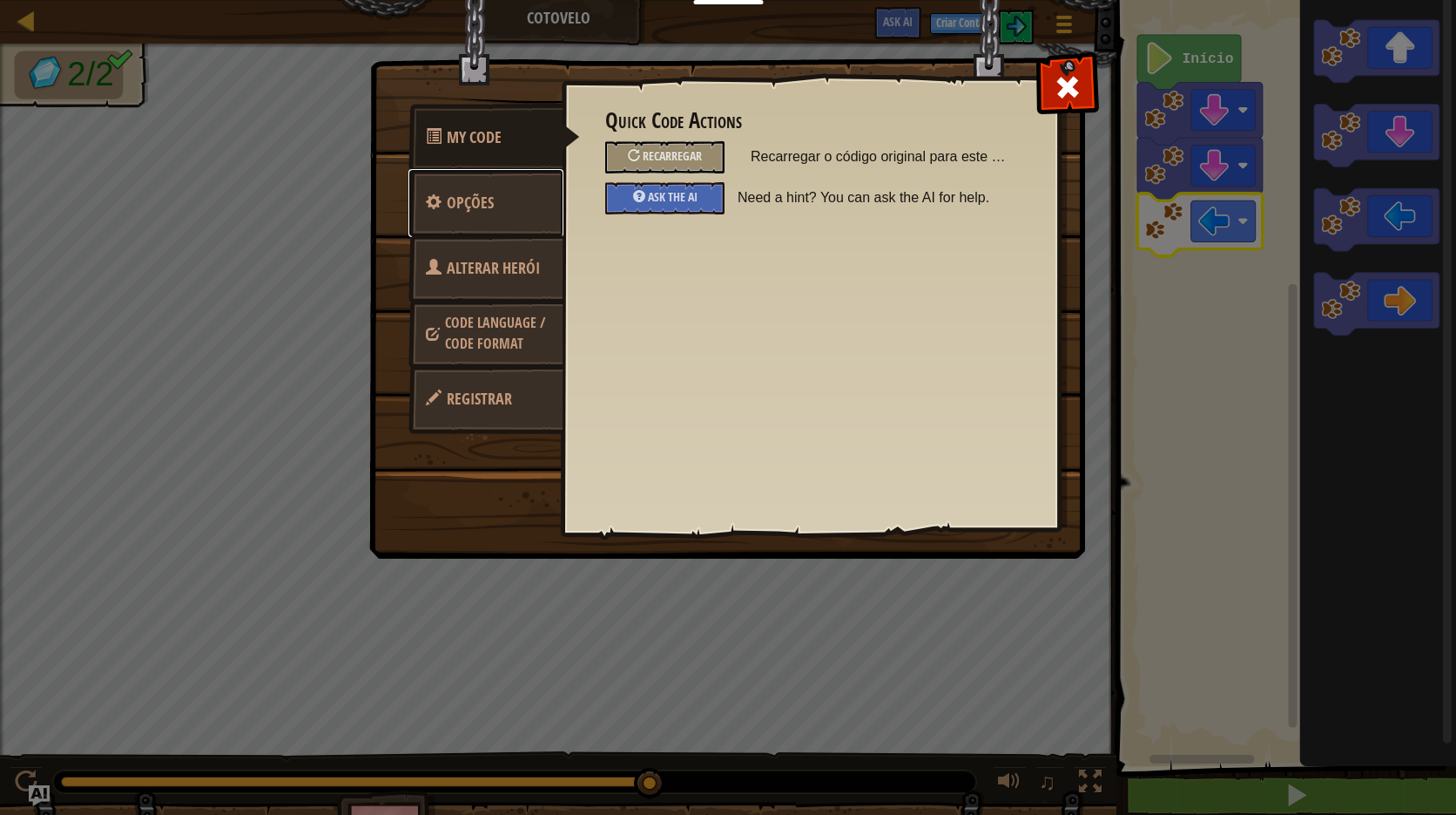
click at [505, 217] on link "Opções" at bounding box center [486, 203] width 155 height 68
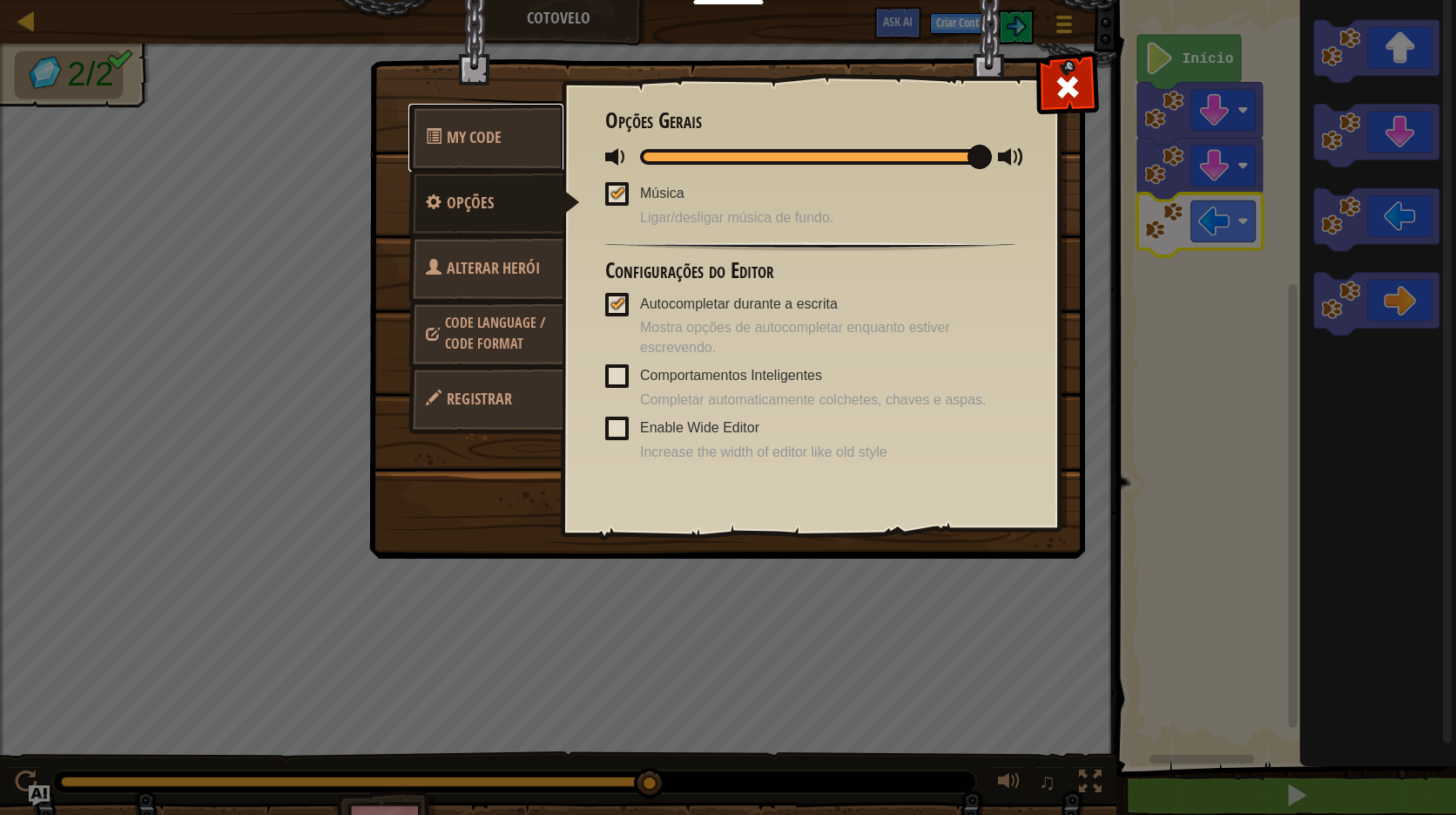
click at [502, 152] on link "My Code" at bounding box center [486, 138] width 155 height 68
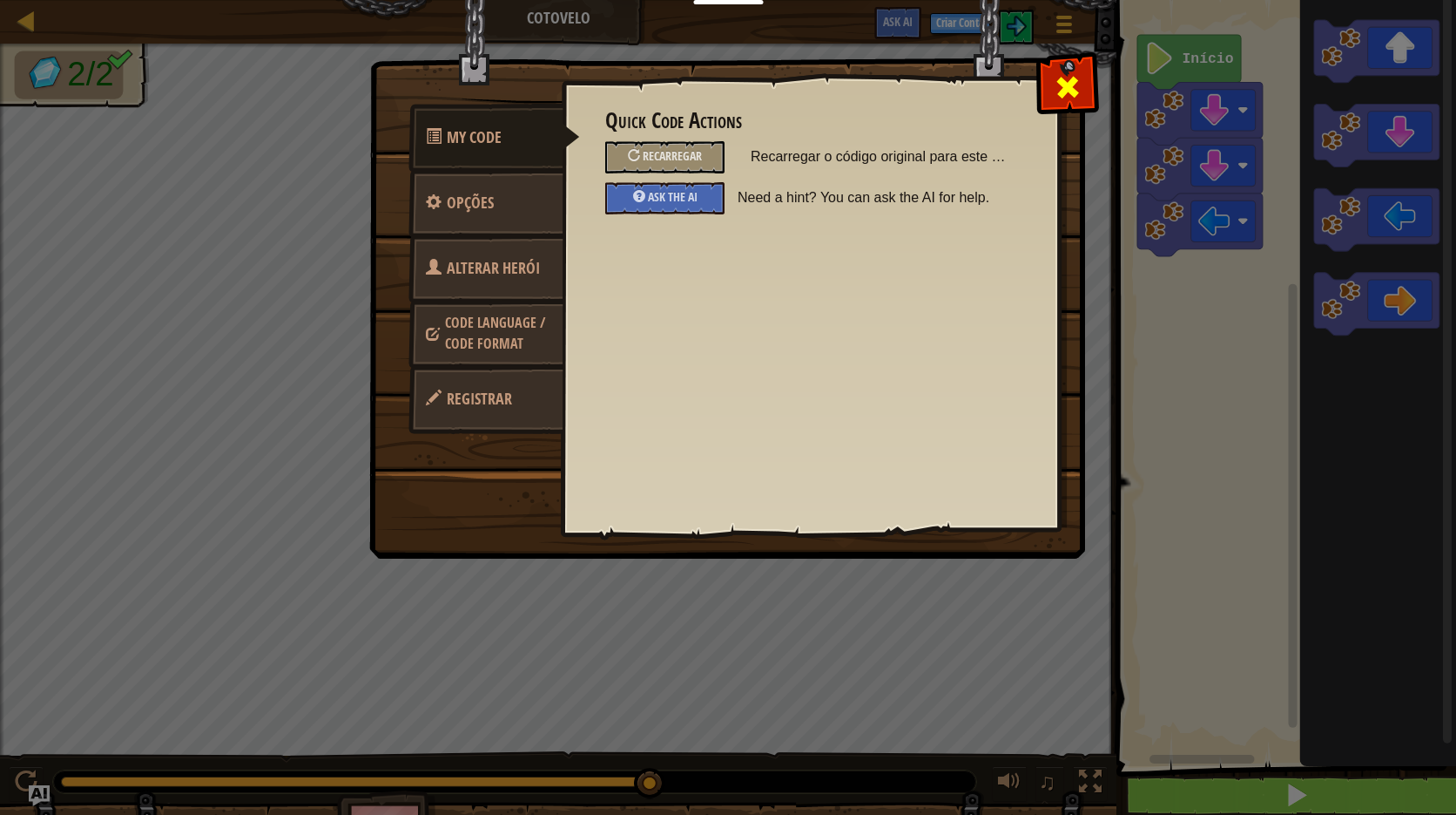
click at [1058, 80] on span at bounding box center [1068, 87] width 28 height 28
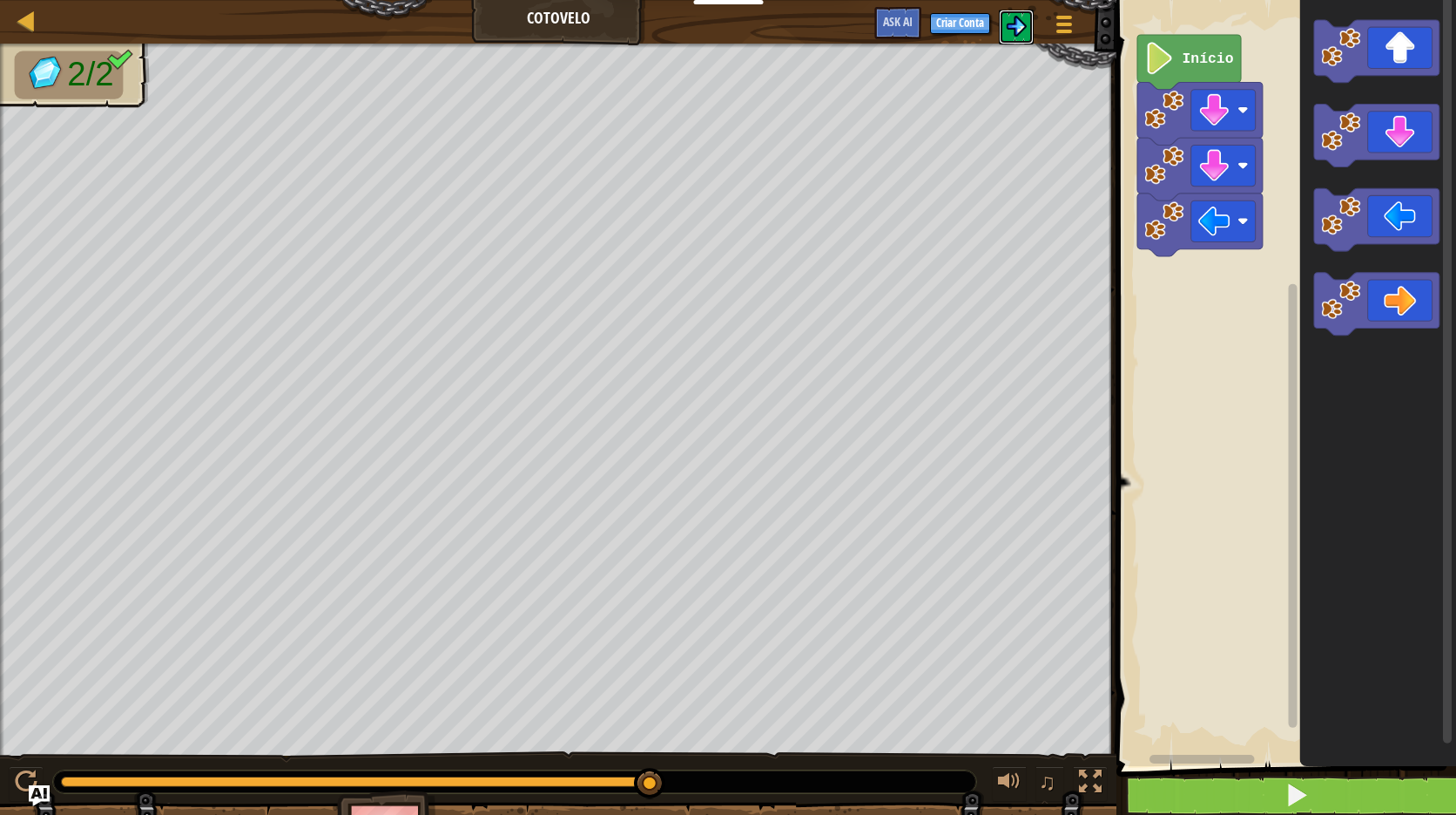
click at [1023, 30] on img at bounding box center [1016, 26] width 21 height 21
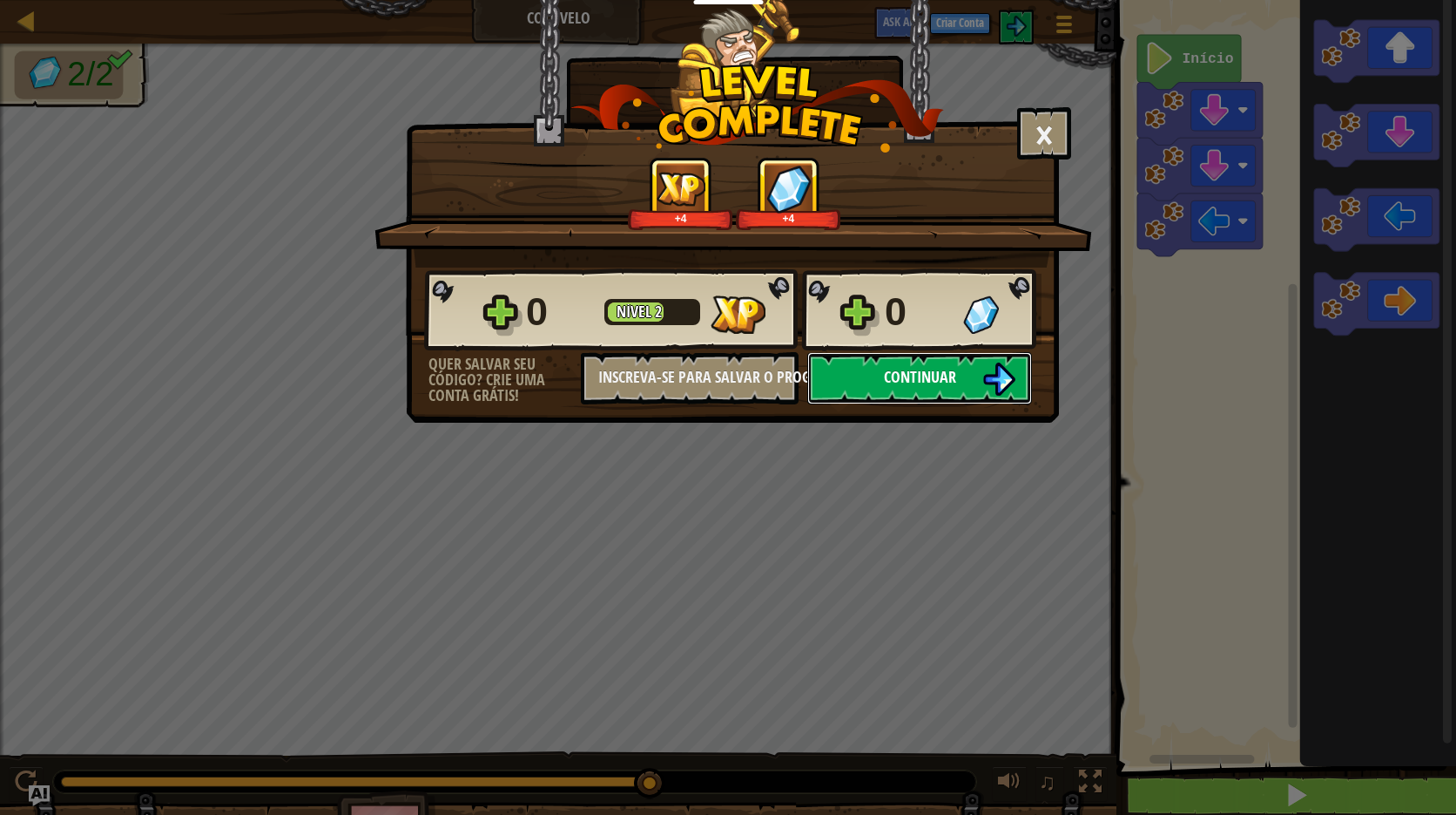
click at [903, 385] on span "Continuar" at bounding box center [920, 377] width 72 height 22
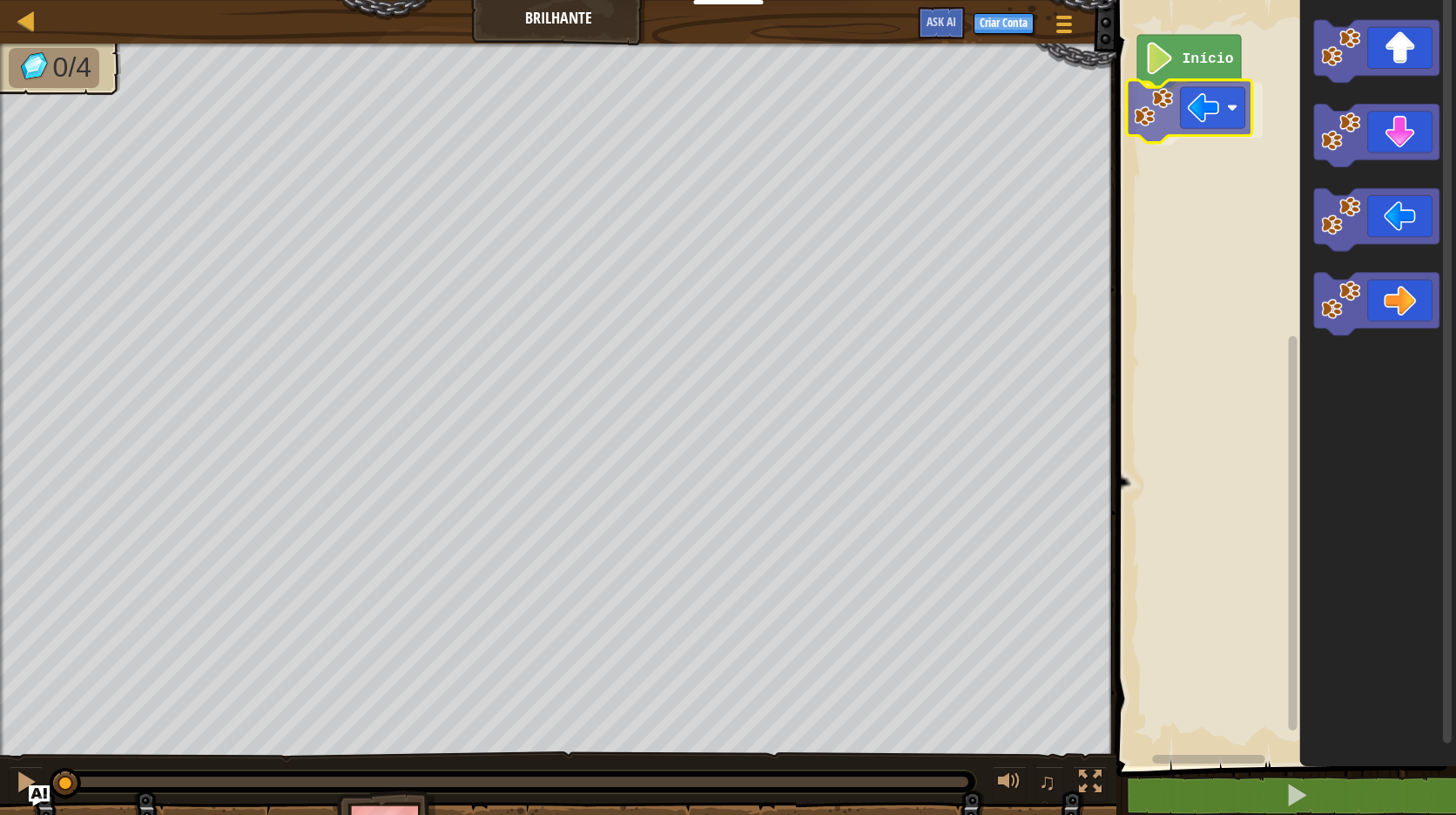
click at [1135, 114] on div "Início" at bounding box center [1284, 378] width 344 height 774
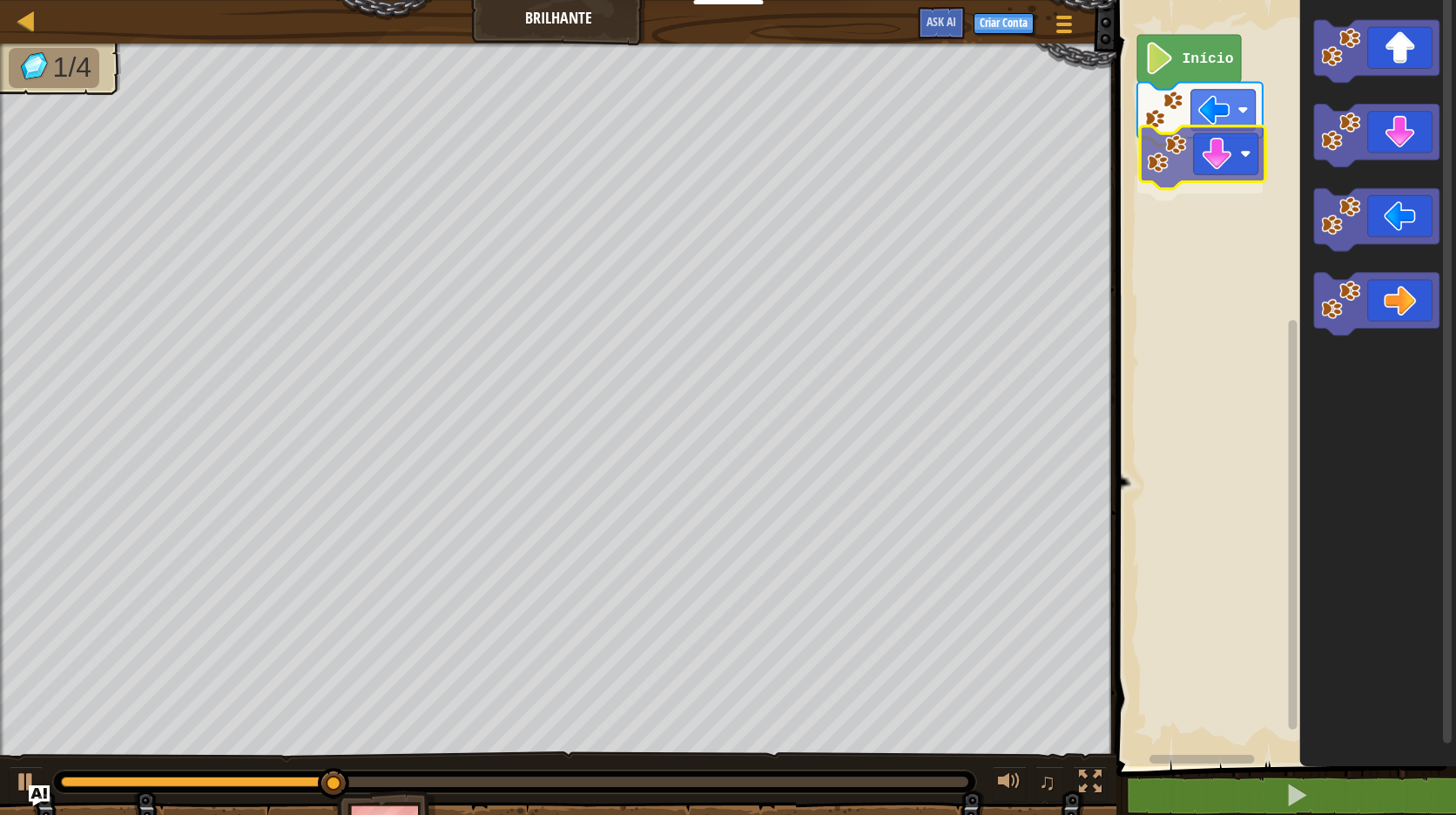
click at [1207, 168] on div "Início" at bounding box center [1284, 378] width 344 height 774
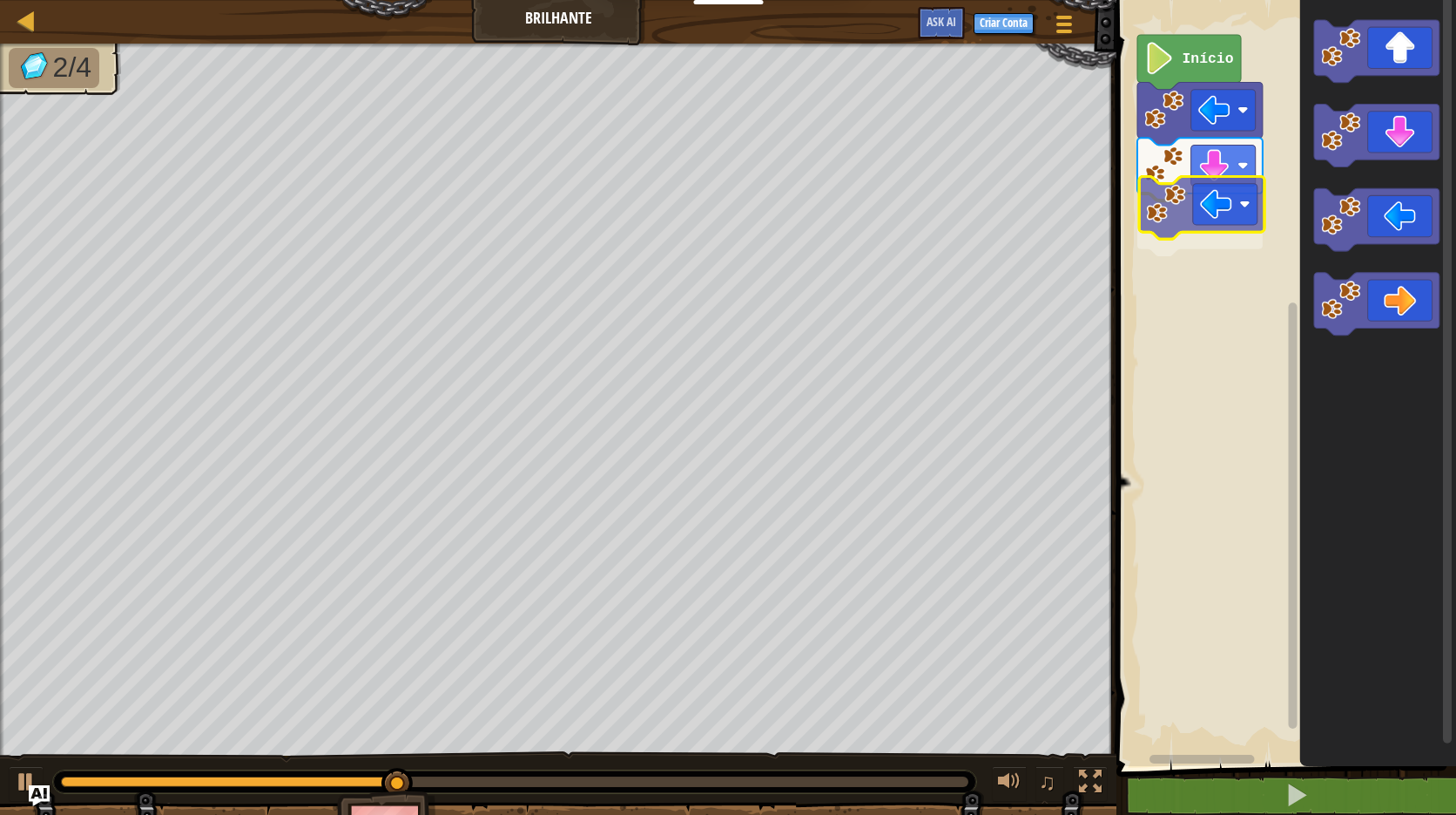
click at [1208, 227] on div "Início" at bounding box center [1284, 378] width 344 height 774
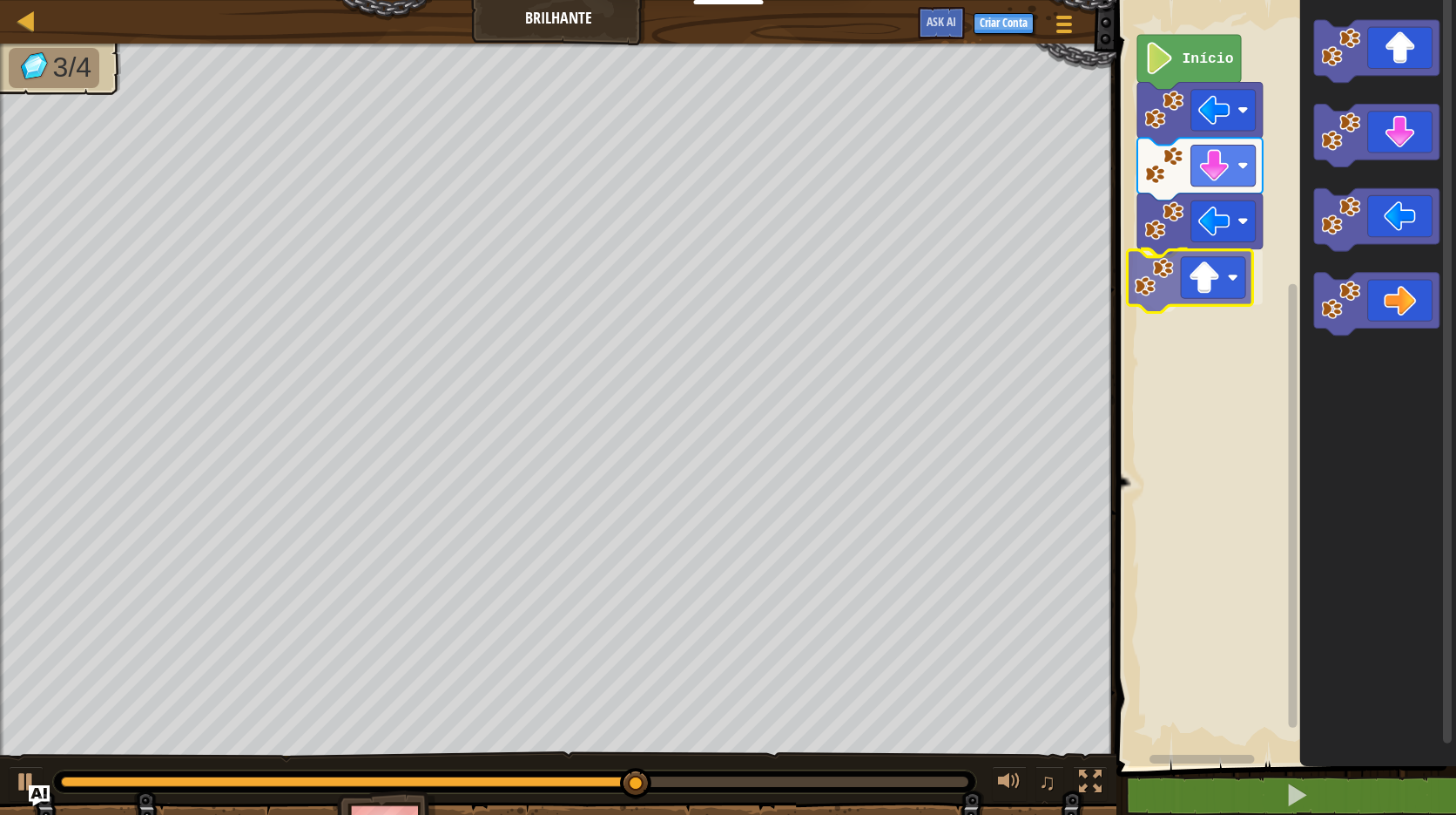
click at [1242, 281] on div "Início" at bounding box center [1284, 378] width 344 height 774
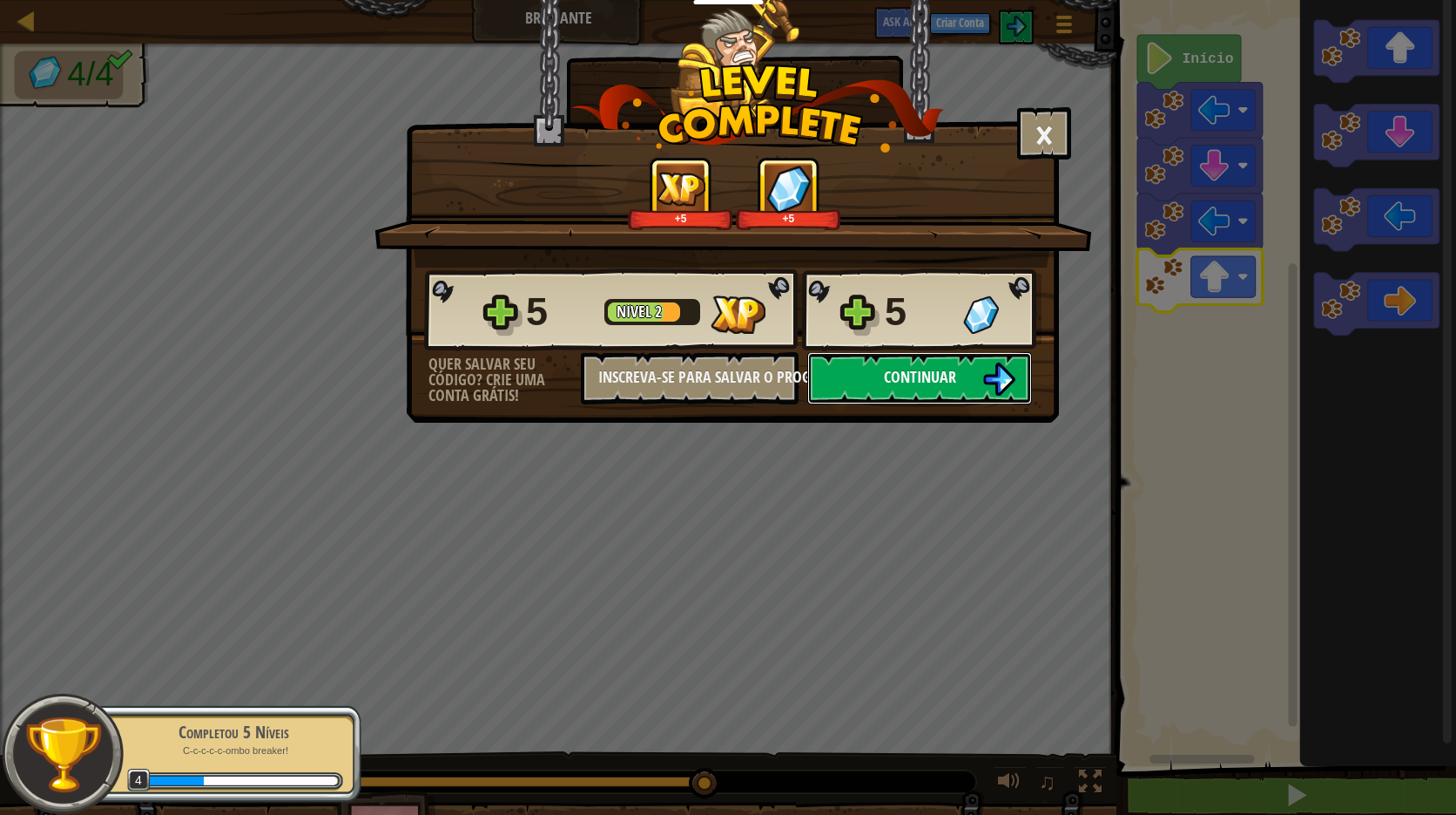
click at [903, 378] on span "Continuar" at bounding box center [920, 377] width 72 height 22
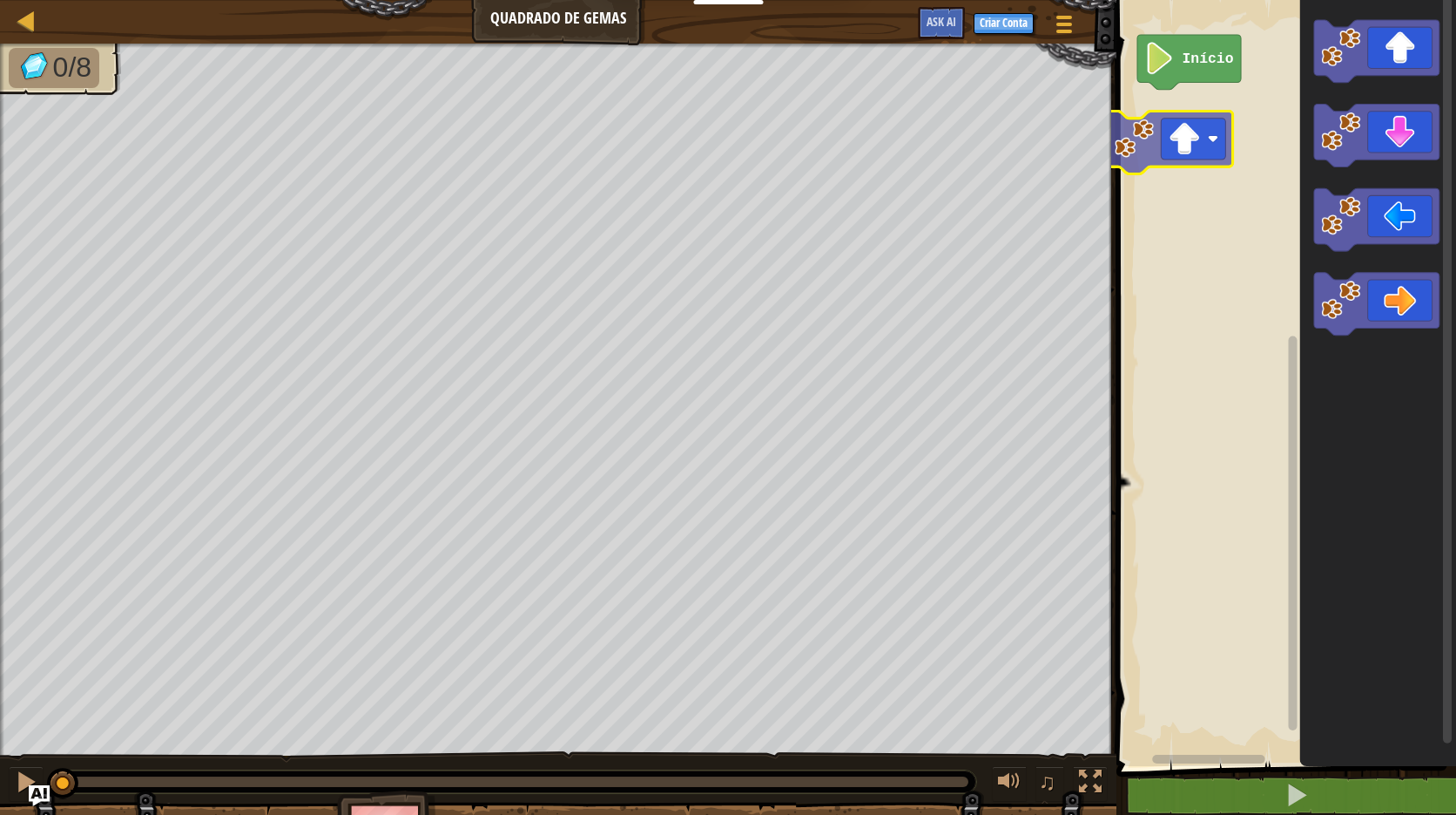
click at [1209, 149] on div "Início" at bounding box center [1284, 378] width 344 height 774
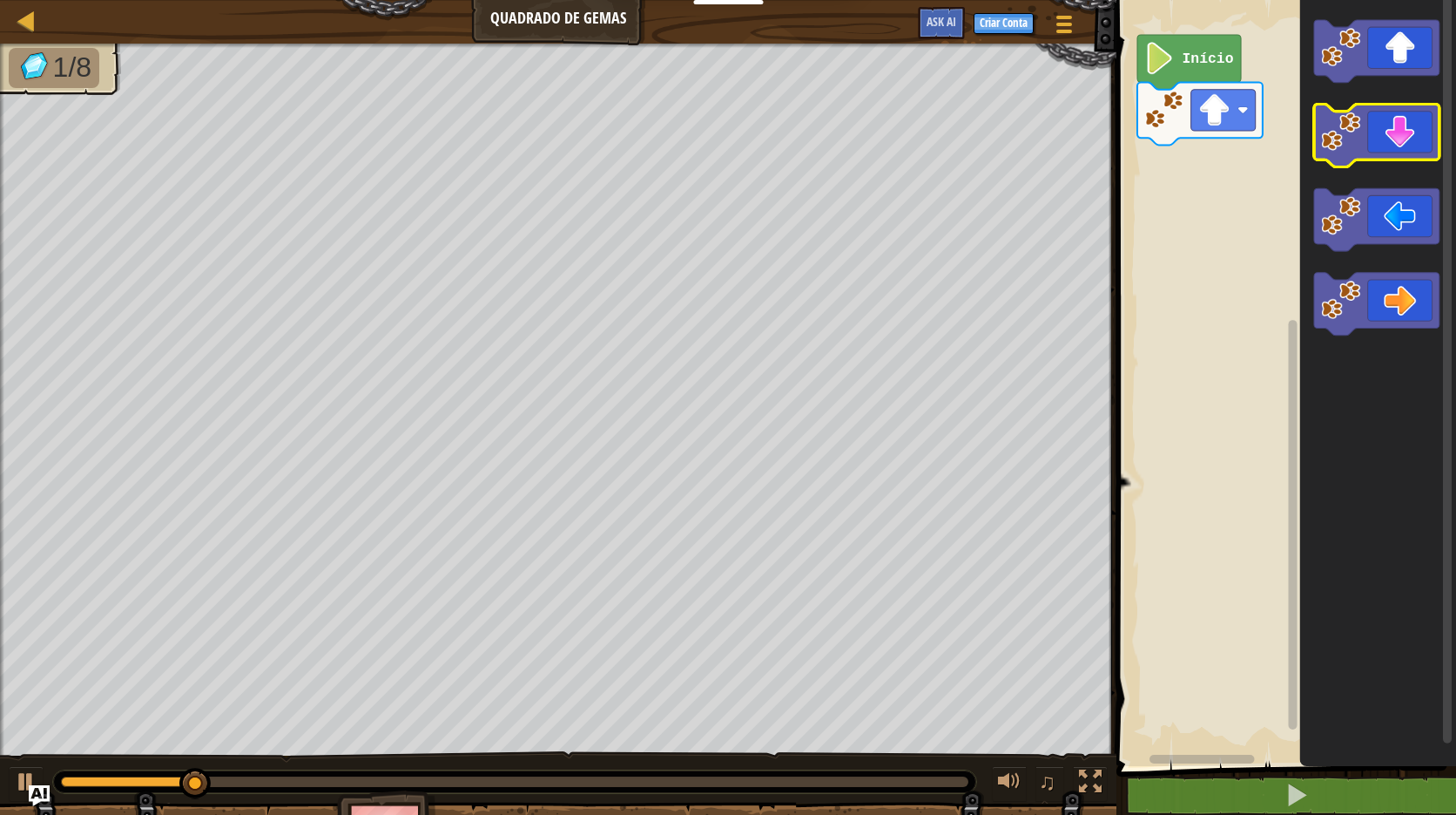
click at [1407, 156] on icon "Espaço de trabalho do Blockly" at bounding box center [1377, 136] width 126 height 62
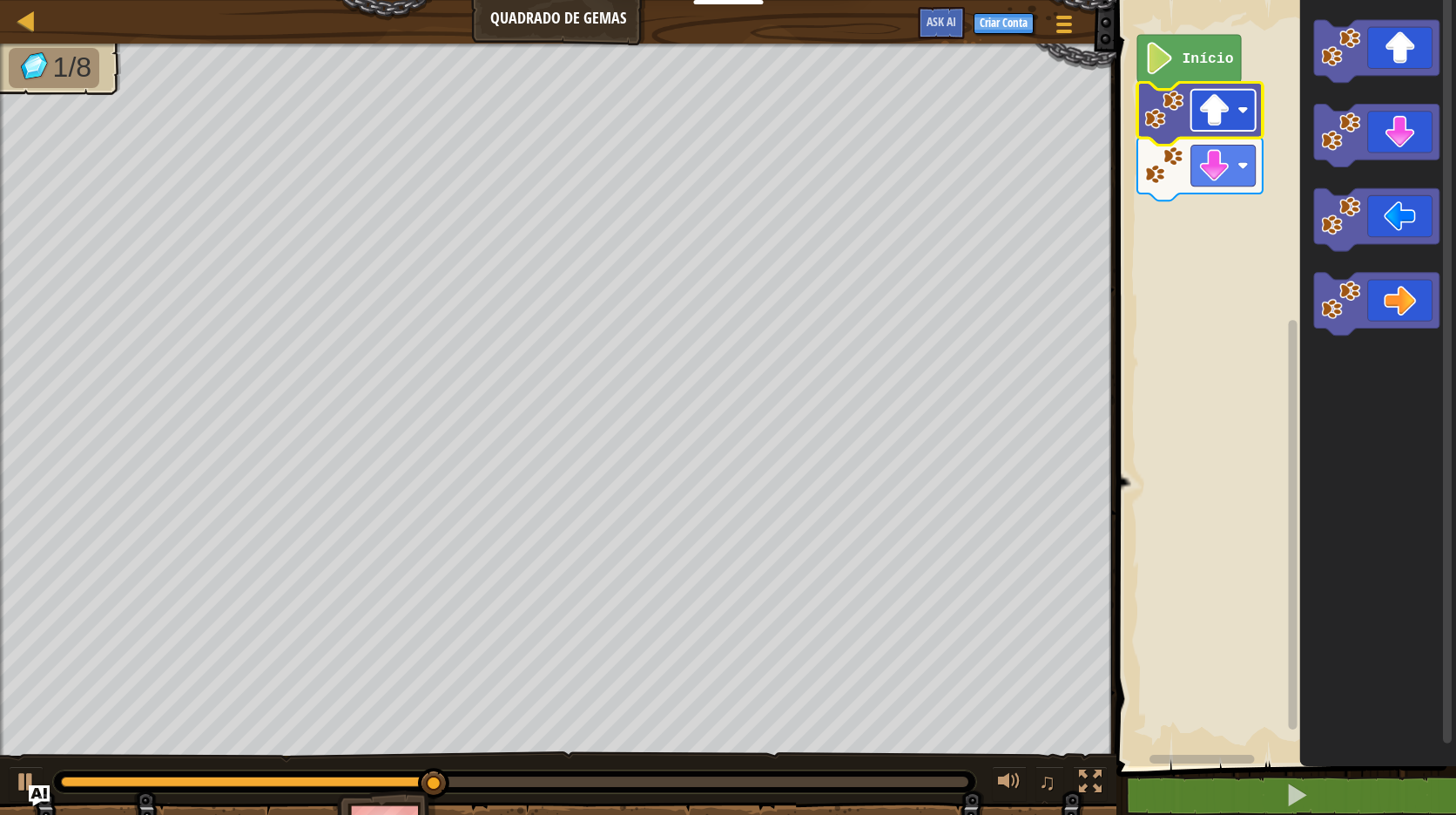
click at [1214, 121] on image "Espaço de trabalho do Blockly" at bounding box center [1214, 110] width 33 height 33
click at [1165, 118] on image "Espaço de trabalho do Blockly" at bounding box center [1164, 110] width 40 height 40
click at [1238, 174] on rect "Espaço de trabalho do Blockly" at bounding box center [1223, 164] width 64 height 41
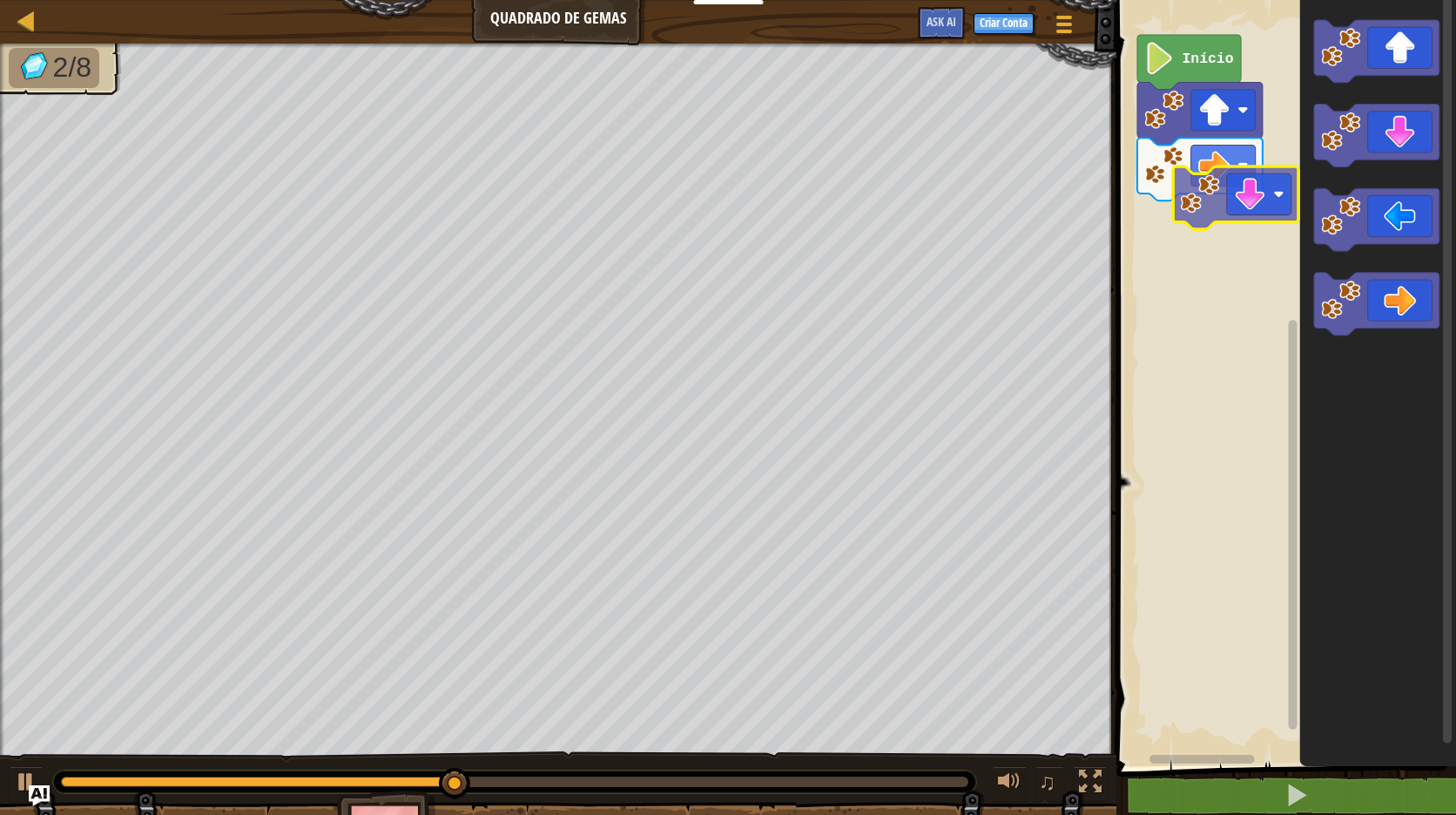
click at [1217, 238] on div "Início" at bounding box center [1284, 378] width 344 height 774
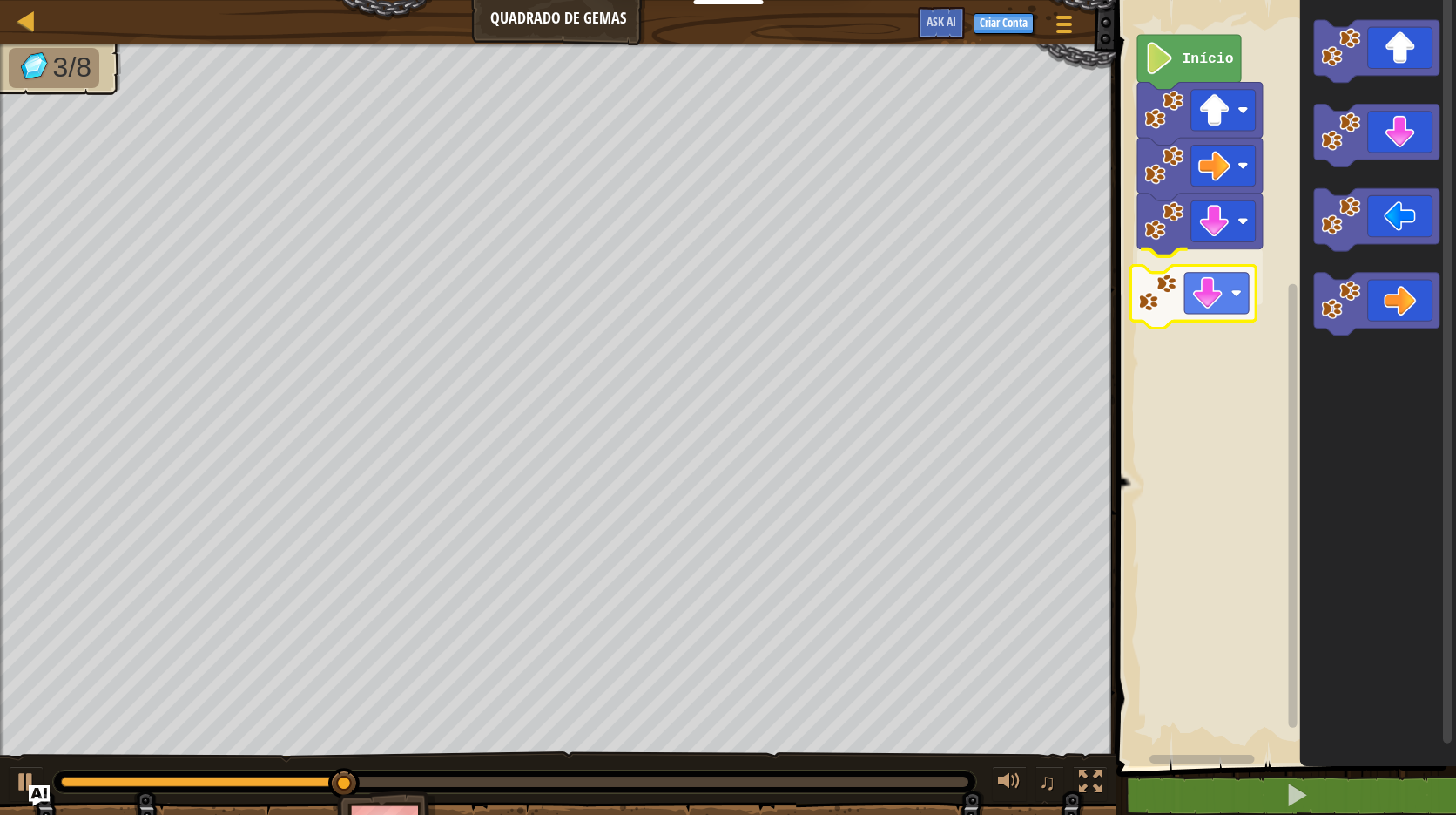
click at [1233, 301] on div "Início" at bounding box center [1284, 378] width 344 height 774
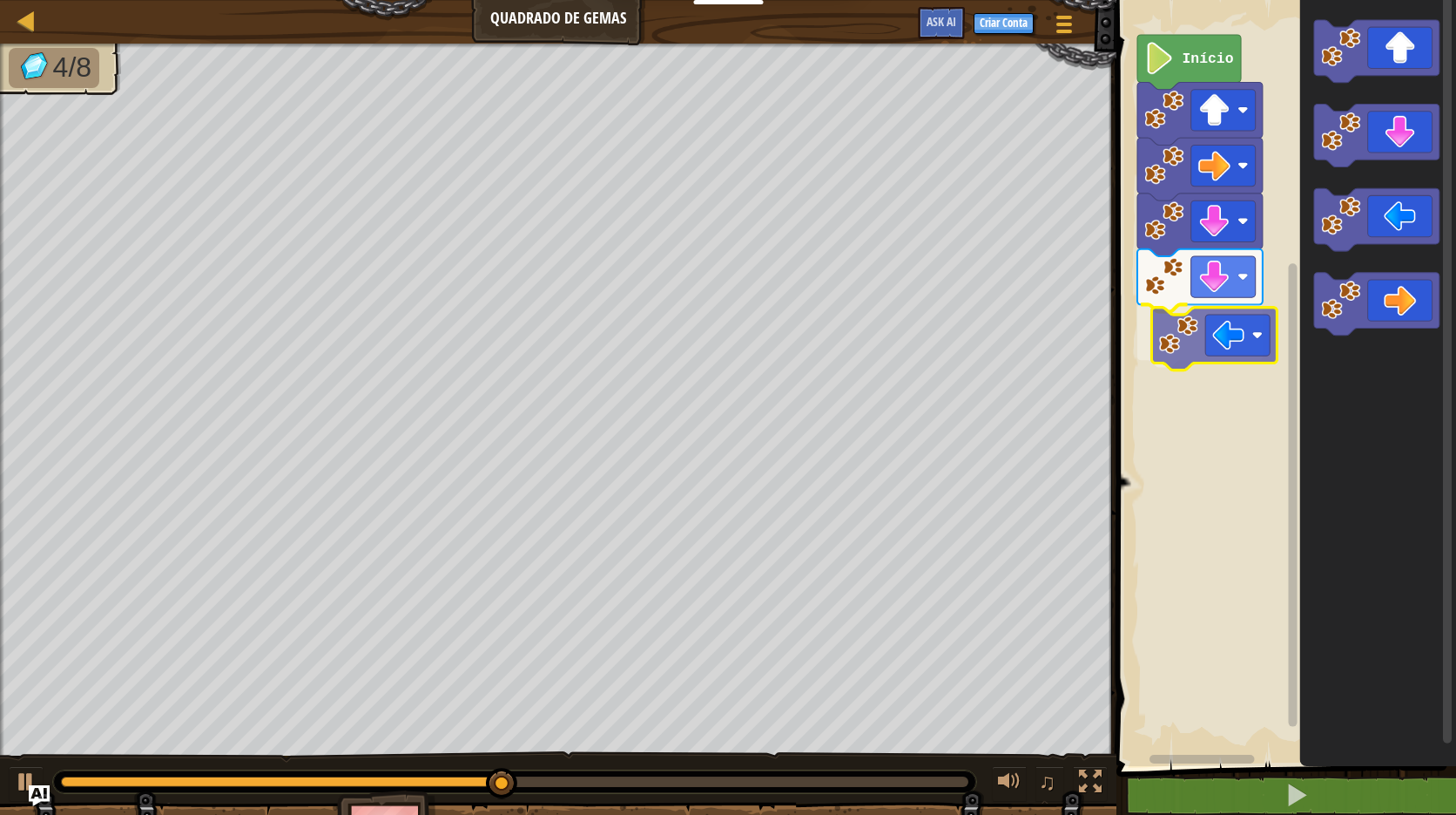
click at [1222, 351] on div "Início" at bounding box center [1284, 378] width 344 height 774
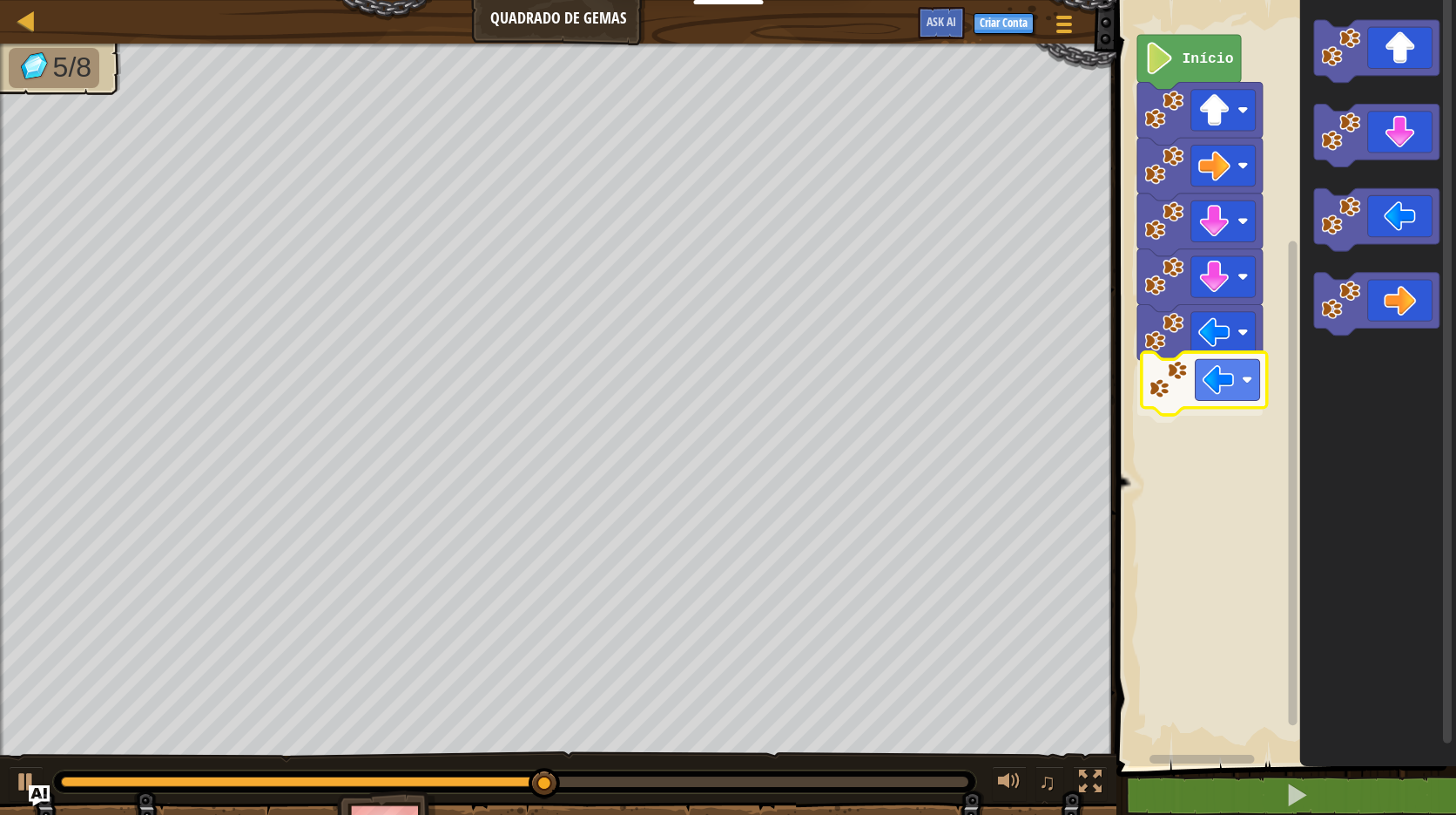
click at [1251, 391] on div "Início" at bounding box center [1284, 378] width 344 height 774
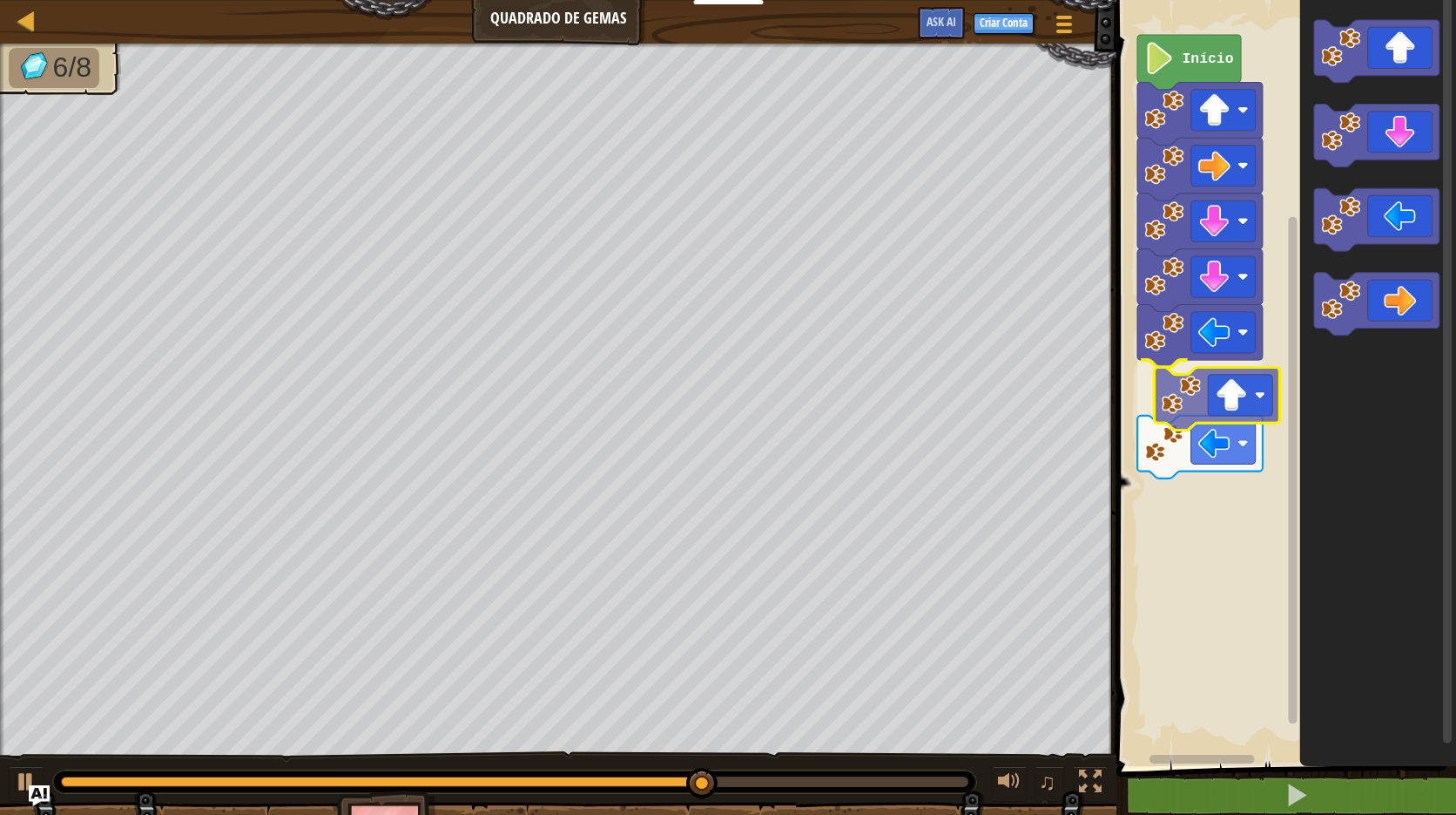
click at [1258, 395] on div "Início" at bounding box center [1284, 378] width 344 height 774
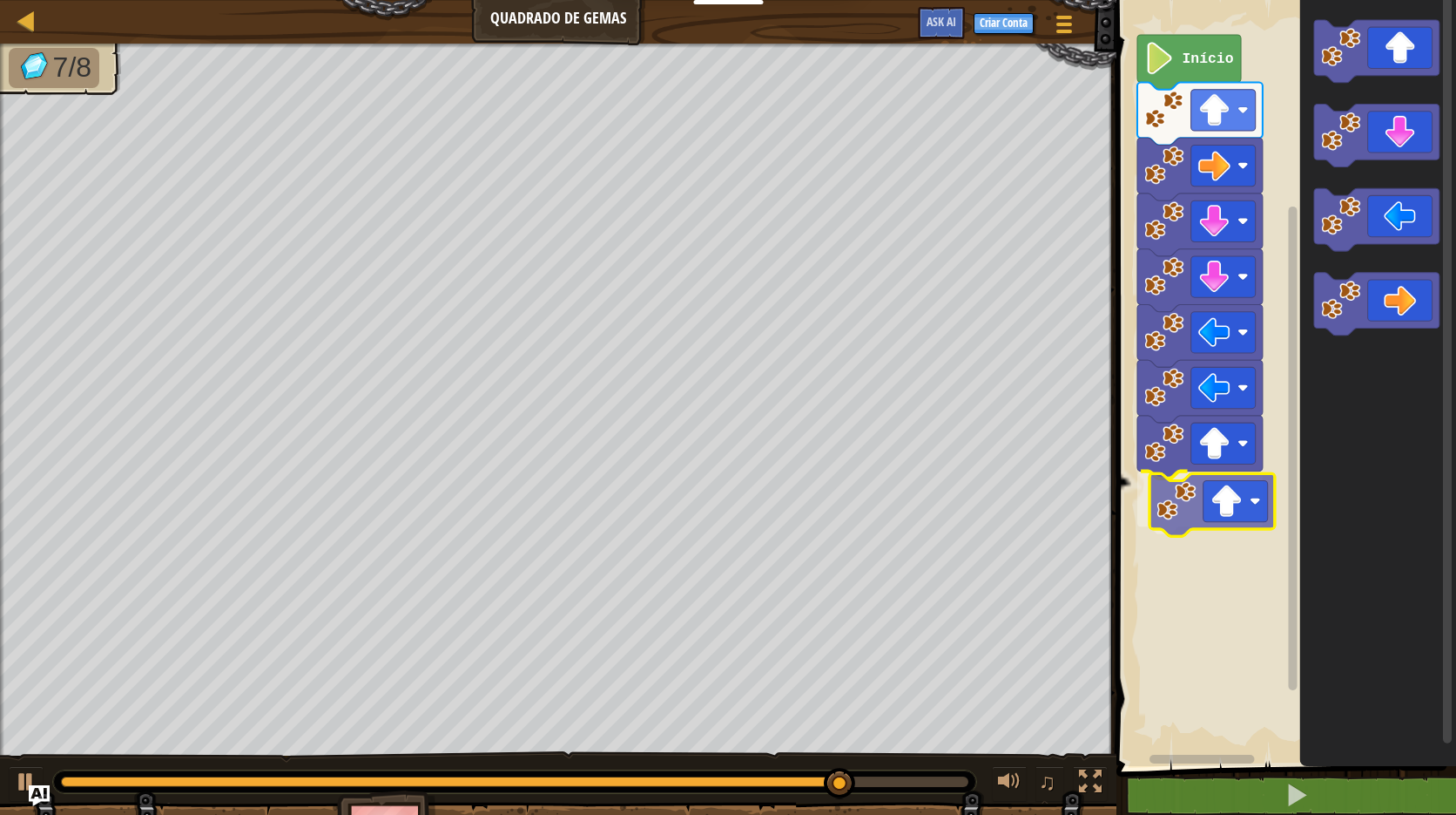
click at [1228, 509] on div "Início" at bounding box center [1284, 378] width 344 height 774
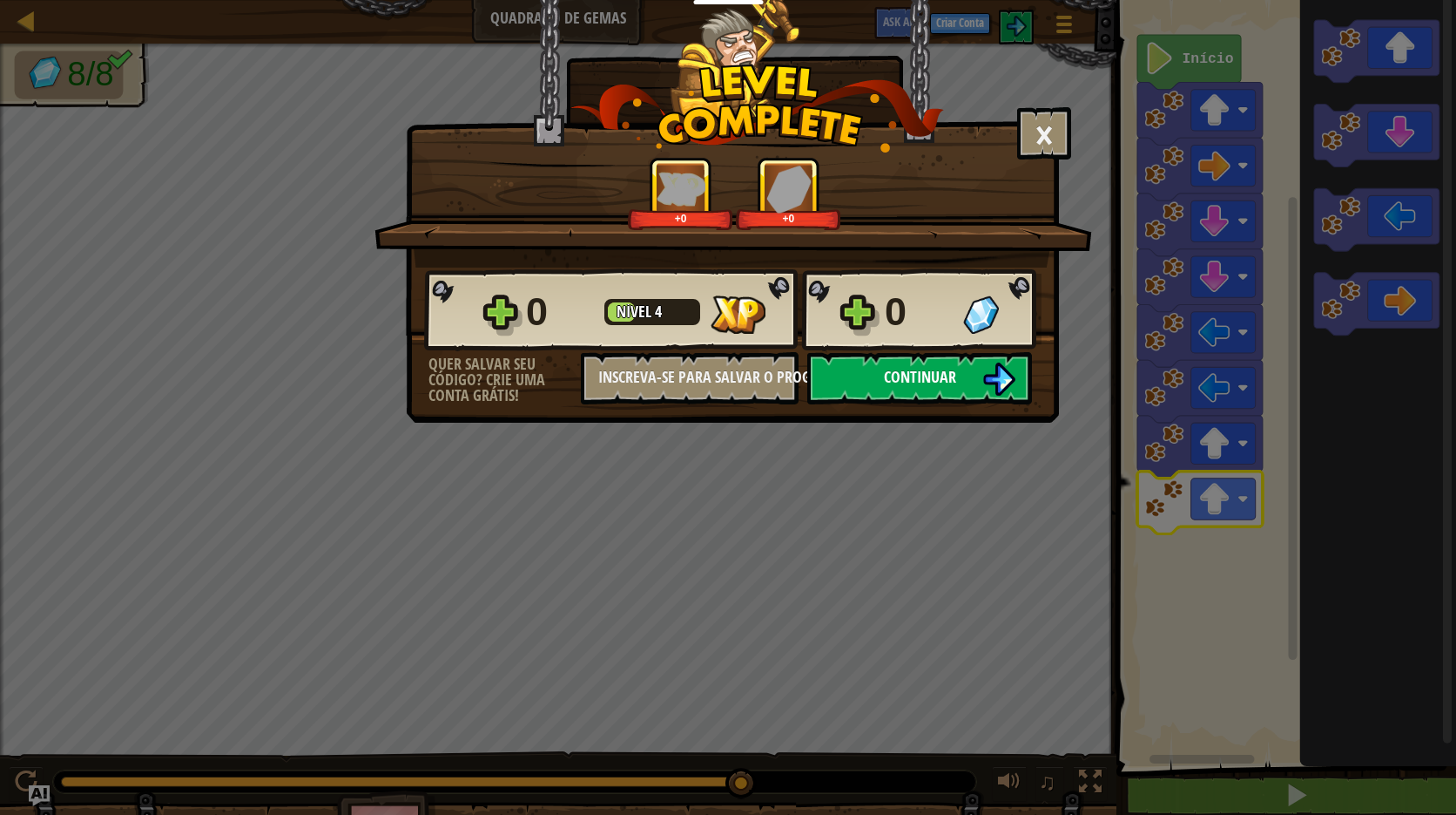
click at [924, 392] on button "Continuar" at bounding box center [920, 377] width 225 height 52
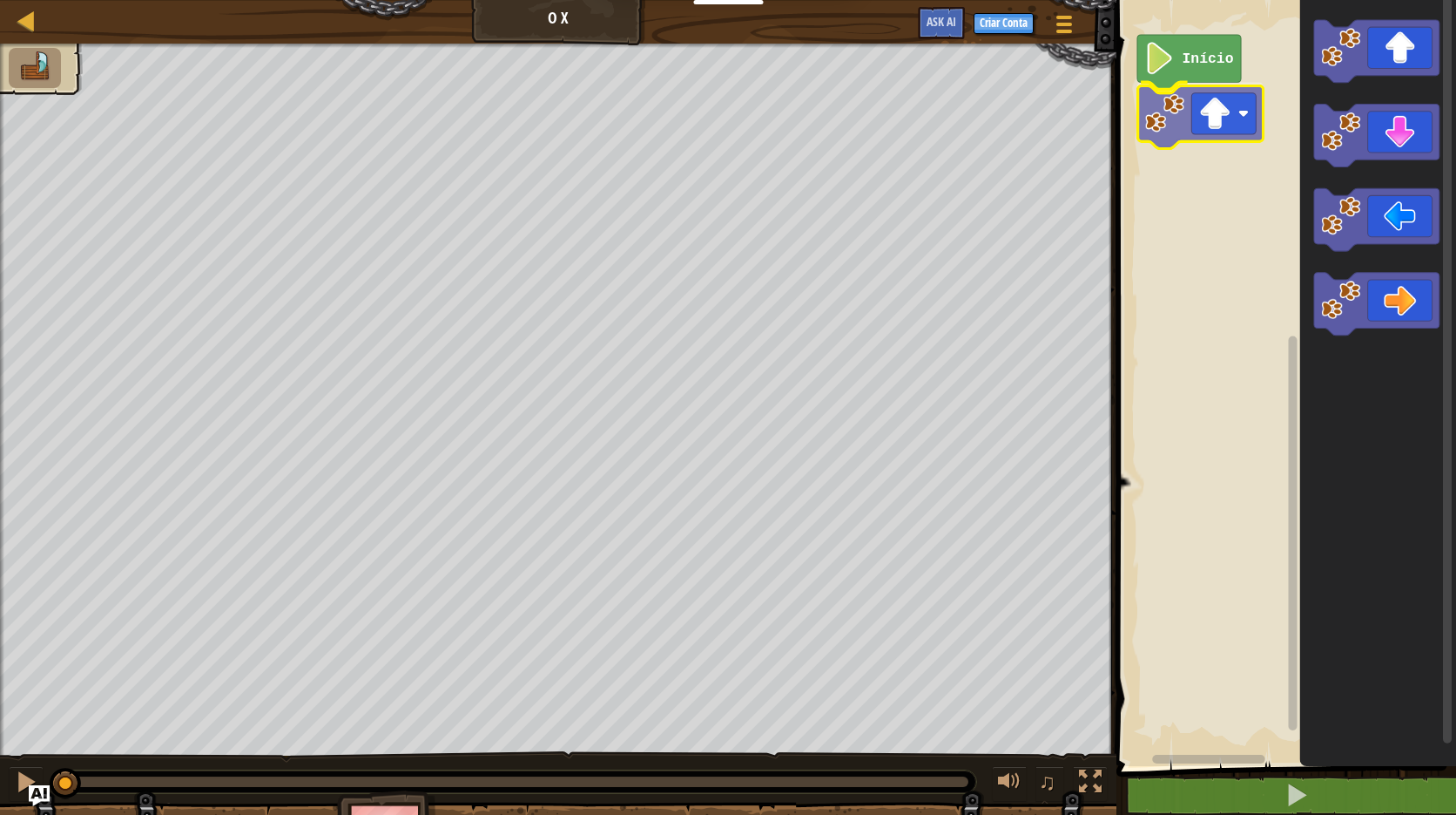
click at [1181, 120] on div "Início" at bounding box center [1284, 378] width 344 height 774
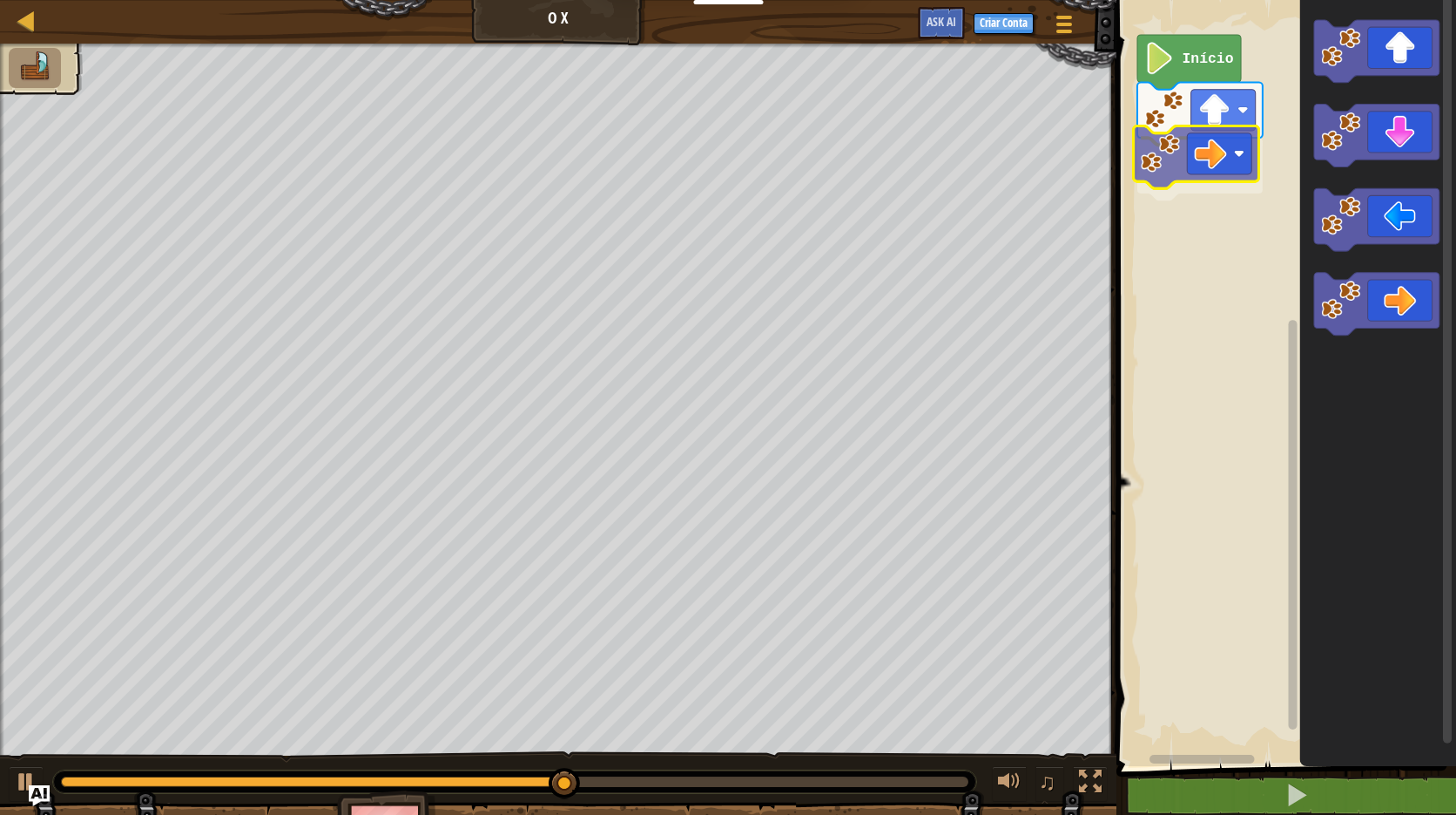
click at [1220, 170] on div "Início" at bounding box center [1284, 378] width 344 height 774
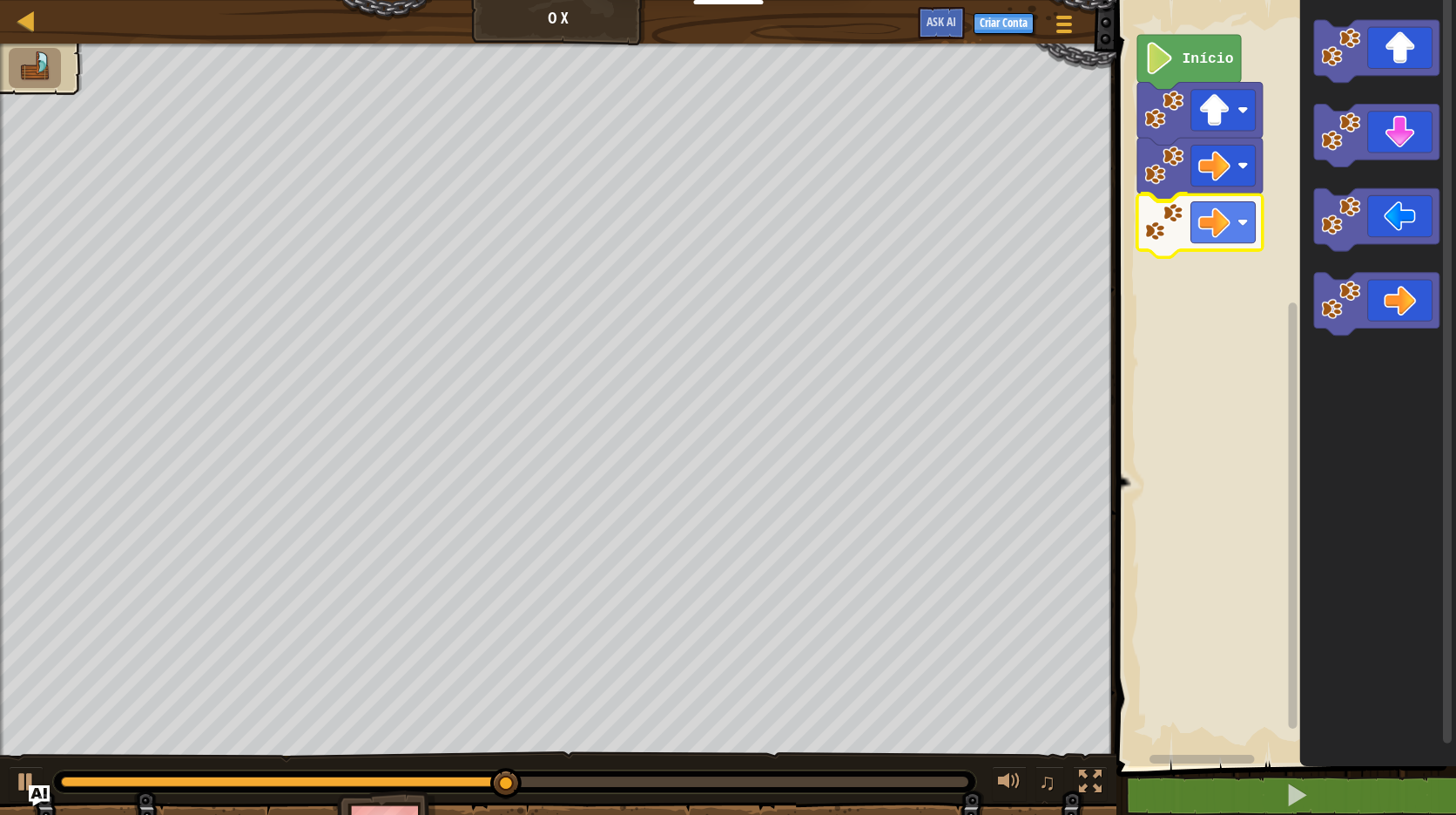
click at [1217, 228] on div "Início" at bounding box center [1284, 378] width 344 height 774
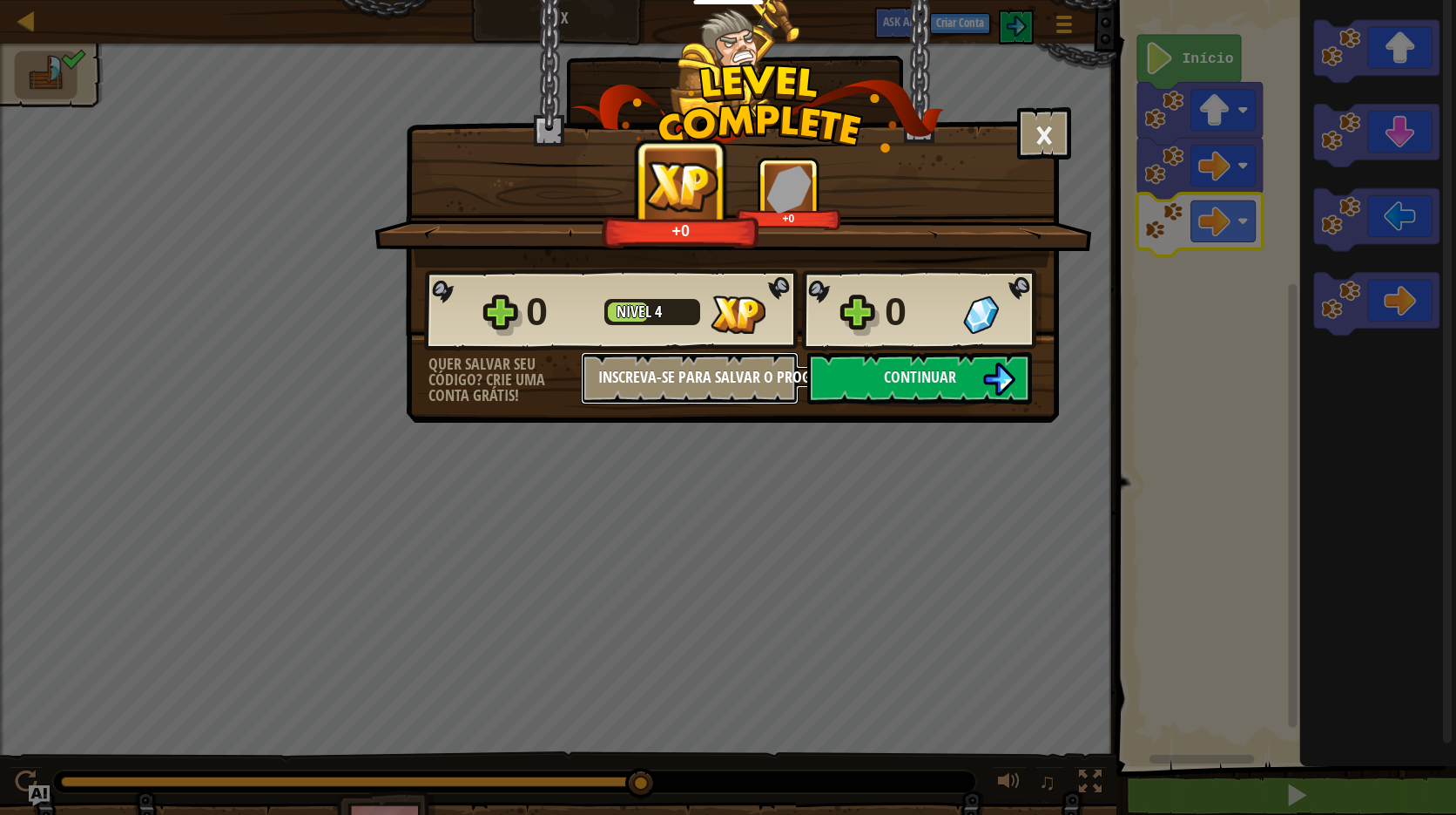
click at [728, 369] on button "Inscreva-se para salvar o progresso" at bounding box center [690, 377] width 218 height 52
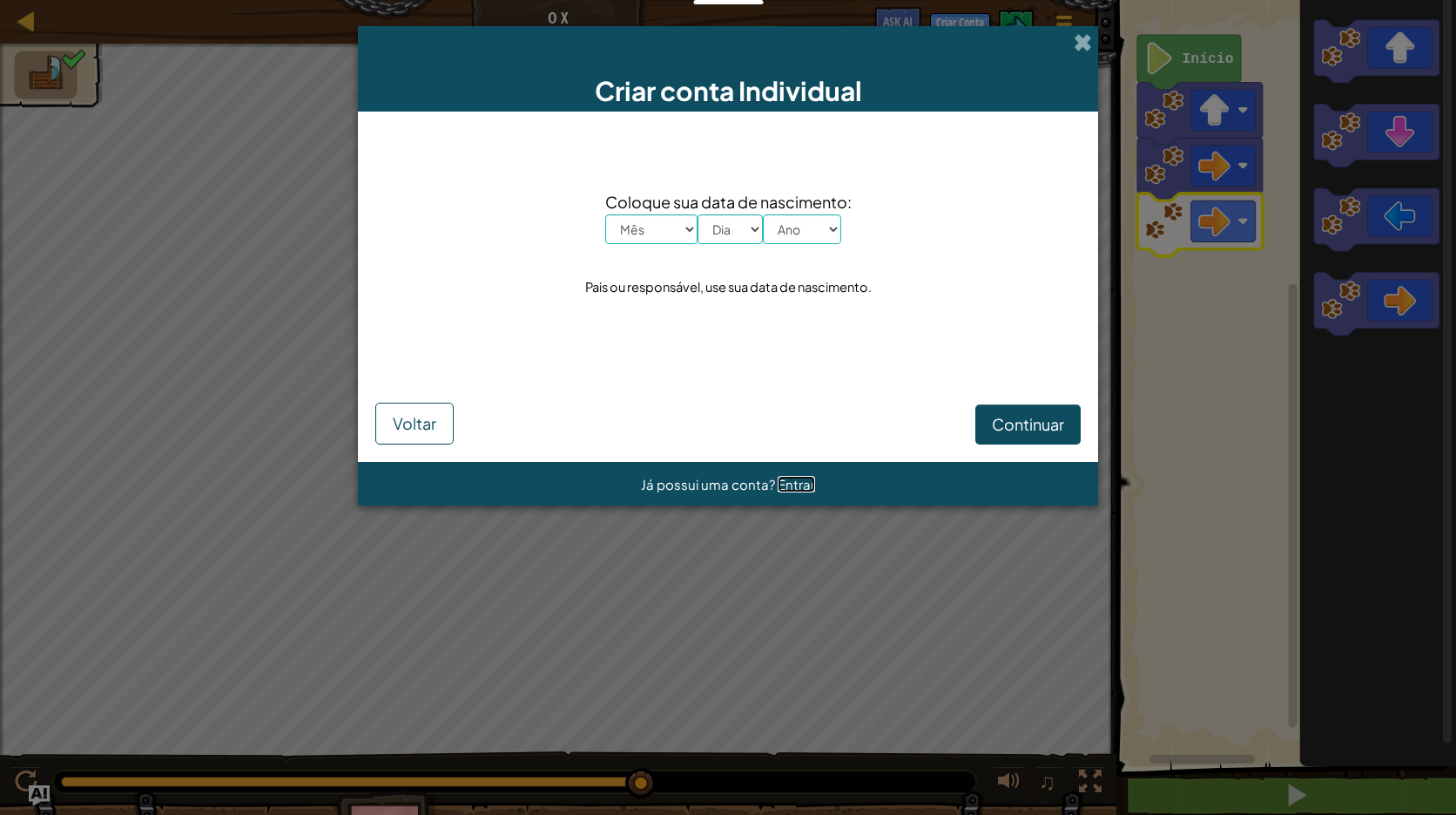
click at [787, 491] on span "Entrar" at bounding box center [797, 483] width 38 height 17
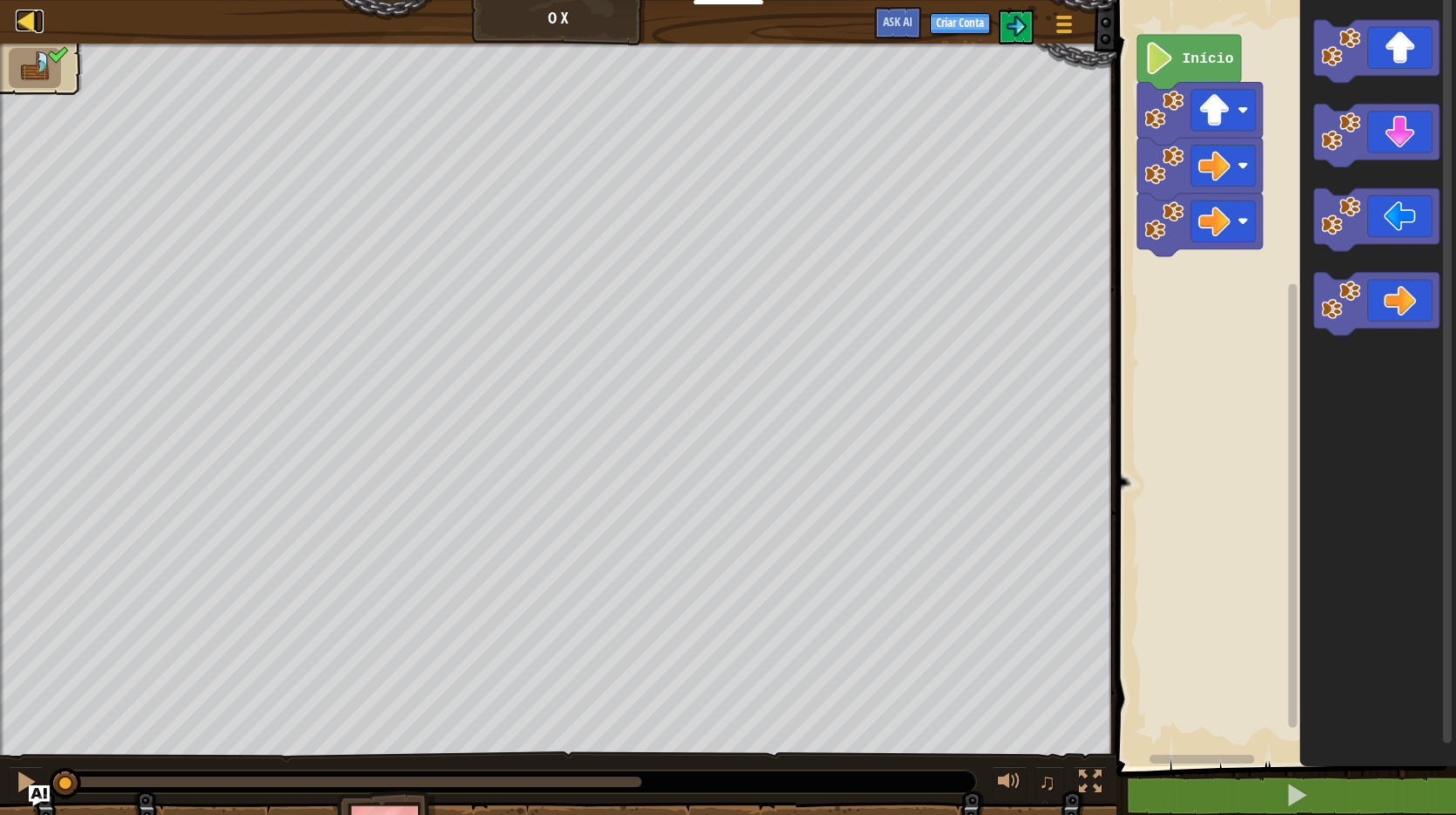
click at [26, 21] on div at bounding box center [27, 21] width 22 height 22
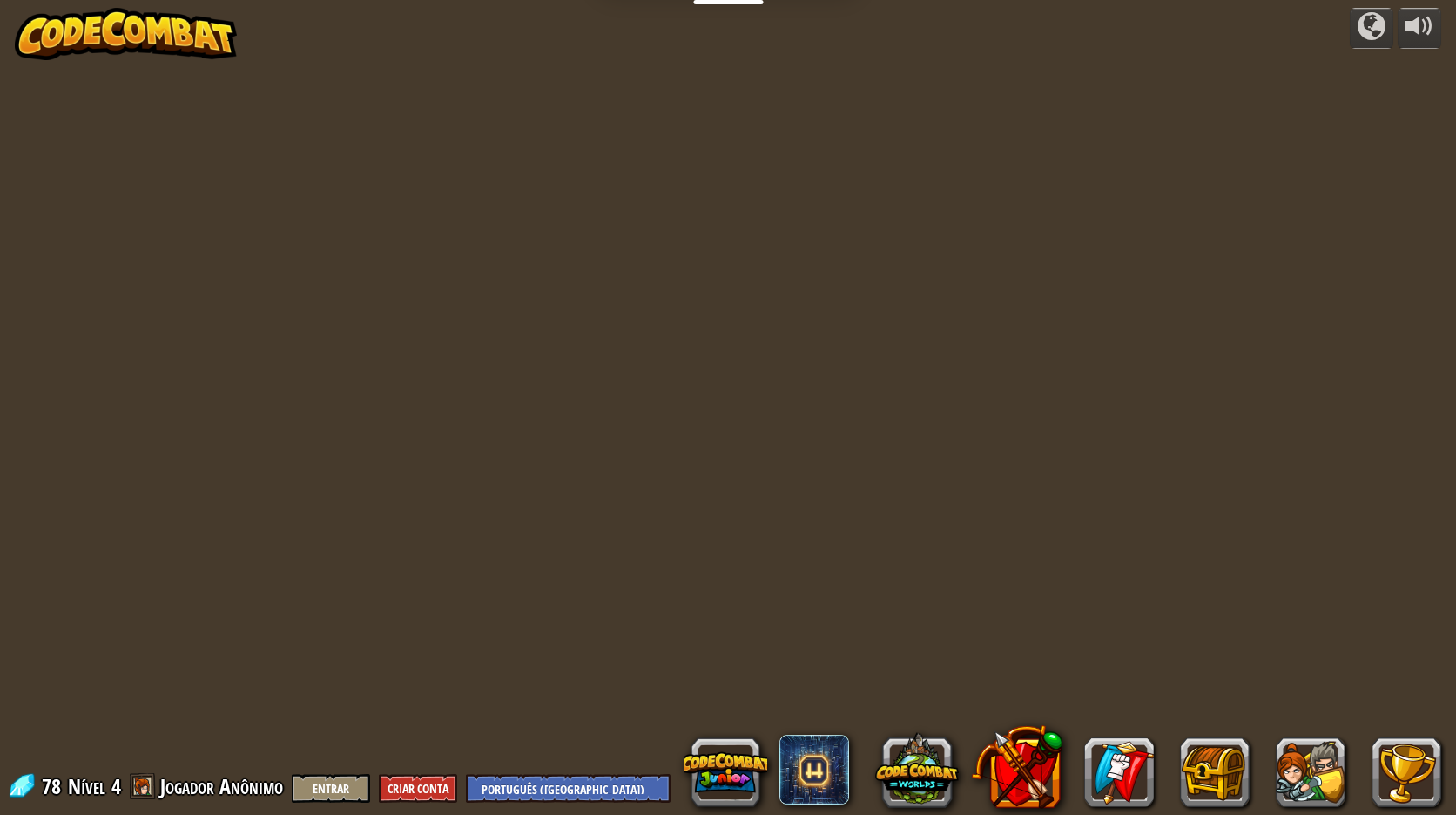
select select "pt-BR"
